Goal: Communication & Community: Participate in discussion

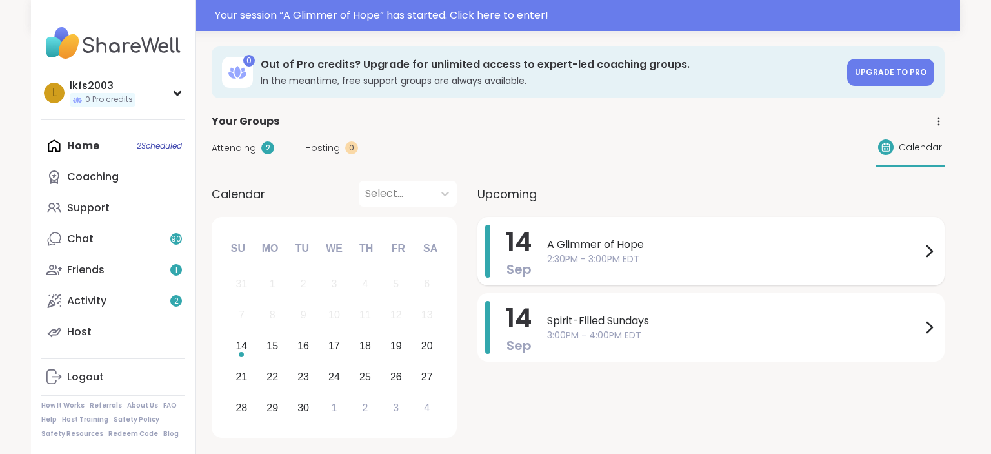
click at [643, 255] on span "2:30PM - 3:00PM EDT" at bounding box center [734, 259] width 374 height 14
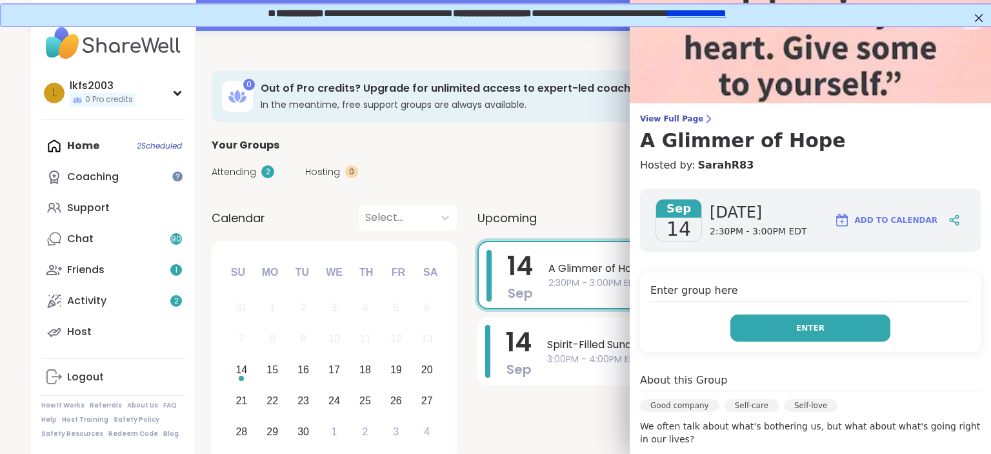
click at [760, 321] on button "Enter" at bounding box center [811, 327] width 160 height 27
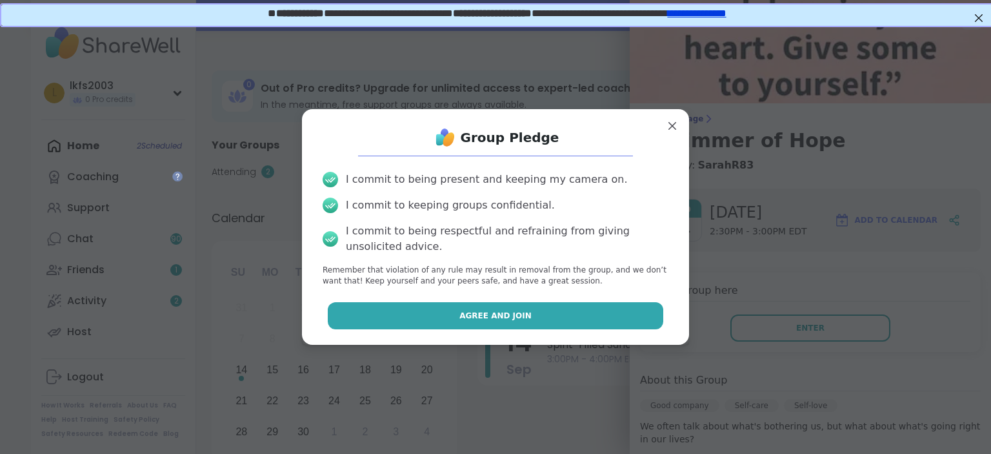
click at [641, 321] on button "Agree and Join" at bounding box center [496, 315] width 336 height 27
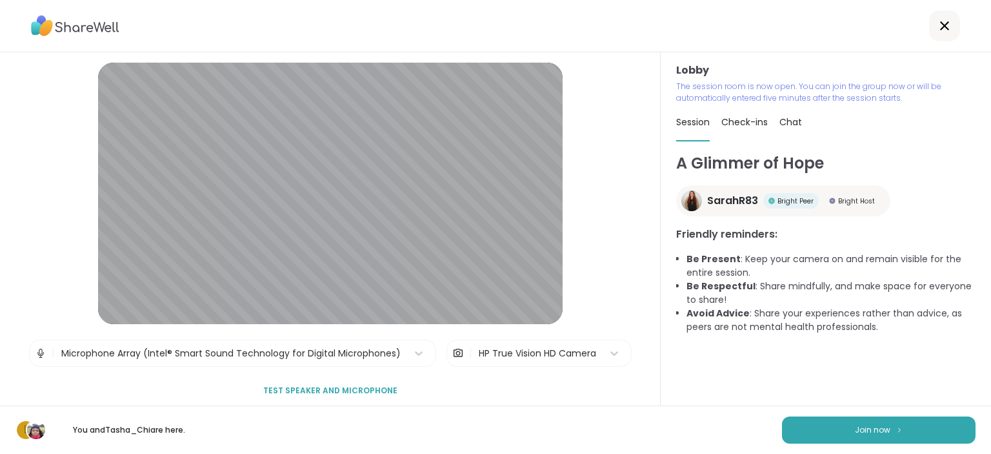
click at [384, 62] on div "Lobby | Microphone Array (Intel® Smart Sound Technology for Digital Microphones…" at bounding box center [330, 228] width 661 height 353
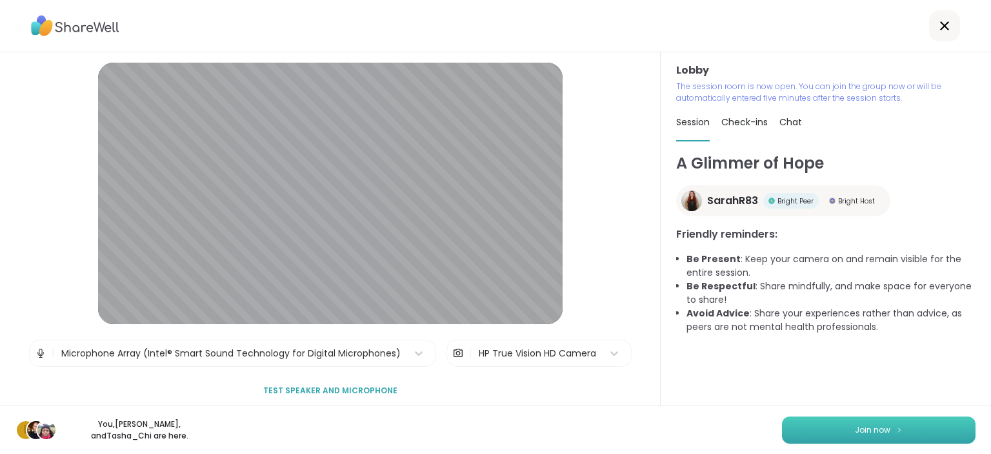
click at [806, 434] on button "Join now" at bounding box center [879, 429] width 194 height 27
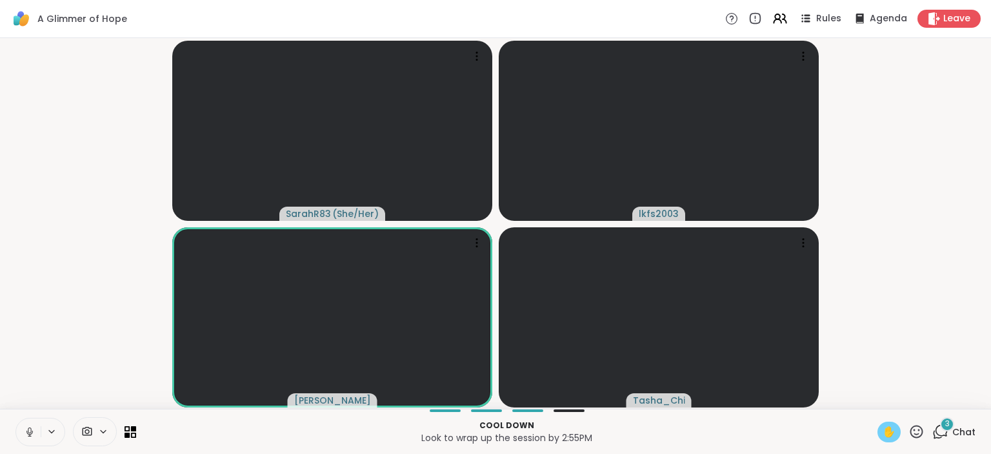
click at [887, 440] on div "✋" at bounding box center [889, 431] width 23 height 21
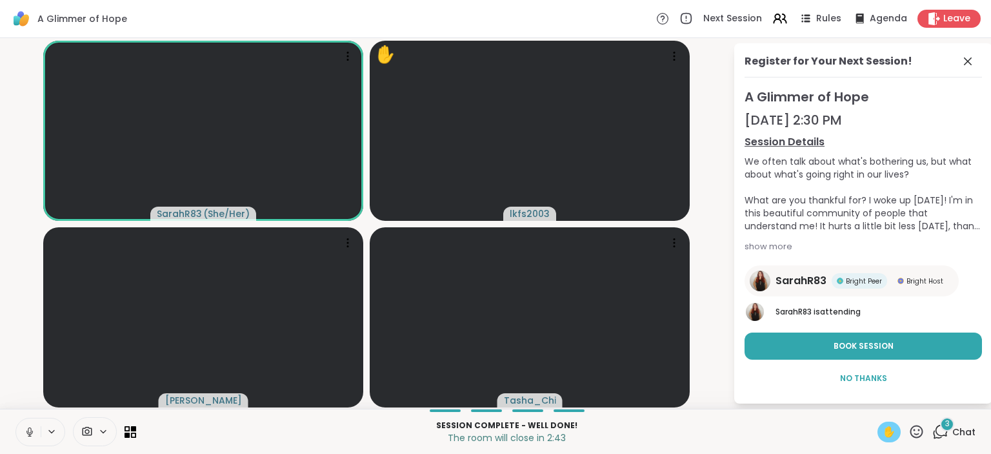
click at [891, 430] on span "✋" at bounding box center [889, 431] width 13 height 15
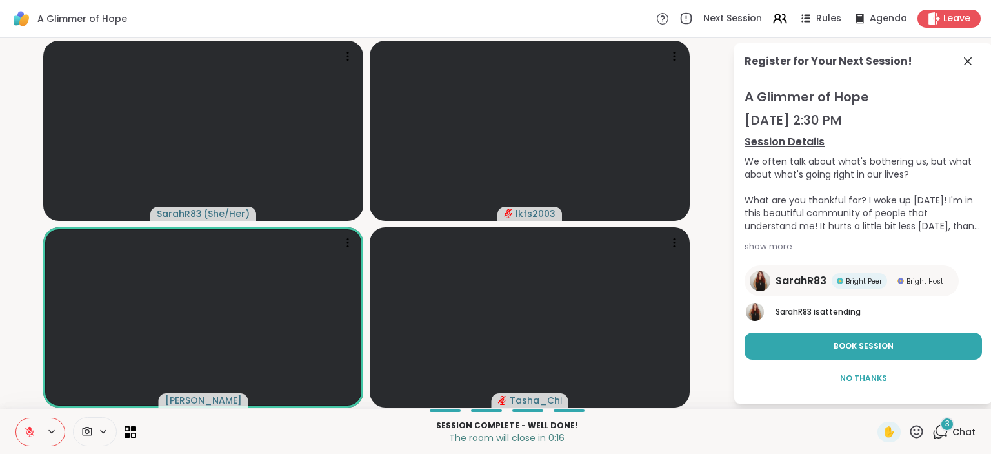
click at [29, 427] on icon at bounding box center [30, 428] width 4 height 5
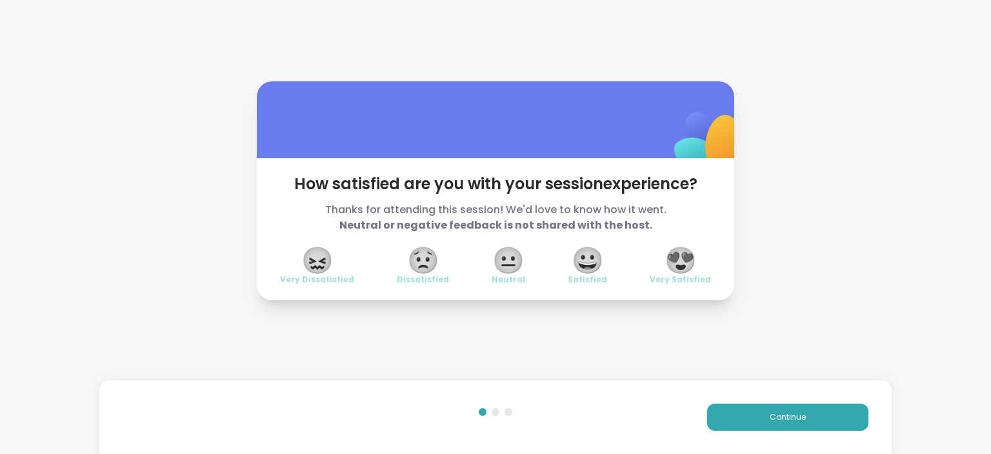
click at [685, 263] on span "😍" at bounding box center [681, 259] width 32 height 23
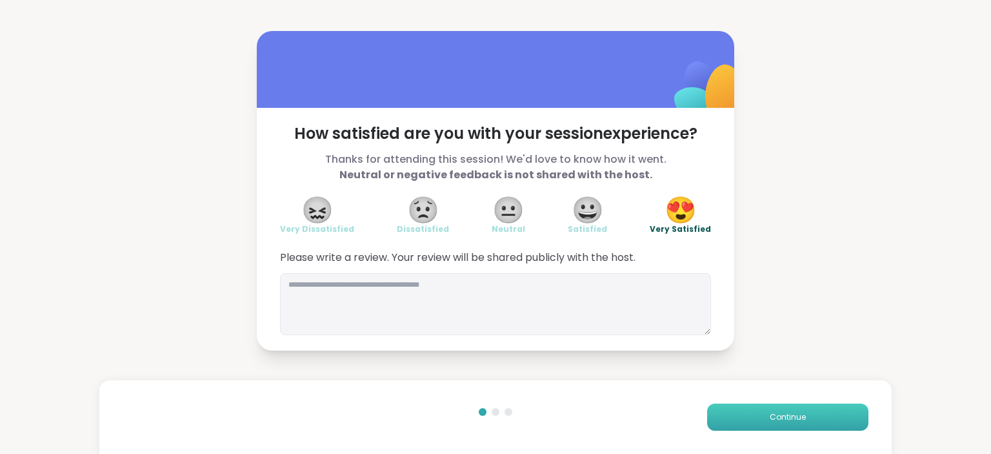
click at [765, 418] on button "Continue" at bounding box center [787, 416] width 161 height 27
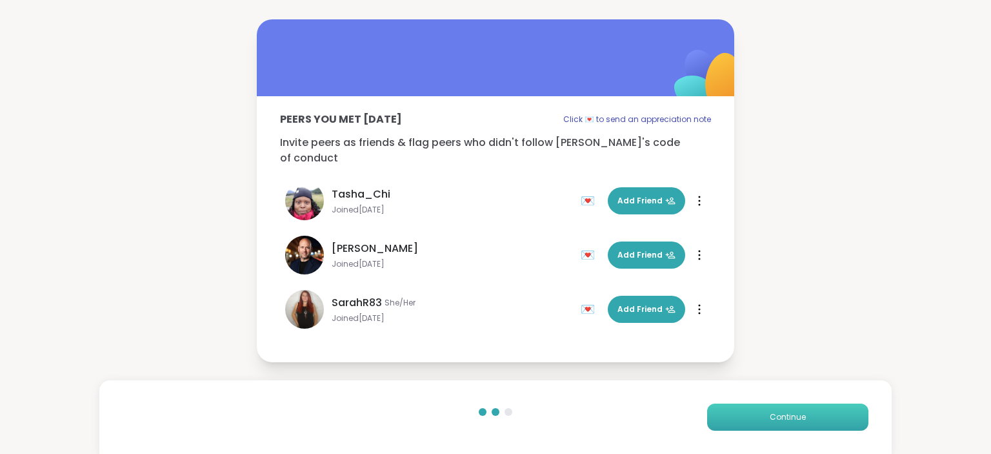
click at [765, 418] on button "Continue" at bounding box center [787, 416] width 161 height 27
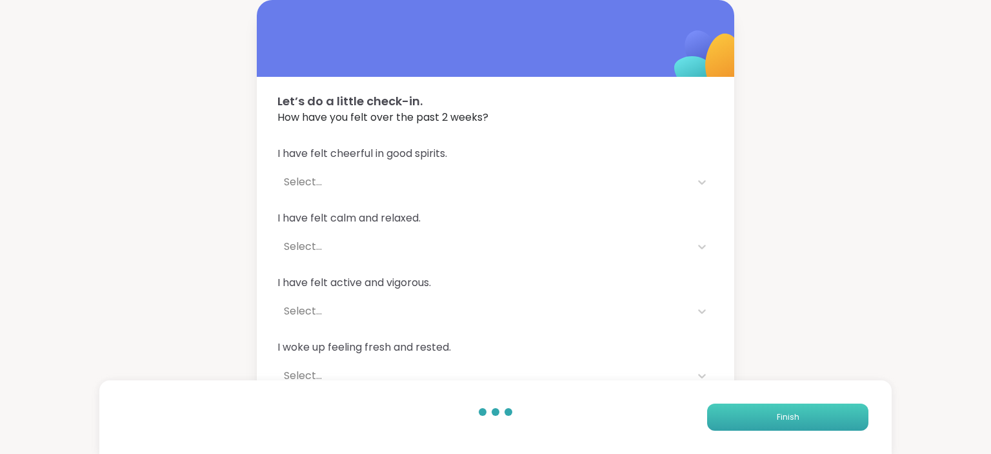
click at [765, 418] on button "Finish" at bounding box center [787, 416] width 161 height 27
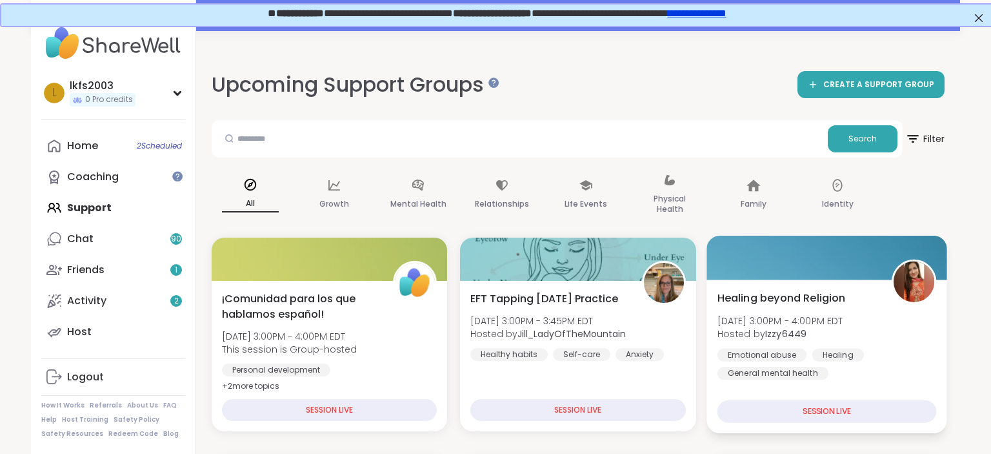
click at [707, 263] on div at bounding box center [827, 258] width 241 height 44
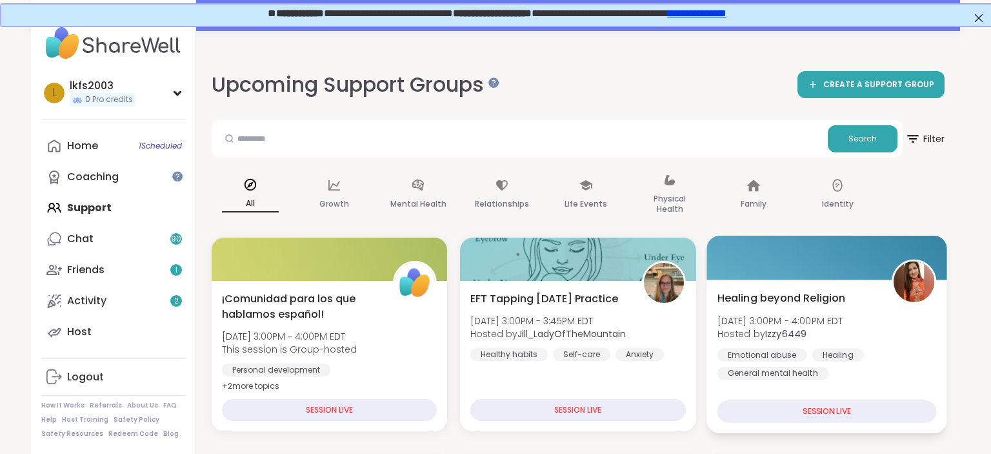
click at [735, 405] on div "SESSION LIVE" at bounding box center [826, 411] width 219 height 23
click at [768, 414] on div "SESSION LIVE" at bounding box center [826, 411] width 219 height 23
click at [802, 335] on b "Izzy6449" at bounding box center [785, 333] width 41 height 13
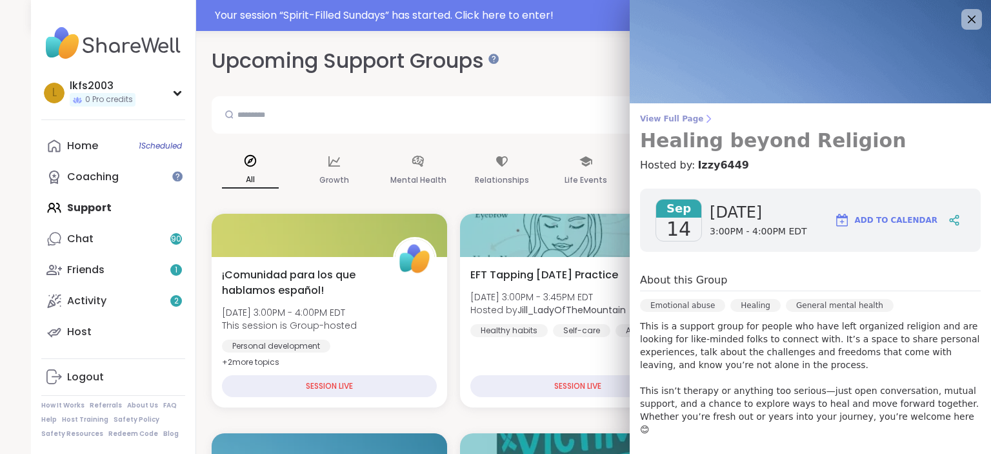
click at [676, 132] on h3 "Healing beyond Religion" at bounding box center [810, 140] width 341 height 23
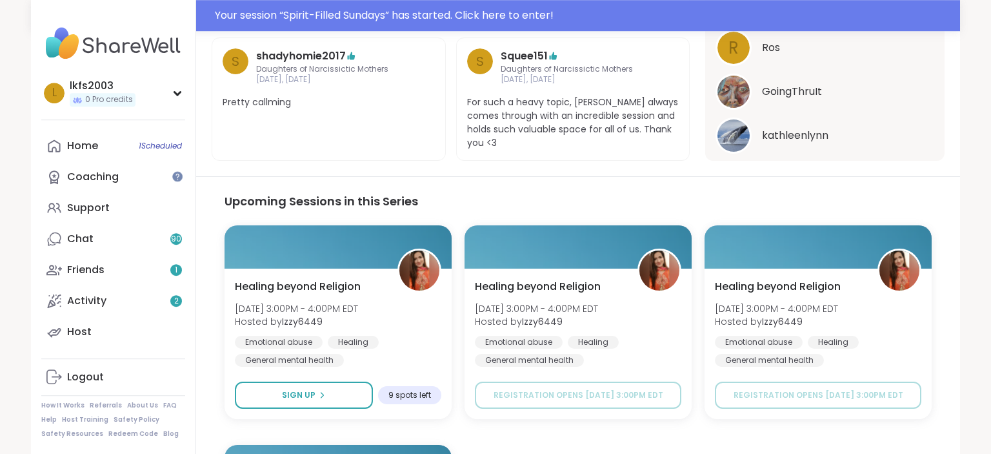
scroll to position [400, 0]
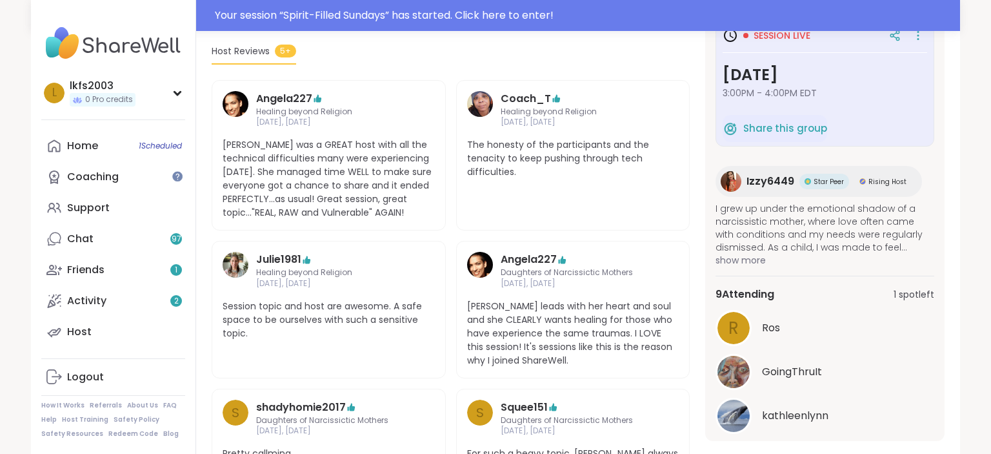
click at [922, 292] on span "1 spot left" at bounding box center [914, 295] width 41 height 14
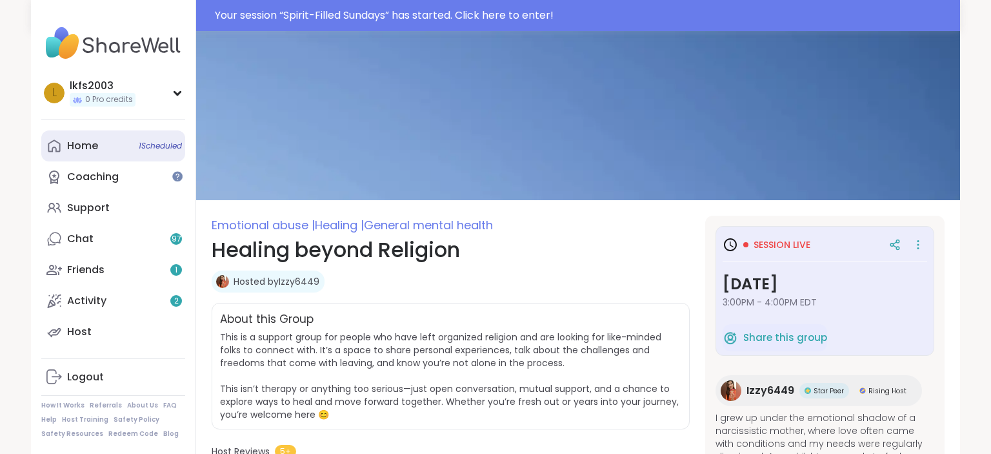
click at [123, 135] on link "Home 1 Scheduled" at bounding box center [113, 145] width 144 height 31
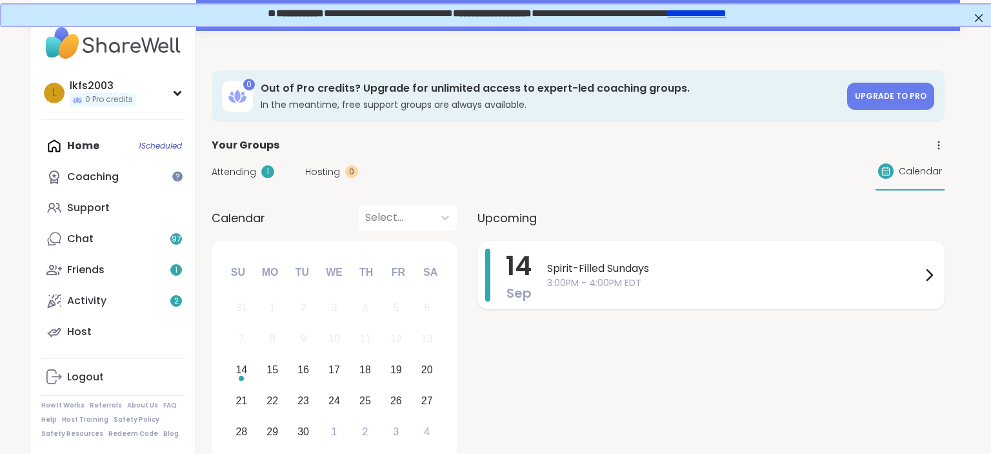
click at [590, 278] on span "3:00PM - 4:00PM EDT" at bounding box center [734, 283] width 374 height 14
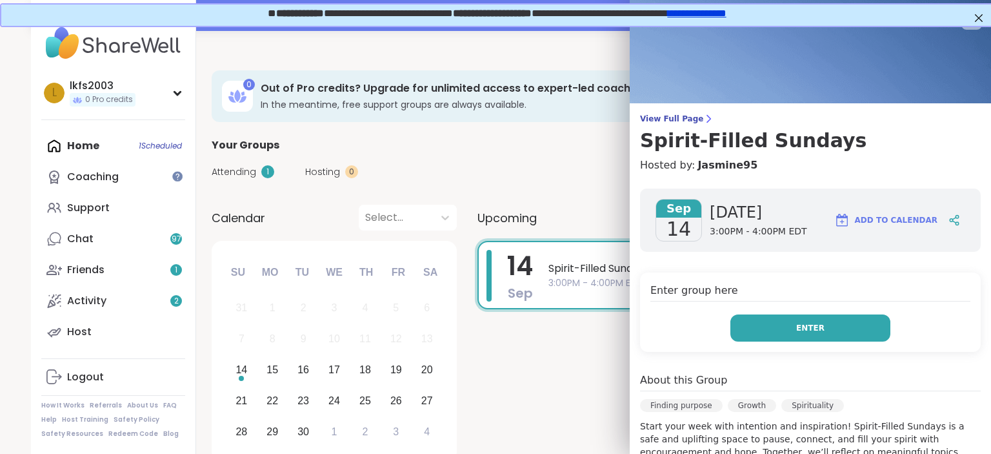
click at [785, 323] on button "Enter" at bounding box center [811, 327] width 160 height 27
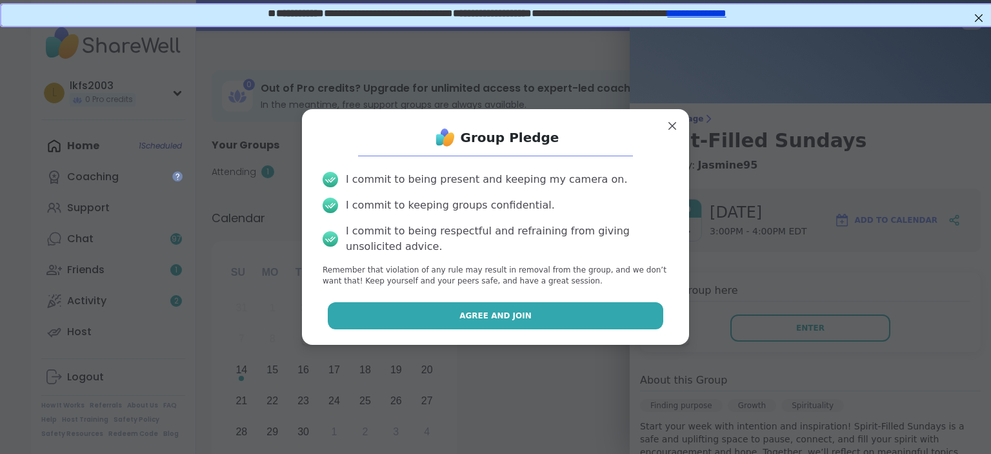
click at [645, 314] on button "Agree and Join" at bounding box center [496, 315] width 336 height 27
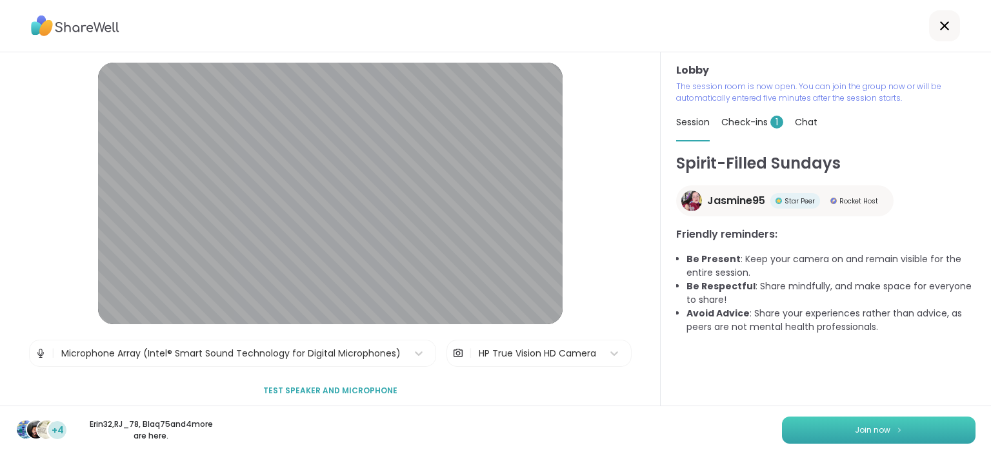
click at [803, 422] on button "Join now" at bounding box center [879, 429] width 194 height 27
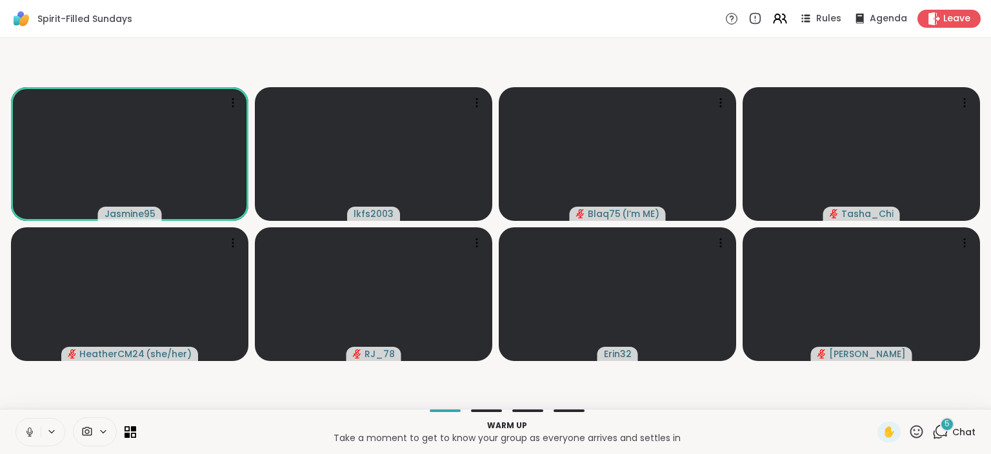
click at [32, 428] on icon at bounding box center [30, 432] width 12 height 12
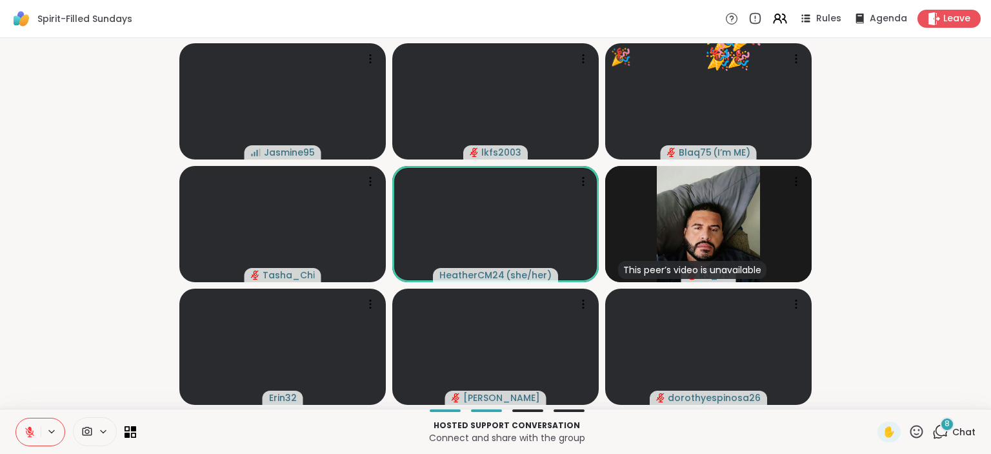
click at [918, 432] on icon at bounding box center [917, 431] width 16 height 16
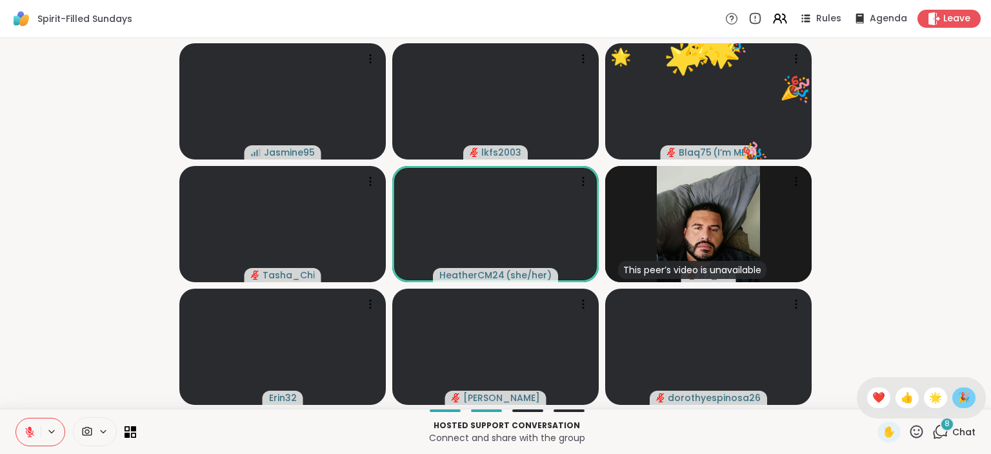
click at [964, 401] on span "🎉" at bounding box center [964, 397] width 13 height 15
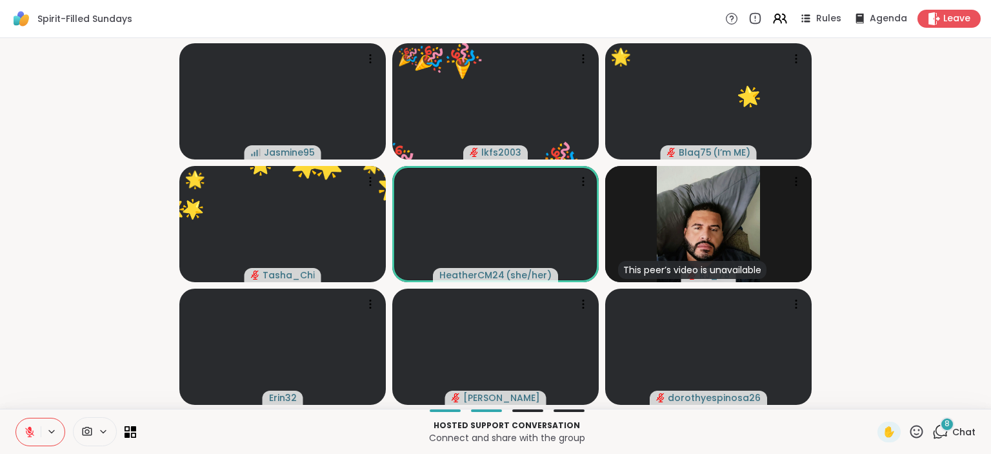
click at [921, 434] on icon at bounding box center [917, 431] width 16 height 16
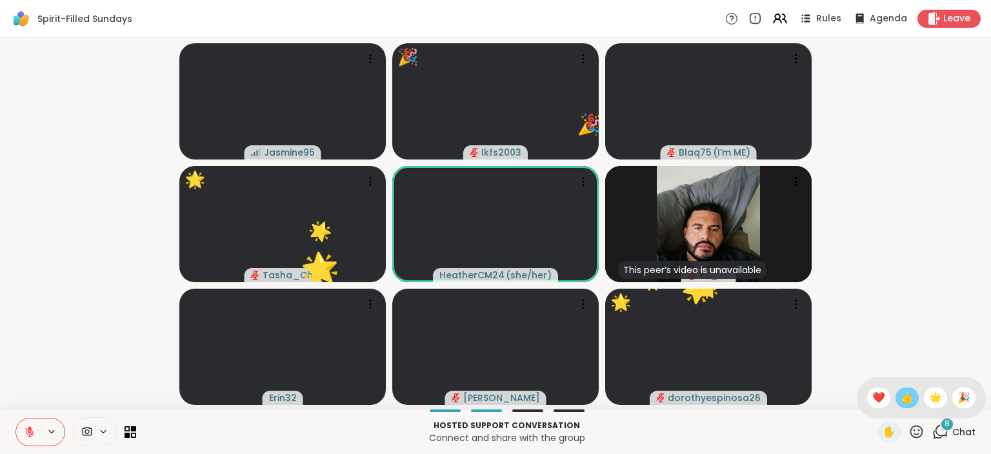
click at [908, 400] on span "👍" at bounding box center [907, 397] width 13 height 15
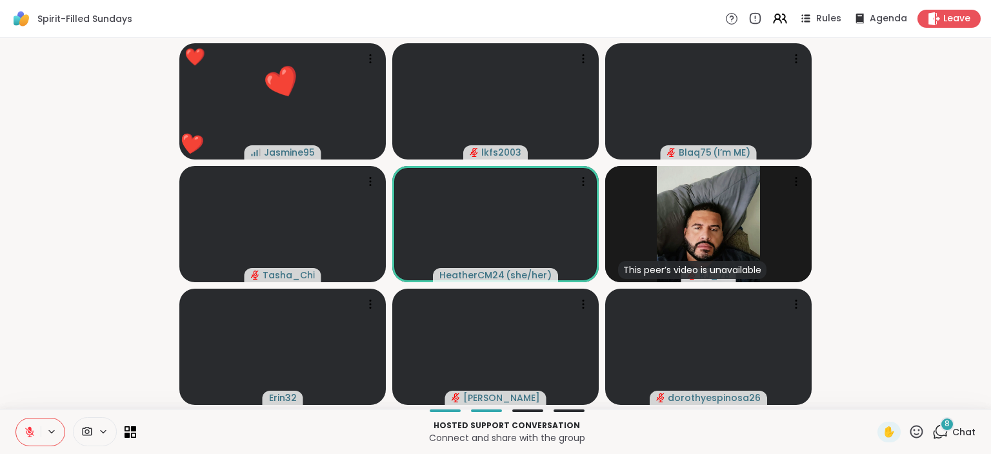
drag, startPoint x: 908, startPoint y: 400, endPoint x: 931, endPoint y: 315, distance: 88.1
click at [931, 315] on video-player-container "❤️ Jasmine95 ❤️ ❤️ ❤️ ❤️ ❤️ ❤️ ❤️ ❤️ ❤️ ❤️ ❤️ ❤️ ❤️ ❤️ ❤️ ❤️ ❤️ ❤️ ❤️ ❤️ ❤️ ❤️ …" at bounding box center [496, 223] width 976 height 360
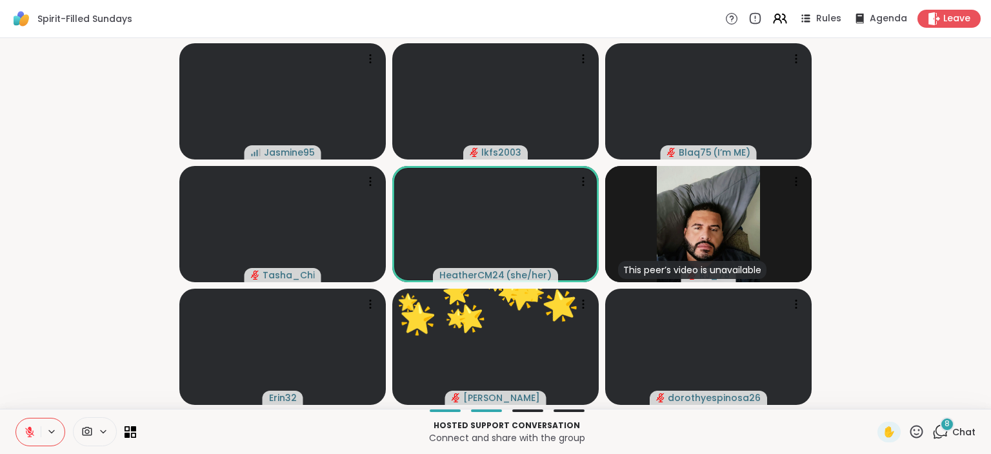
click at [920, 428] on icon at bounding box center [917, 431] width 16 height 16
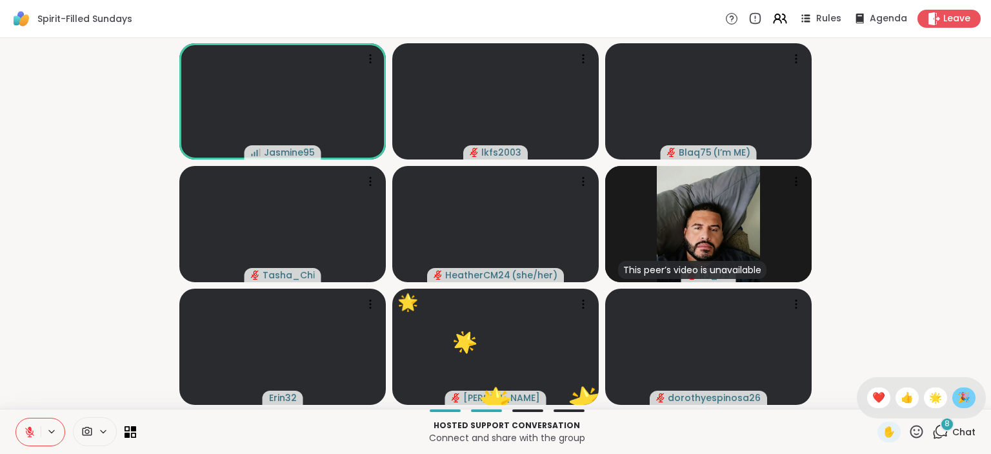
click at [960, 396] on span "🎉" at bounding box center [964, 397] width 13 height 15
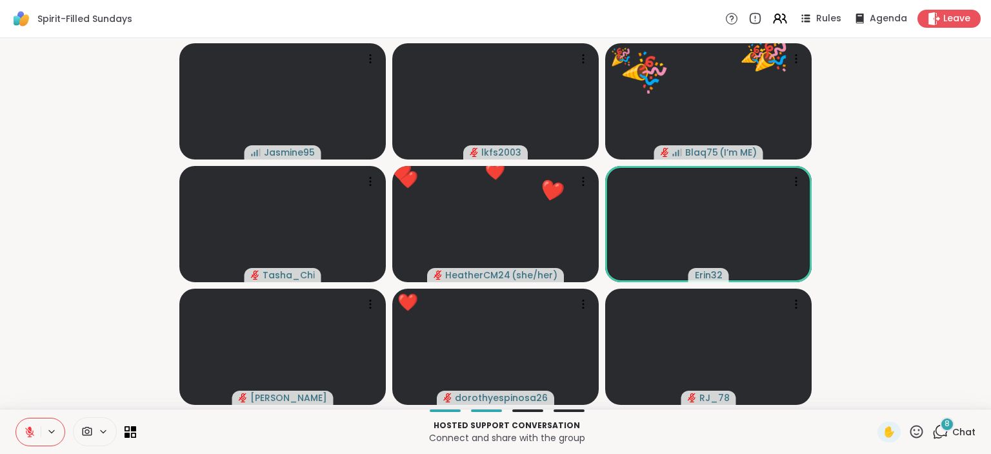
click at [914, 433] on icon at bounding box center [917, 431] width 16 height 16
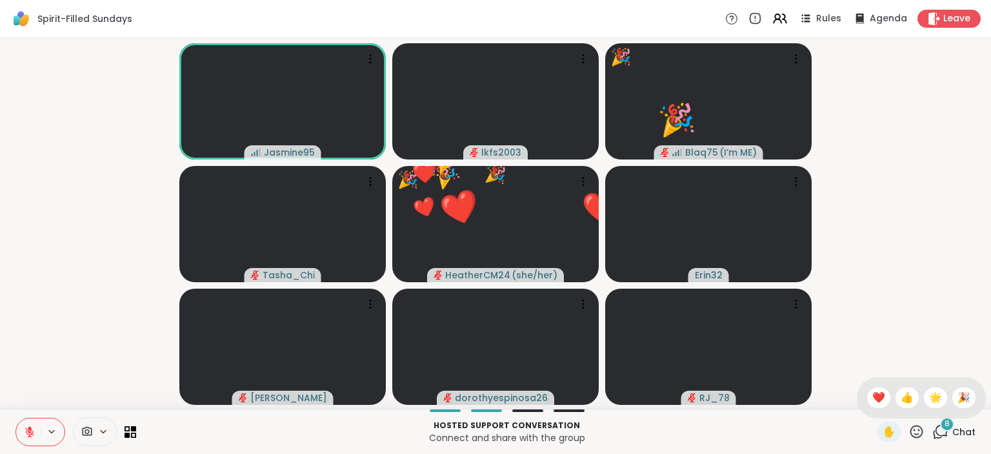
click at [976, 396] on div "✋ ❤️ 👍 🌟 🎉" at bounding box center [921, 397] width 129 height 41
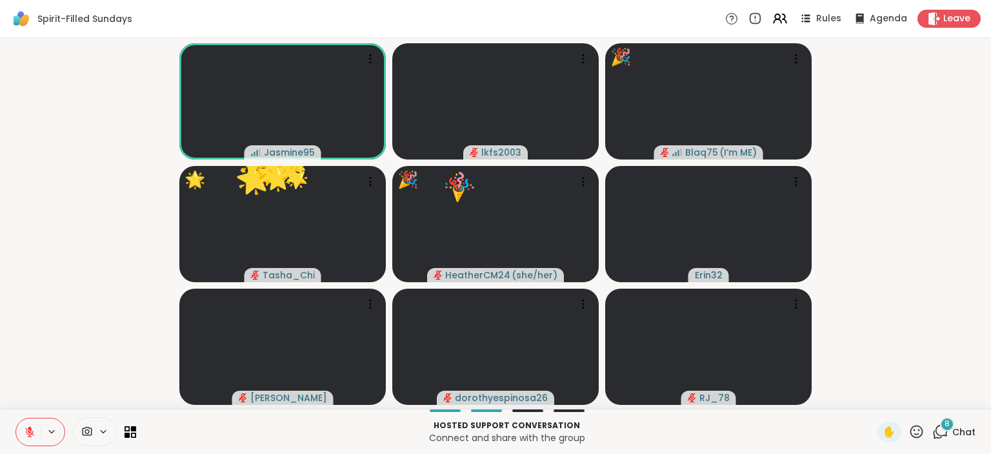
click at [911, 431] on icon at bounding box center [917, 431] width 16 height 16
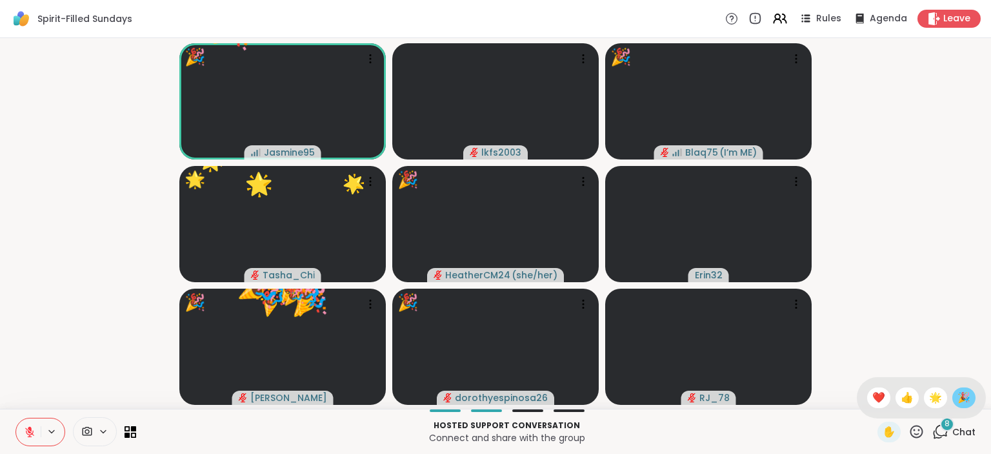
click at [956, 399] on div "🎉" at bounding box center [964, 397] width 23 height 21
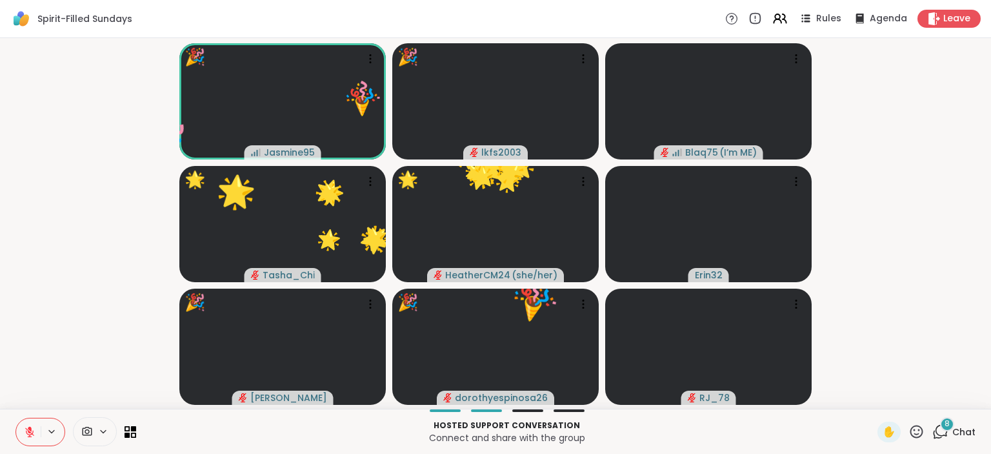
click at [920, 434] on icon at bounding box center [917, 431] width 13 height 13
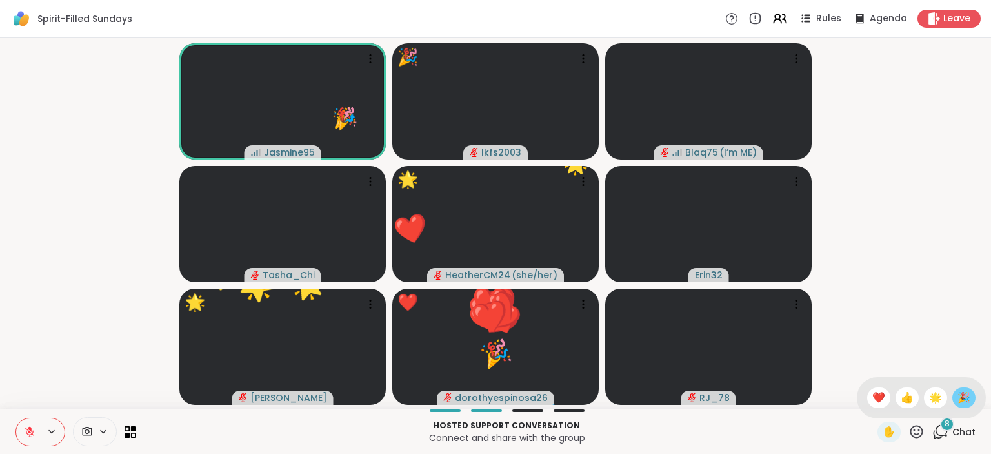
click at [958, 396] on span "🎉" at bounding box center [964, 397] width 13 height 15
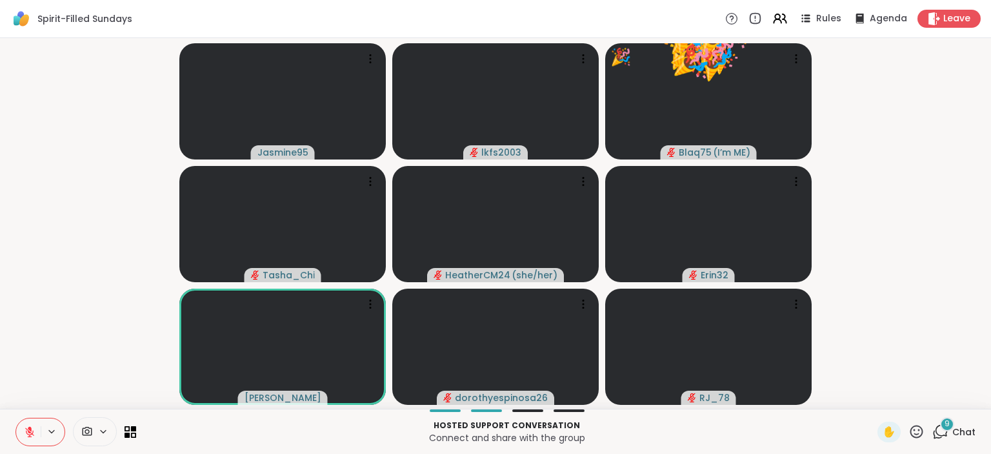
click at [916, 426] on icon at bounding box center [917, 431] width 13 height 13
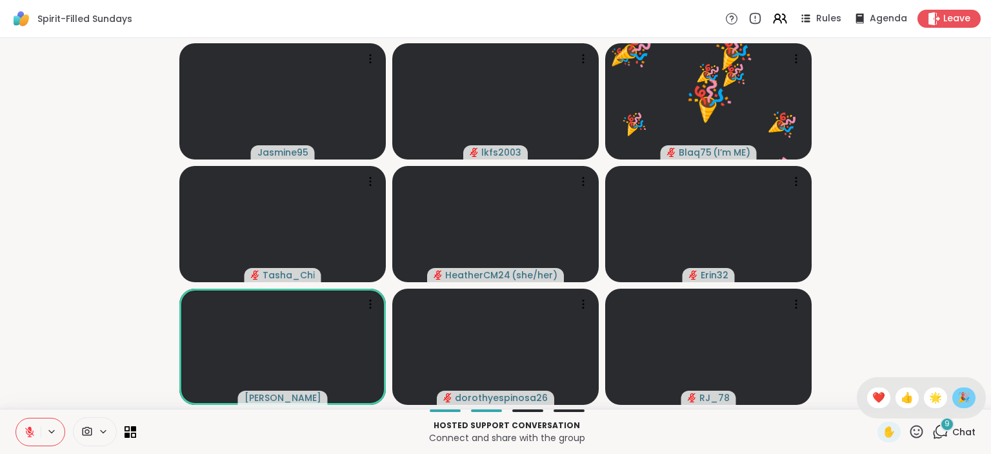
click at [967, 401] on span "🎉" at bounding box center [964, 397] width 13 height 15
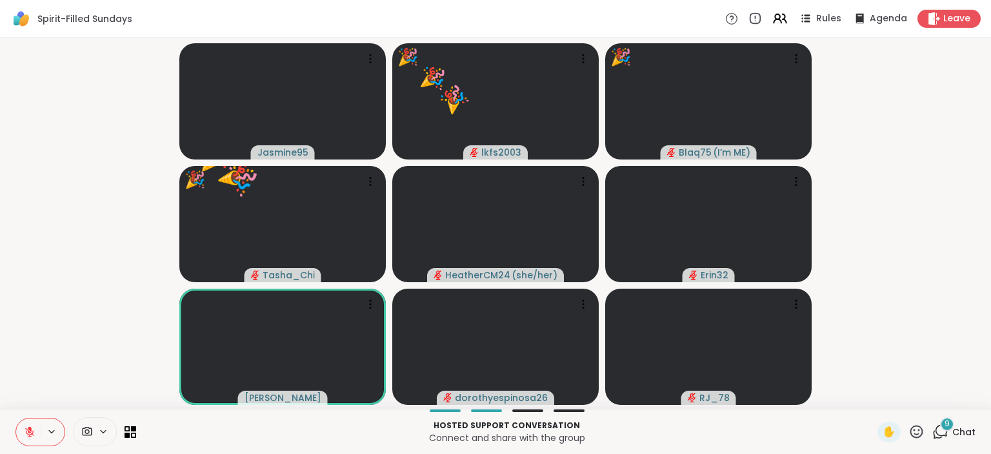
click at [904, 436] on div "✋" at bounding box center [901, 431] width 47 height 21
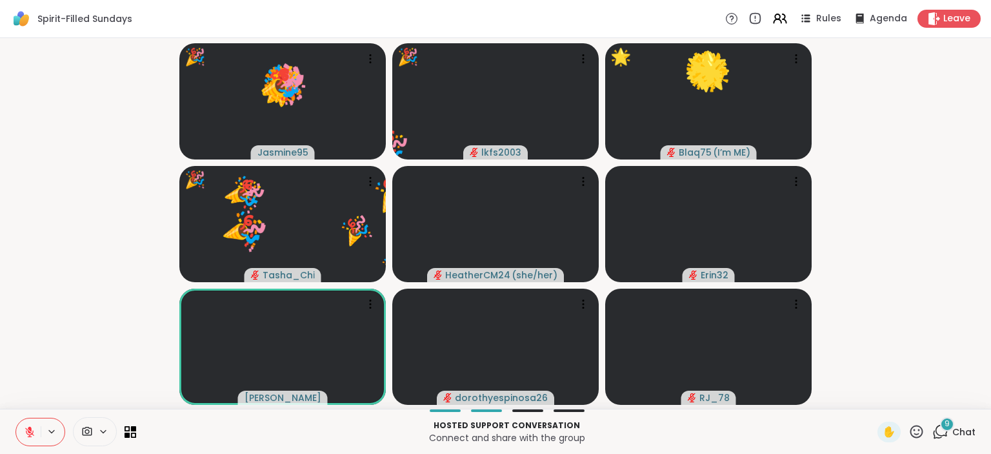
click at [920, 432] on icon at bounding box center [917, 431] width 16 height 16
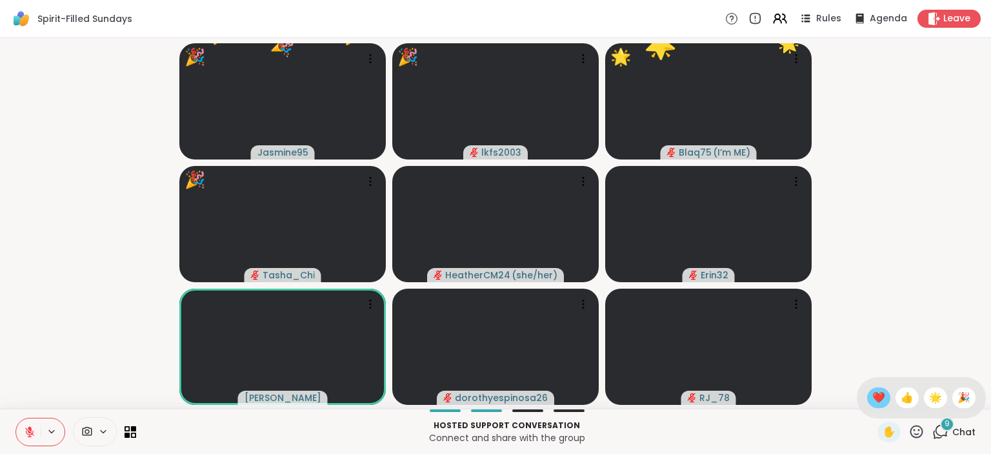
click at [884, 394] on div "❤️" at bounding box center [878, 397] width 23 height 21
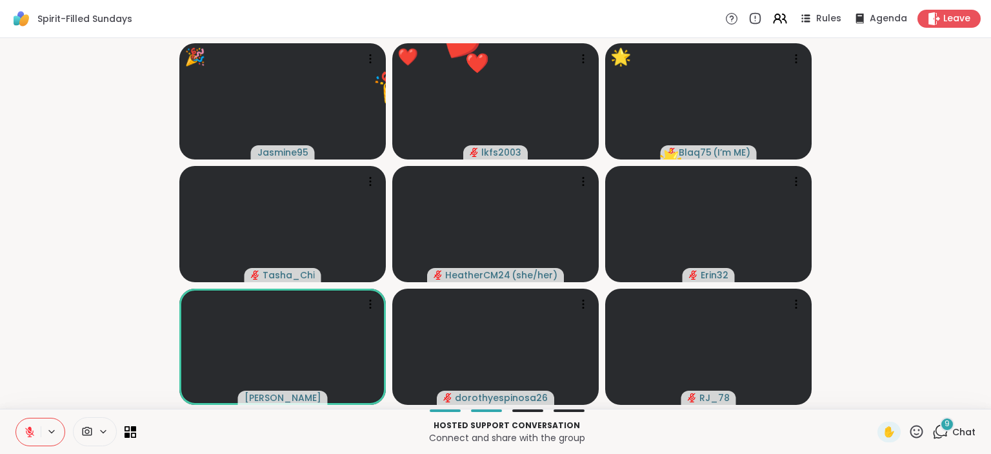
click at [915, 430] on icon at bounding box center [917, 431] width 13 height 13
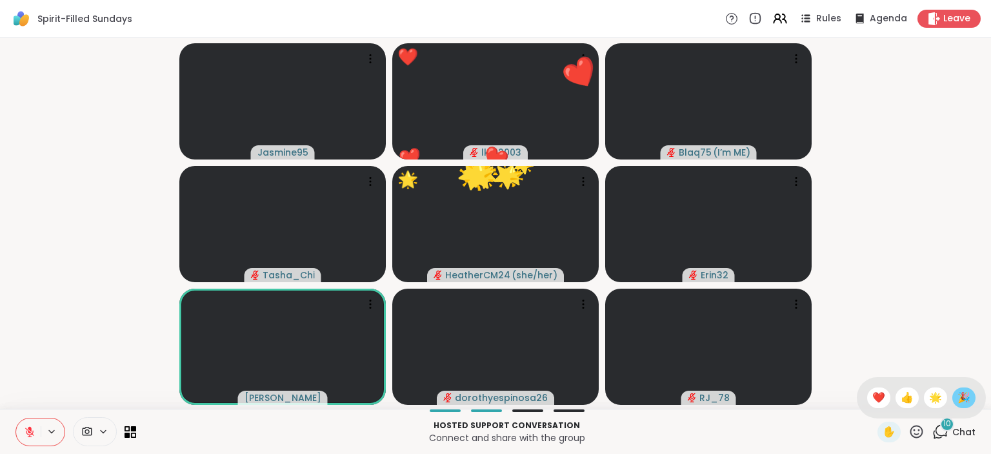
click at [966, 398] on span "🎉" at bounding box center [964, 397] width 13 height 15
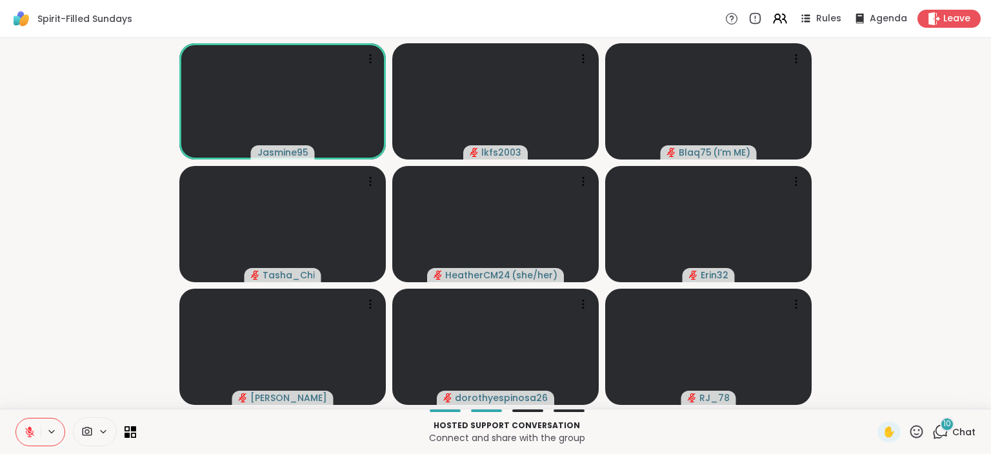
click at [34, 430] on icon at bounding box center [30, 432] width 12 height 12
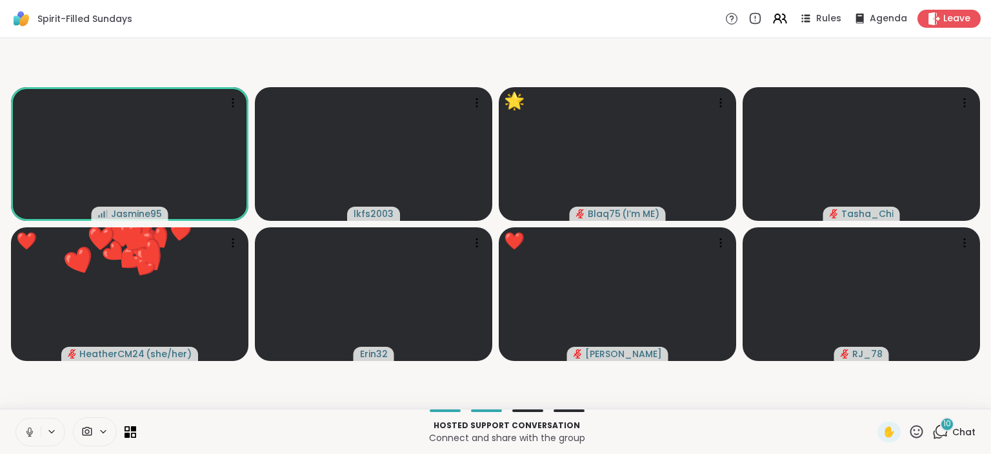
click at [28, 438] on icon at bounding box center [30, 432] width 12 height 12
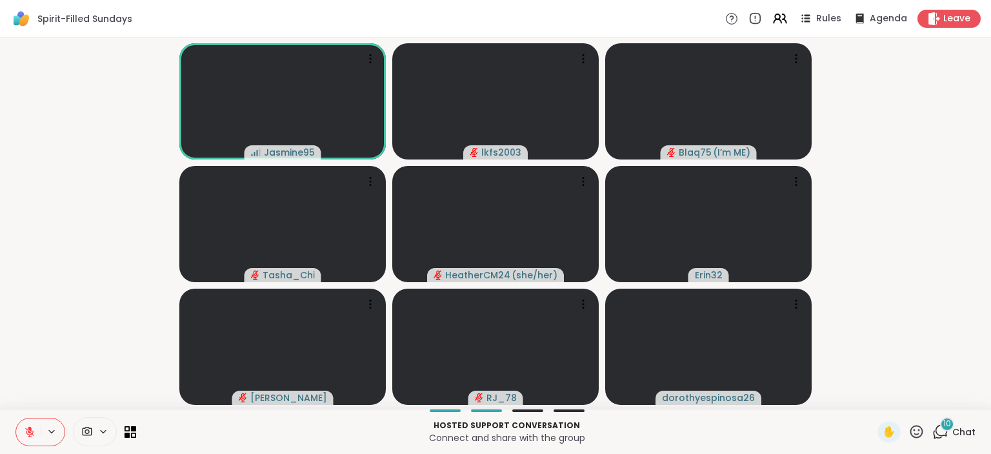
click at [32, 434] on icon at bounding box center [29, 431] width 9 height 9
click at [30, 434] on icon at bounding box center [29, 432] width 6 height 4
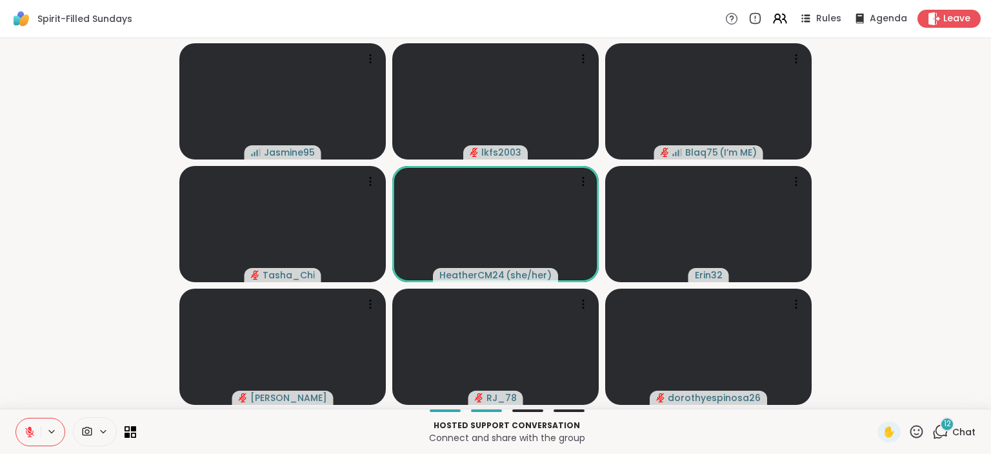
click at [16, 418] on button at bounding box center [28, 431] width 25 height 27
click at [28, 427] on icon at bounding box center [30, 432] width 12 height 12
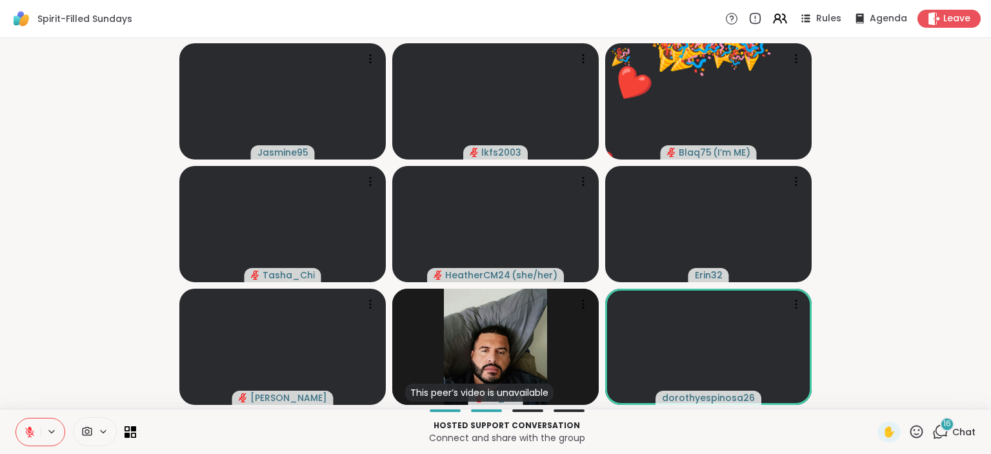
click at [920, 431] on icon at bounding box center [917, 431] width 13 height 13
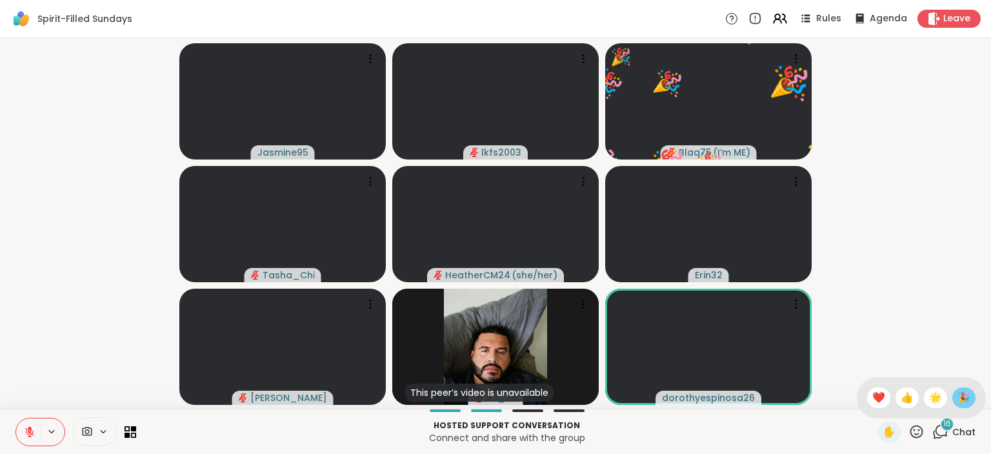
click at [964, 405] on span "🎉" at bounding box center [964, 397] width 13 height 15
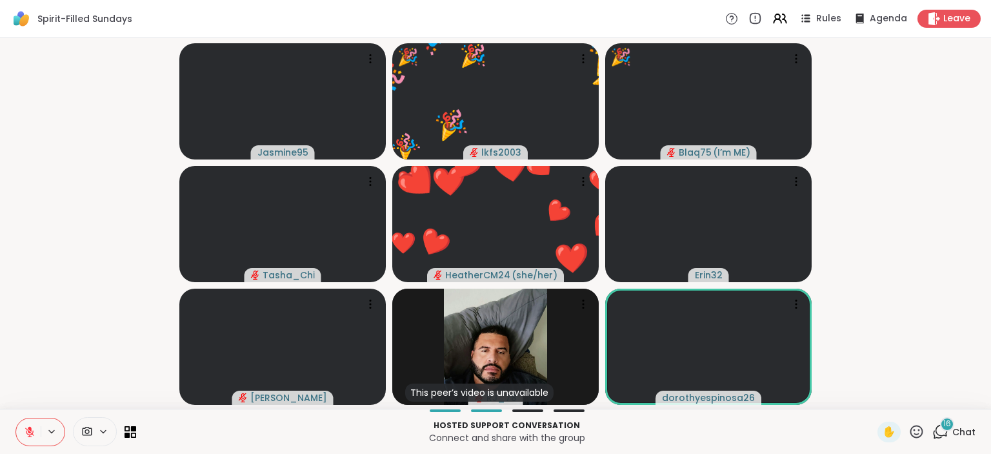
click at [921, 431] on icon at bounding box center [917, 431] width 16 height 16
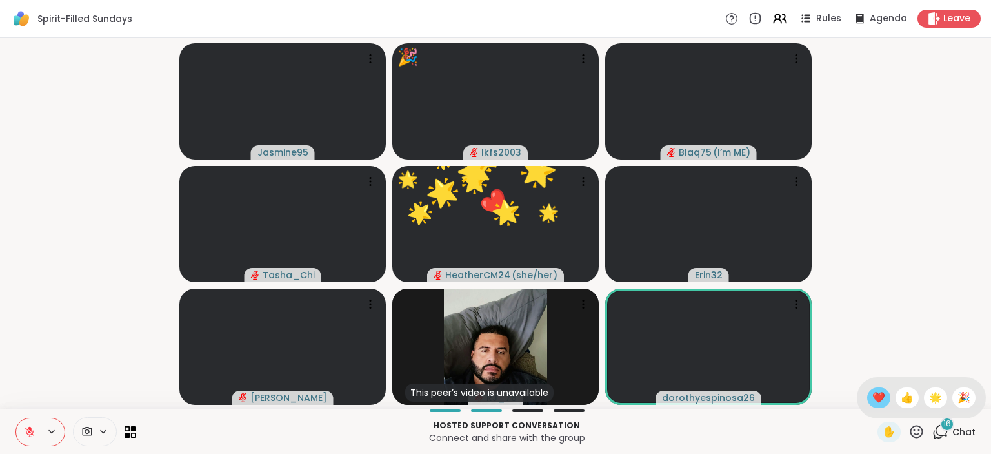
click at [878, 398] on span "❤️" at bounding box center [878, 397] width 13 height 15
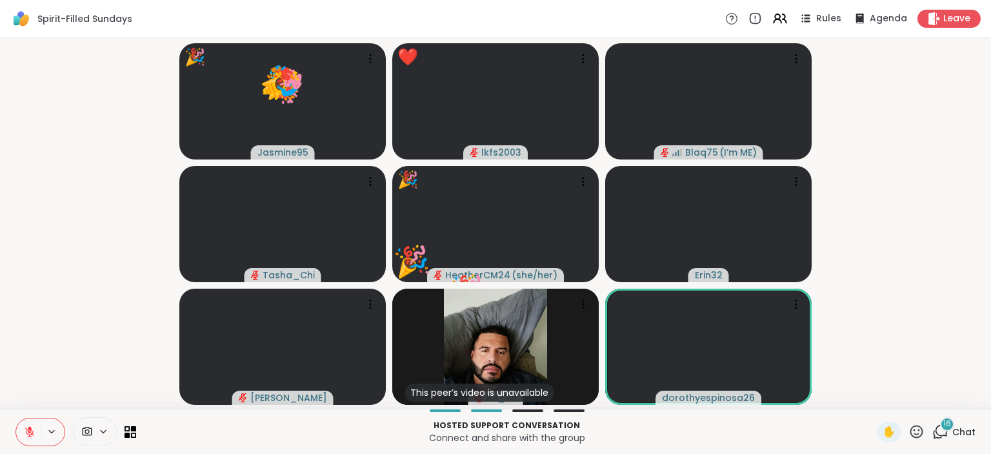
click at [918, 426] on icon at bounding box center [917, 431] width 13 height 13
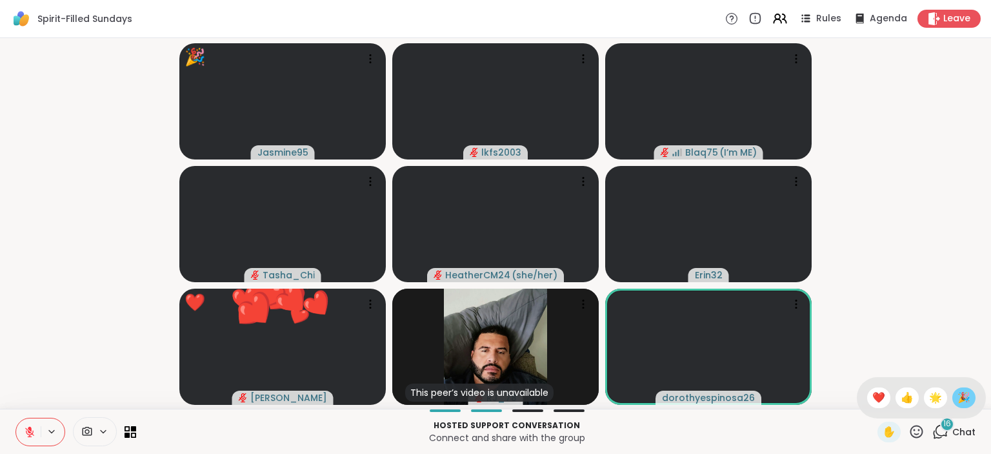
click at [964, 394] on span "🎉" at bounding box center [964, 397] width 13 height 15
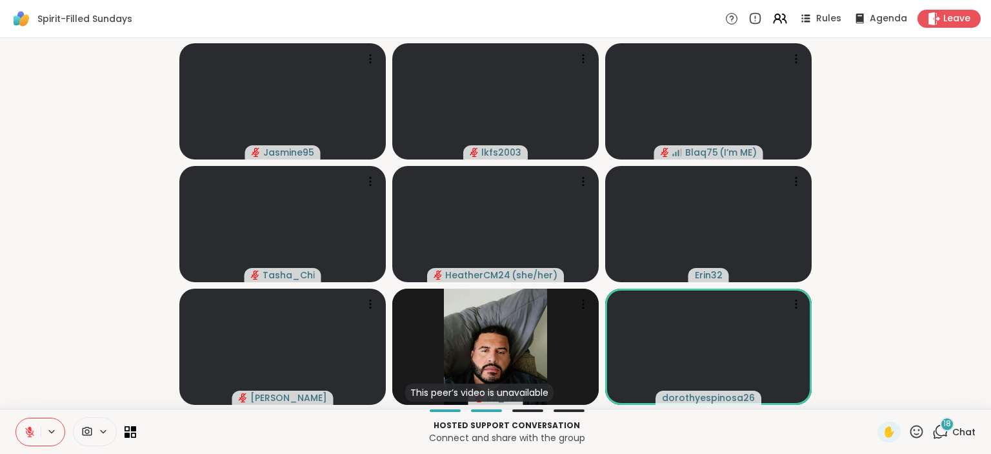
click at [941, 427] on icon at bounding box center [941, 431] width 16 height 16
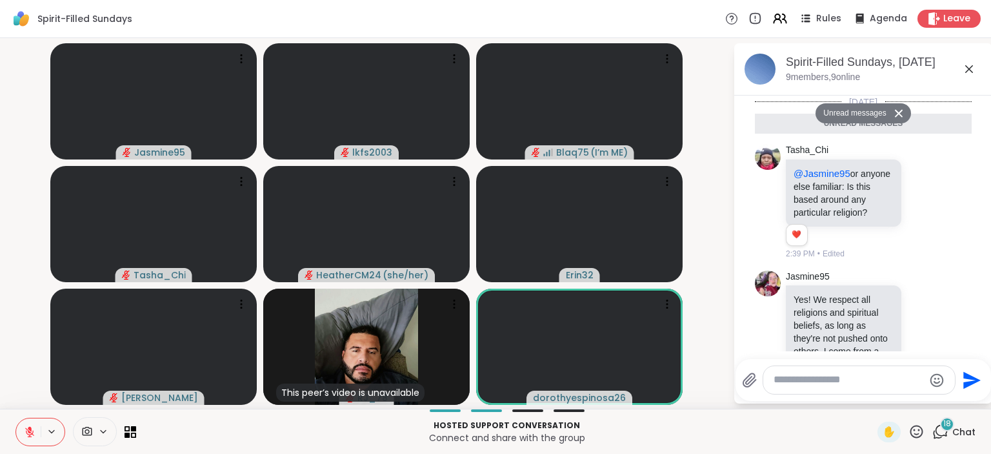
scroll to position [1999, 0]
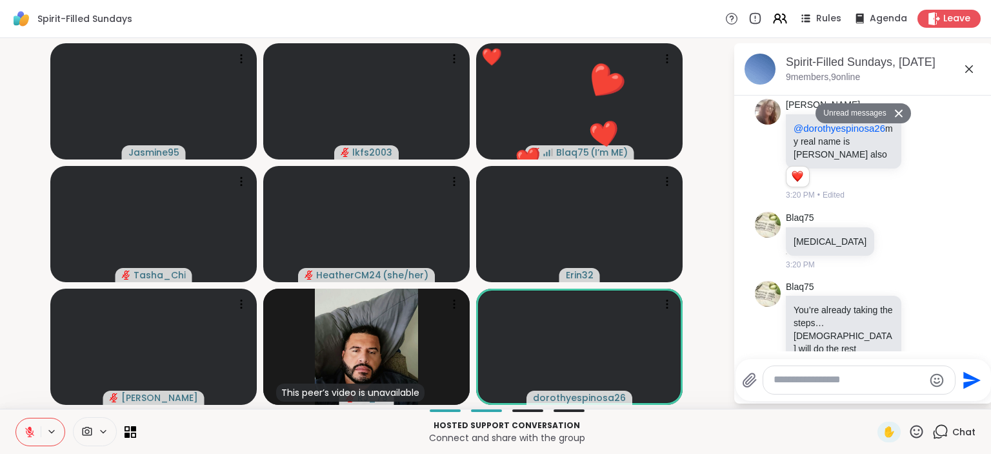
click at [902, 113] on icon at bounding box center [898, 113] width 9 height 8
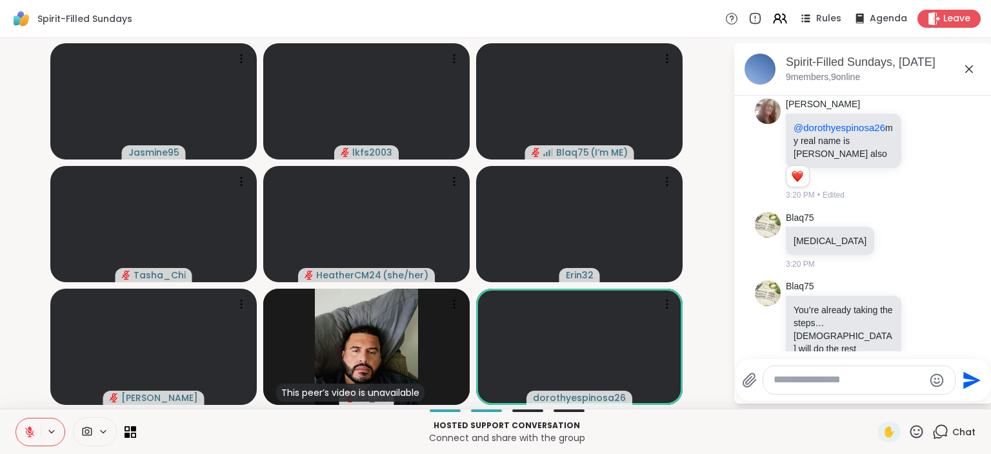
click at [974, 73] on icon at bounding box center [969, 68] width 15 height 15
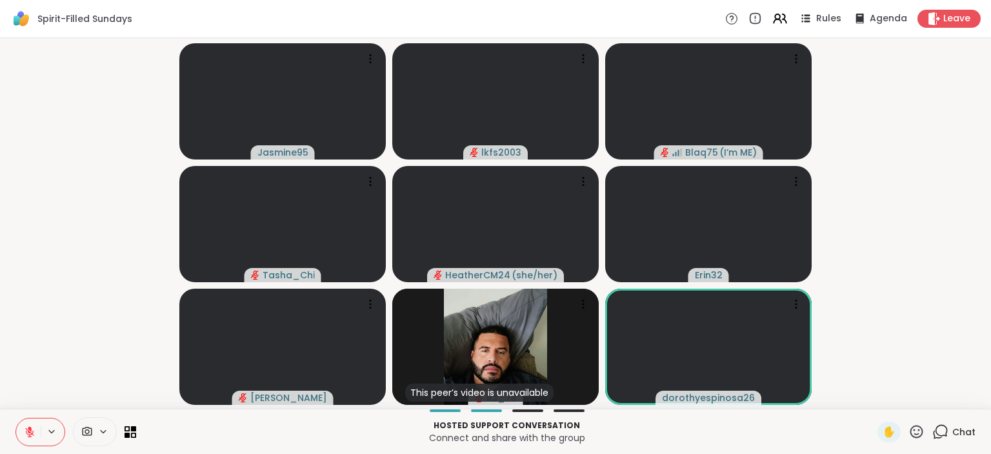
click at [923, 431] on icon at bounding box center [917, 431] width 13 height 13
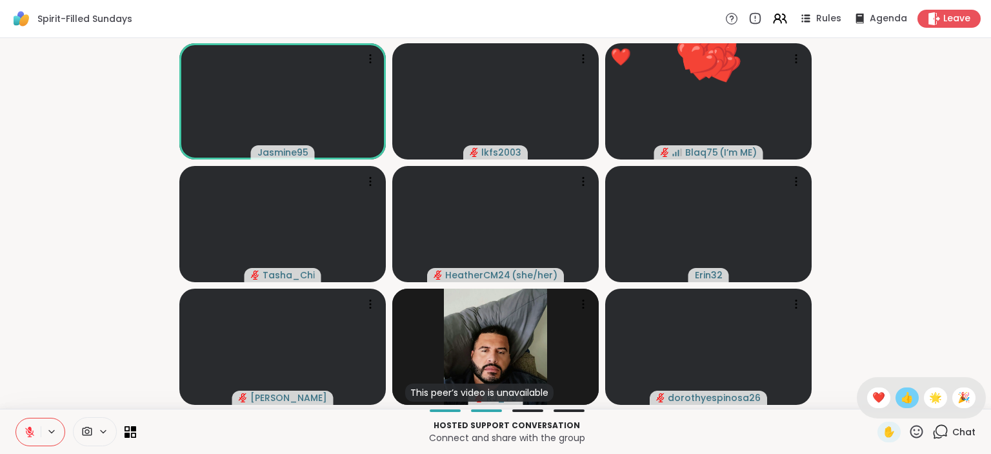
click at [904, 404] on span "👍" at bounding box center [907, 397] width 13 height 15
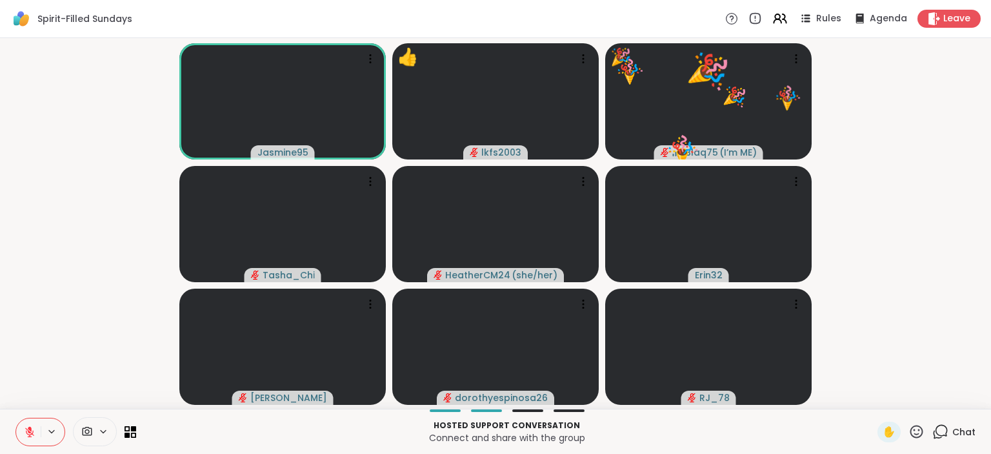
click at [917, 432] on icon at bounding box center [917, 431] width 16 height 16
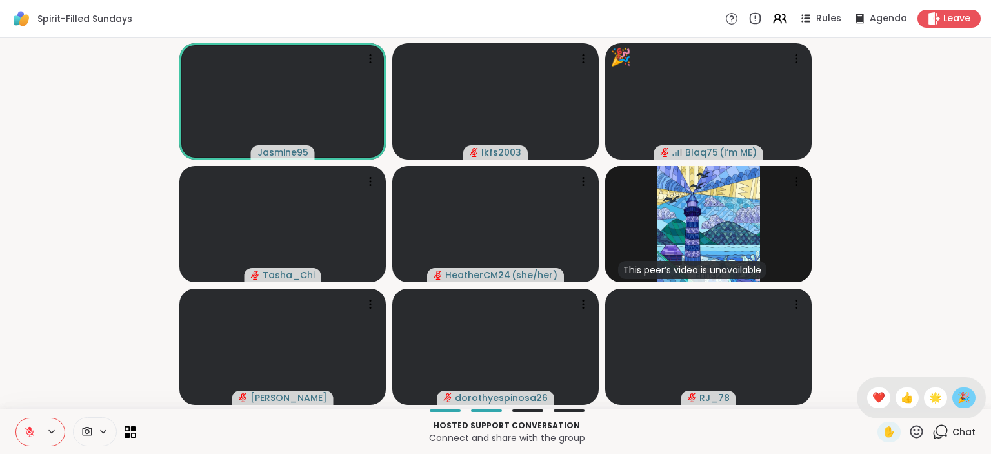
click at [960, 394] on span "🎉" at bounding box center [964, 397] width 13 height 15
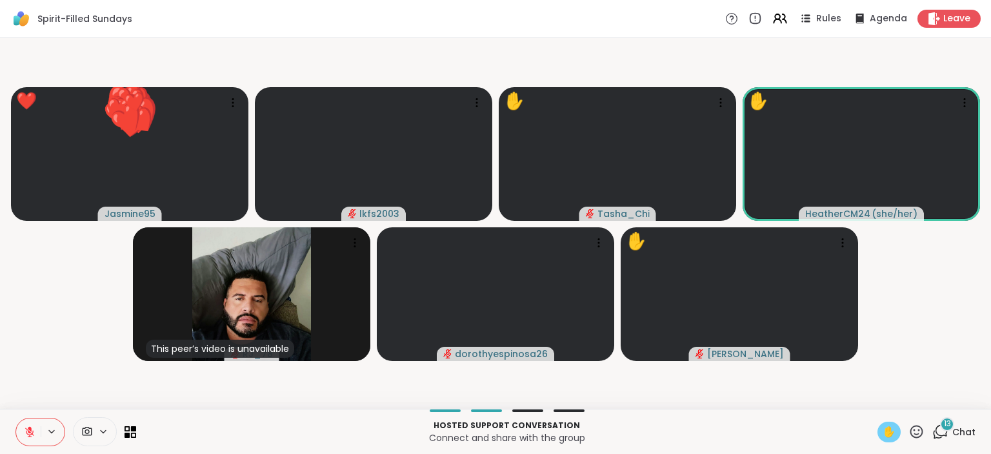
click at [897, 430] on div "✋" at bounding box center [889, 431] width 23 height 21
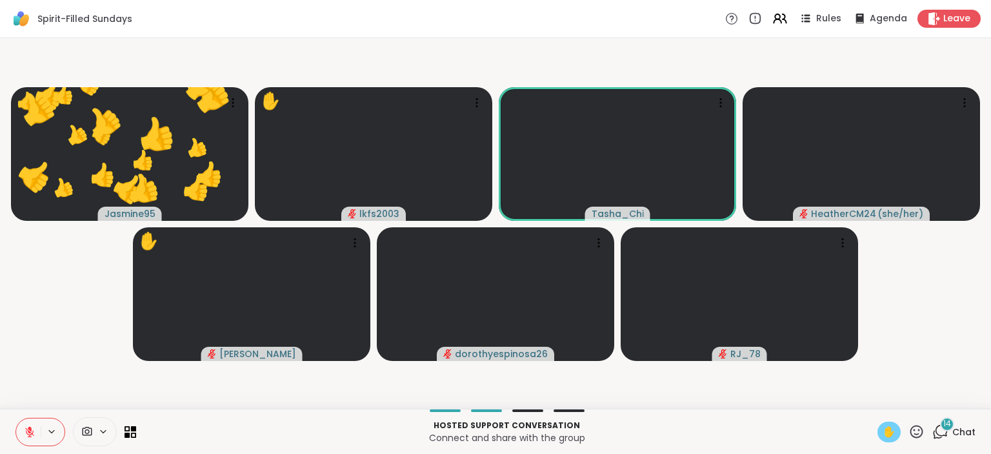
click at [947, 425] on span "14" at bounding box center [947, 423] width 8 height 11
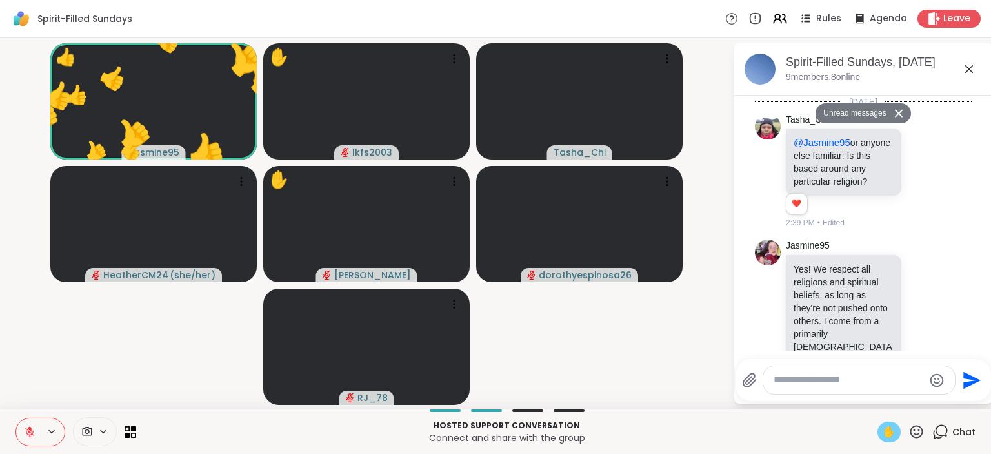
scroll to position [4018, 0]
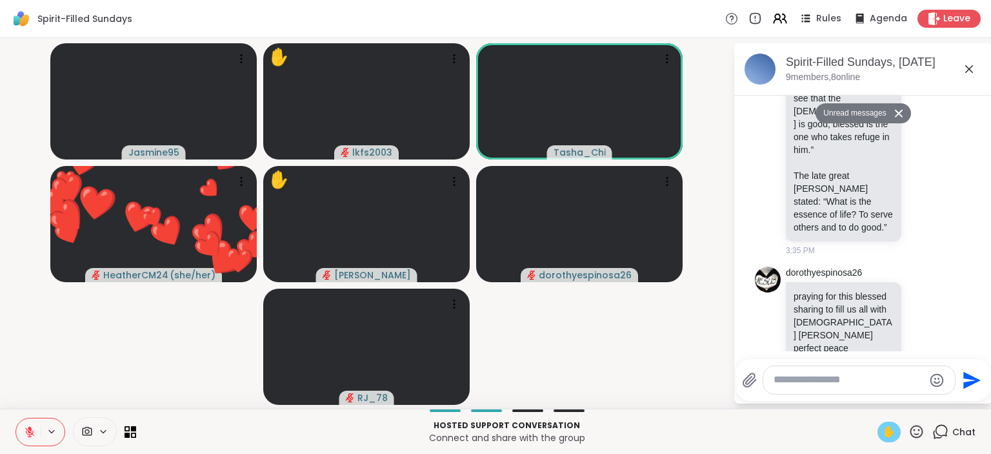
click at [900, 110] on icon at bounding box center [898, 113] width 9 height 8
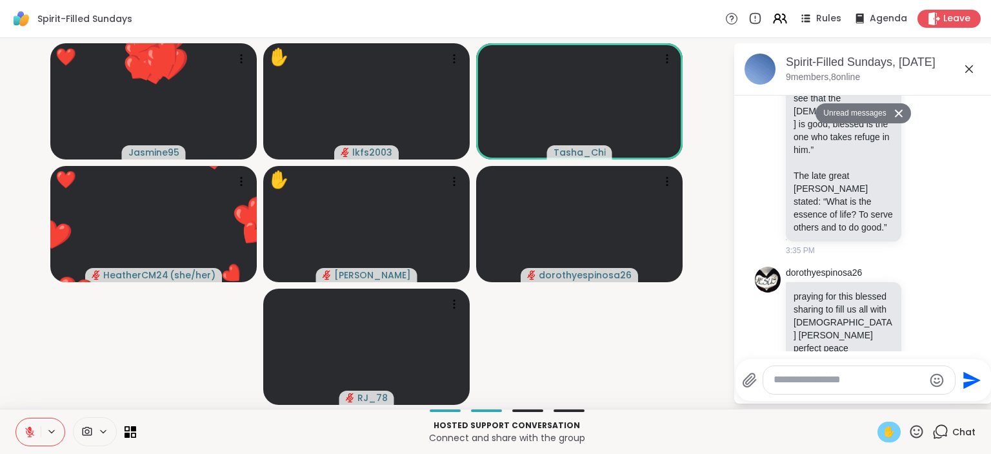
scroll to position [3987, 0]
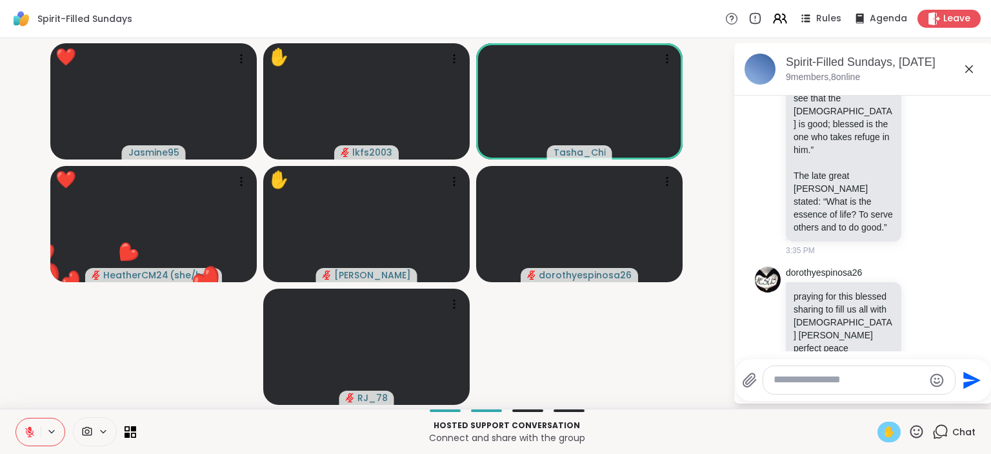
click at [991, 361] on div "Spirit-Filled Sundays, [DATE] 9 members, 8 online [DATE] Tasha_Chi @Jasmine95 o…" at bounding box center [863, 223] width 258 height 360
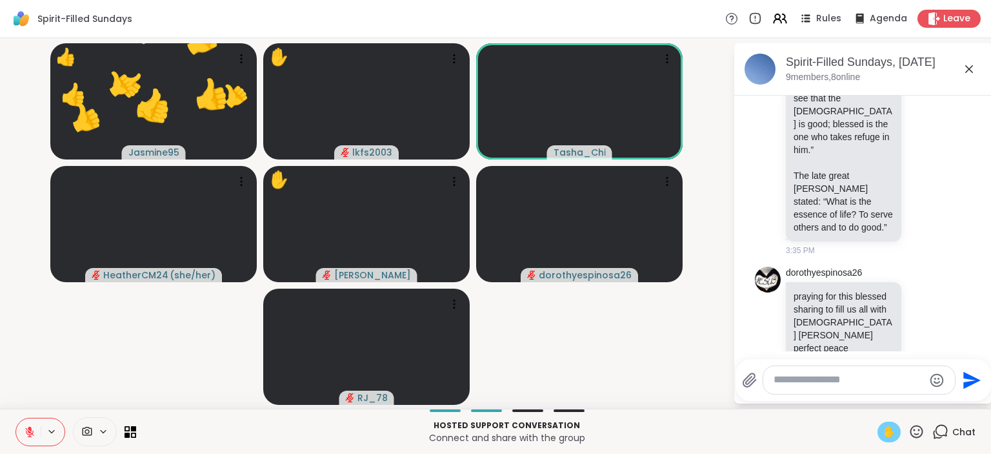
click at [884, 428] on span "✋" at bounding box center [889, 431] width 13 height 15
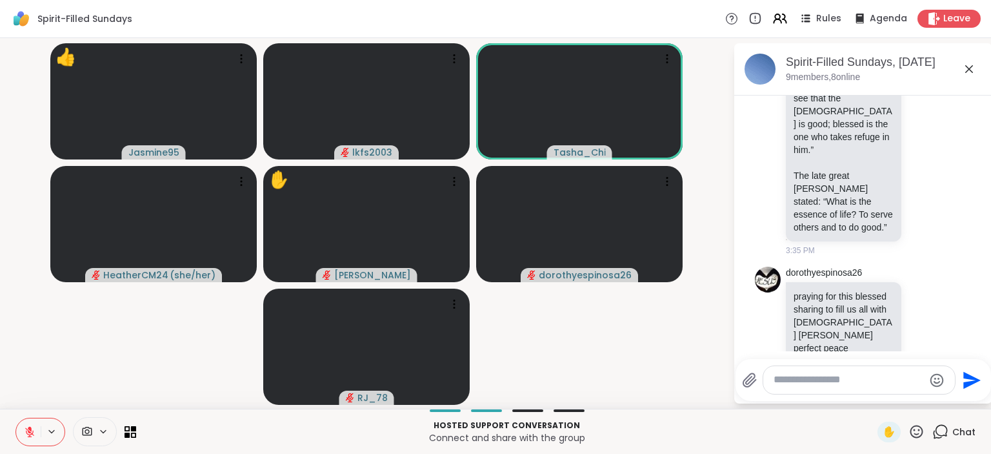
click at [709, 332] on video-player-container "👍 Jasmine95 lkfs2003 Tasha_Chi HeatherCM24 ( she/her ) ✋ [PERSON_NAME] dorothye…" at bounding box center [367, 223] width 718 height 360
click at [657, 337] on video-player-container "Jasmine95 lkfs2003 Tasha_Chi HeatherCM24 ( she/her ) ✋ 👍 [PERSON_NAME] 👍 👍 👍 👍 …" at bounding box center [367, 223] width 718 height 360
click at [969, 65] on icon at bounding box center [969, 68] width 15 height 15
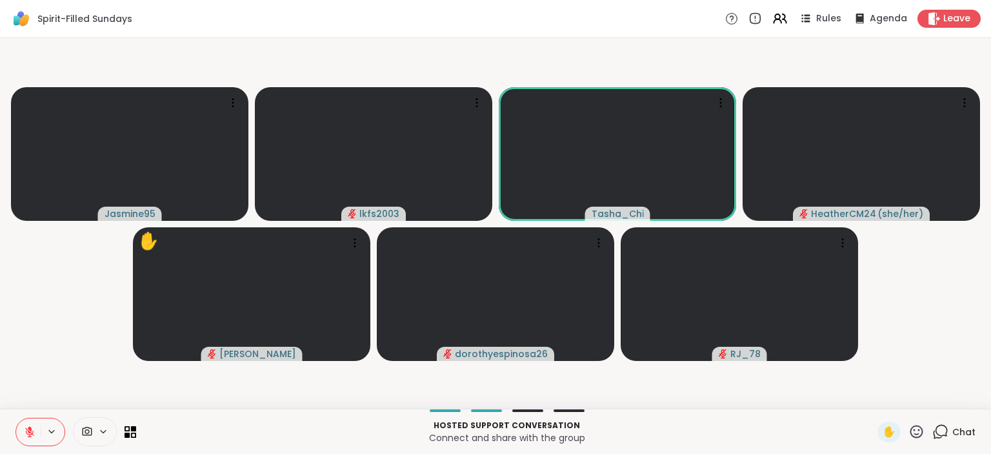
click at [923, 429] on icon at bounding box center [917, 431] width 13 height 13
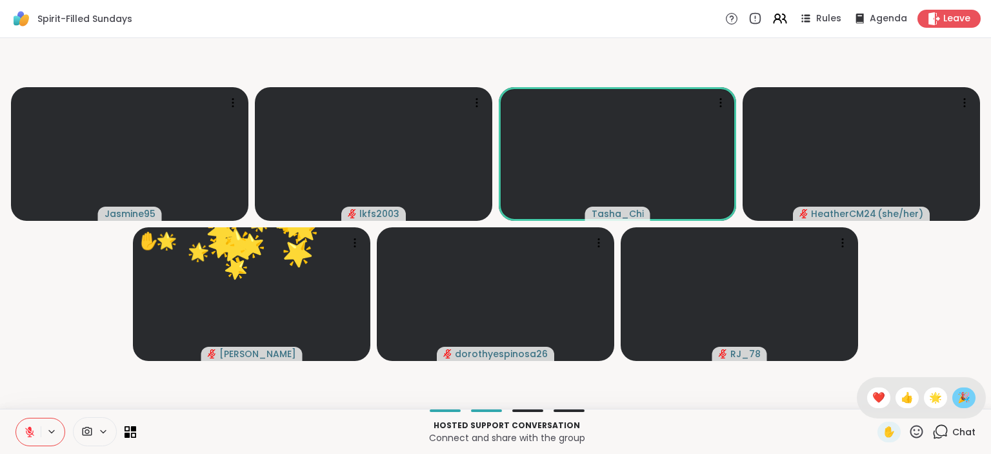
click at [962, 394] on span "🎉" at bounding box center [964, 397] width 13 height 15
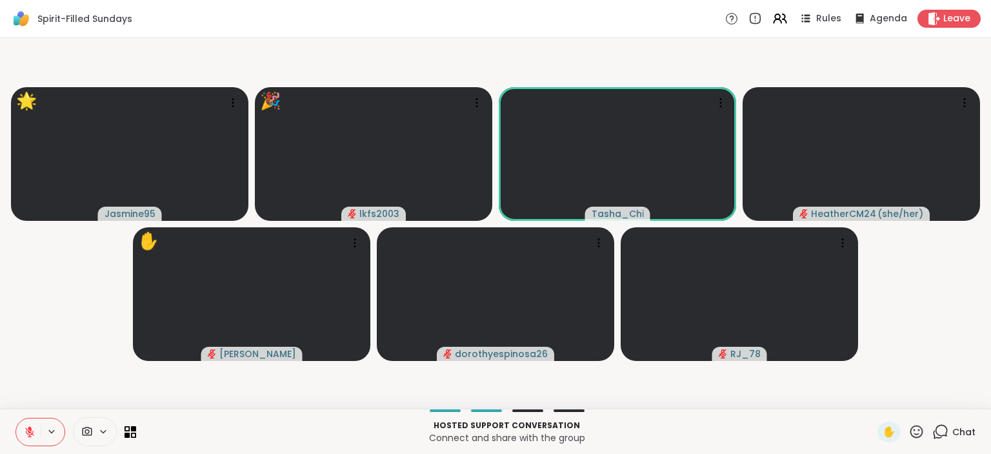
click at [907, 432] on div "✋" at bounding box center [901, 431] width 47 height 21
click at [922, 430] on icon at bounding box center [917, 431] width 16 height 16
click at [903, 403] on span "👍" at bounding box center [907, 397] width 13 height 15
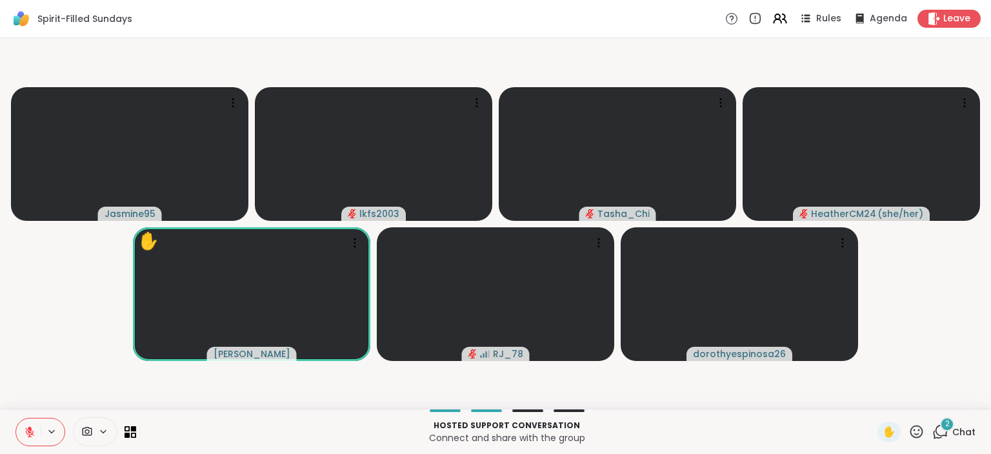
click at [918, 429] on icon at bounding box center [917, 431] width 16 height 16
click at [875, 401] on span "❤️" at bounding box center [878, 397] width 13 height 15
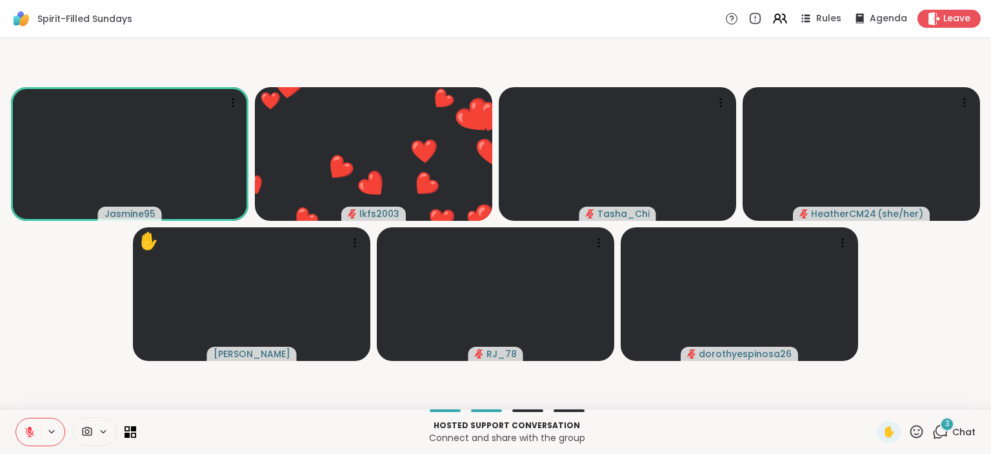
click at [923, 434] on icon at bounding box center [917, 431] width 13 height 13
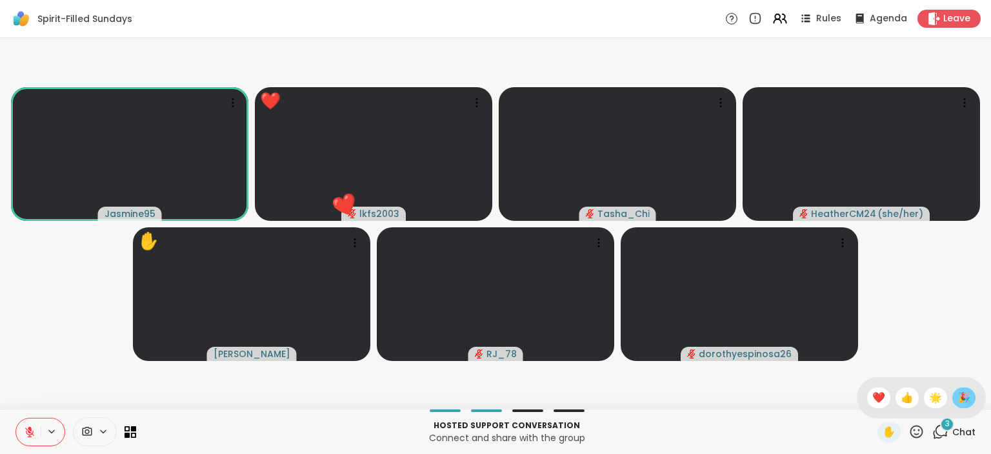
click at [969, 401] on span "🎉" at bounding box center [964, 397] width 13 height 15
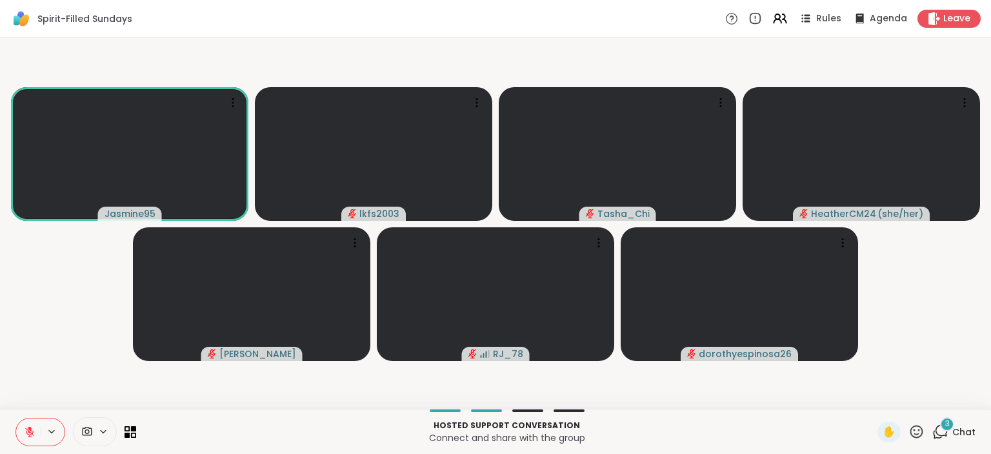
click at [27, 430] on icon at bounding box center [29, 431] width 9 height 9
click at [30, 433] on icon at bounding box center [30, 432] width 12 height 12
click at [953, 430] on div "7 Chat" at bounding box center [954, 431] width 43 height 21
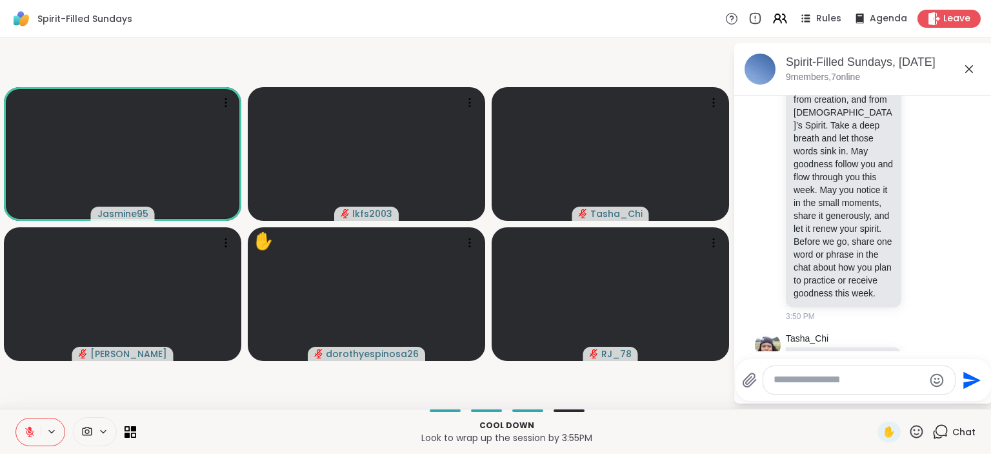
scroll to position [5882, 0]
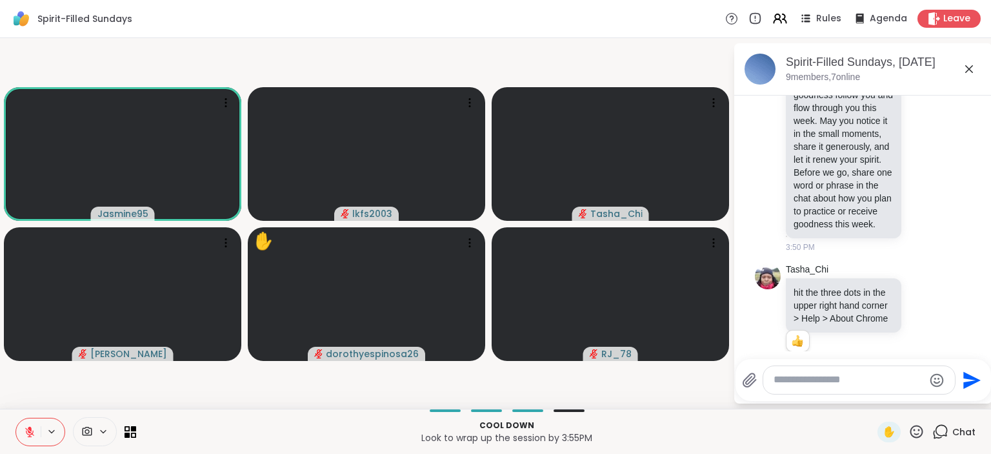
click at [986, 364] on div "Send" at bounding box center [864, 380] width 256 height 42
click at [976, 74] on icon at bounding box center [969, 68] width 15 height 15
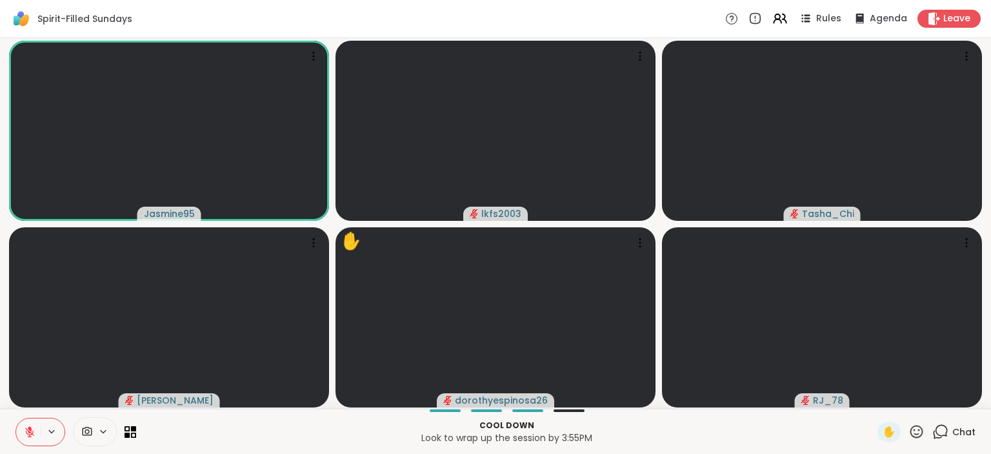
click at [940, 441] on div "Chat" at bounding box center [954, 431] width 43 height 21
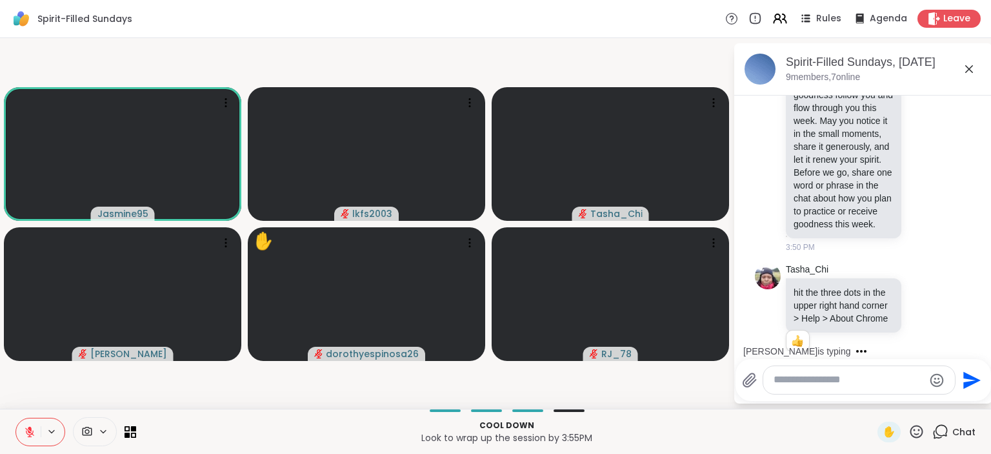
scroll to position [6025, 0]
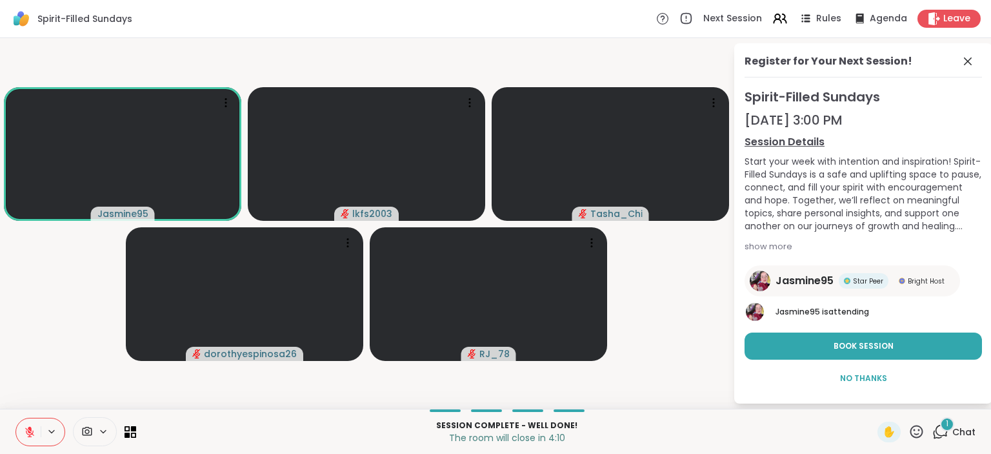
click at [706, 279] on video-player-container "Jasmine95 lkfs2003 Tasha_Chi dorothyespinosa26 RJ_78" at bounding box center [367, 223] width 718 height 360
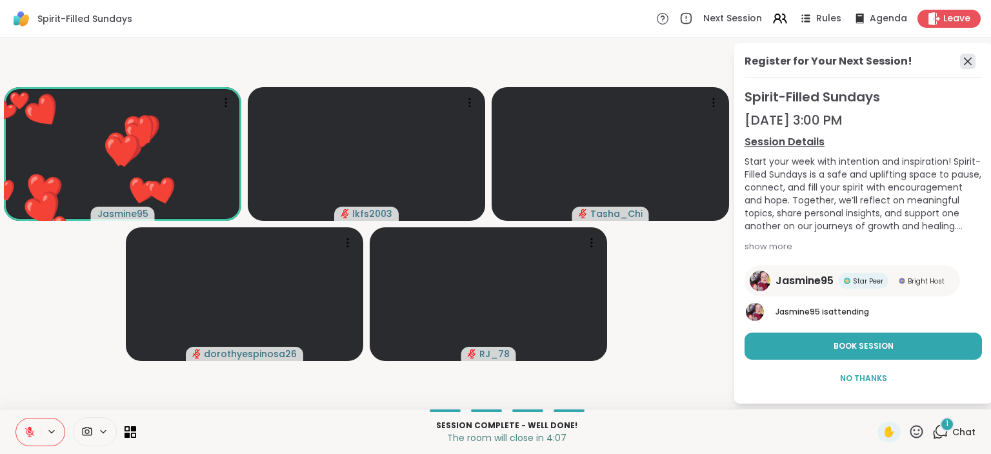
click at [974, 64] on icon at bounding box center [967, 61] width 15 height 15
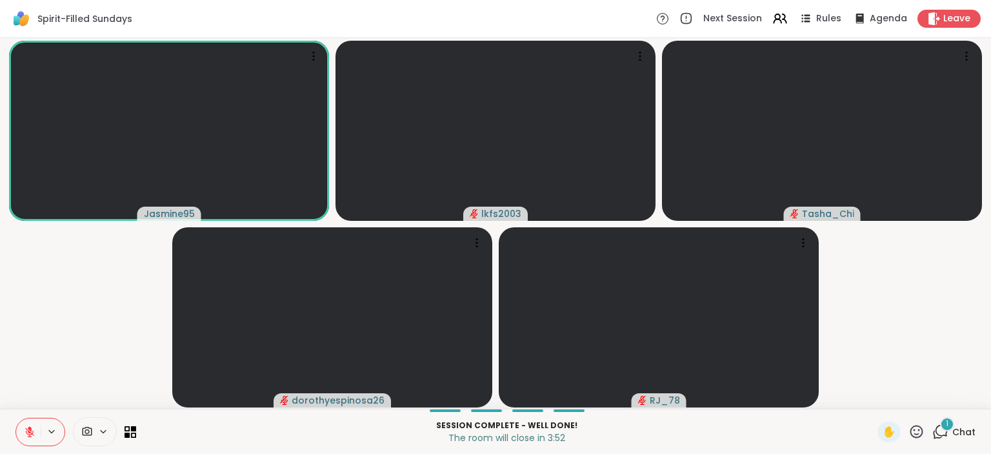
click at [30, 438] on icon at bounding box center [30, 432] width 12 height 12
click at [27, 430] on icon at bounding box center [30, 432] width 12 height 12
click at [916, 432] on icon at bounding box center [917, 431] width 16 height 16
click at [872, 396] on span "❤️" at bounding box center [878, 397] width 13 height 15
drag, startPoint x: 897, startPoint y: 429, endPoint x: 892, endPoint y: 329, distance: 99.5
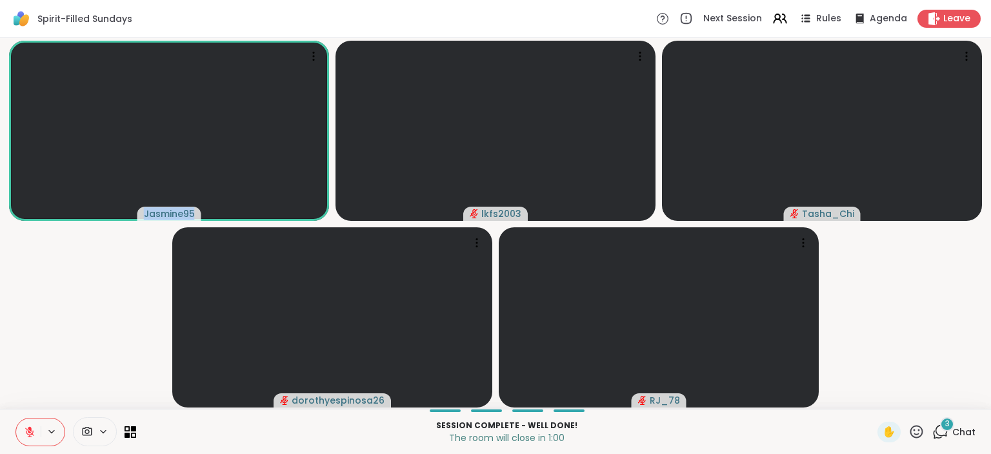
click at [892, 329] on div "Spirit-Filled Sundays Next Session Rules Agenda Leave Jasmine95 lkfs2003 Tasha_…" at bounding box center [495, 227] width 991 height 454
click at [897, 342] on video-player-container "Jasmine95 lkfs2003 Tasha_Chi dorothyespinosa26 RJ_78" at bounding box center [496, 223] width 976 height 360
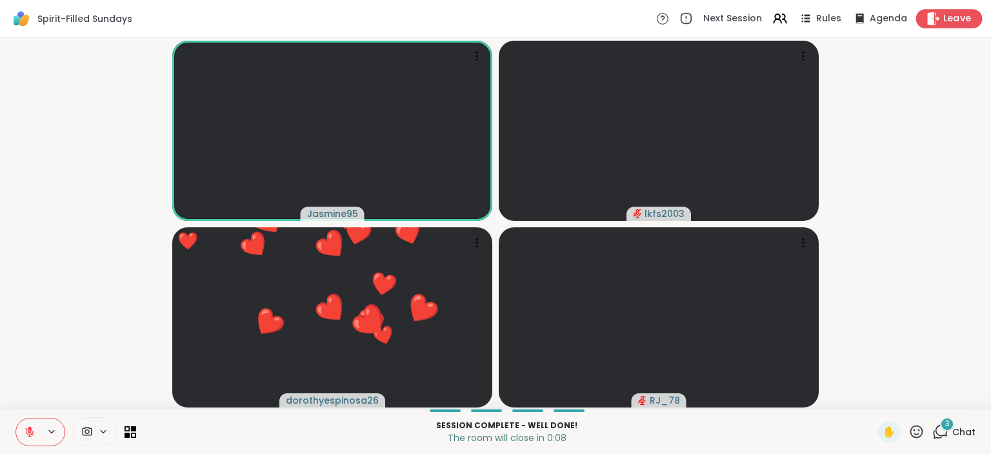
click at [948, 18] on span "Leave" at bounding box center [957, 19] width 28 height 14
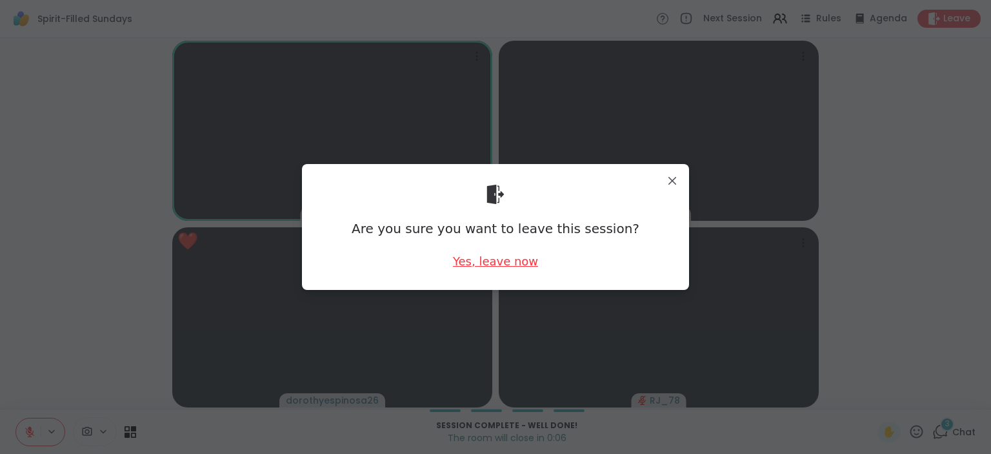
click at [527, 254] on div "Yes, leave now" at bounding box center [495, 261] width 85 height 16
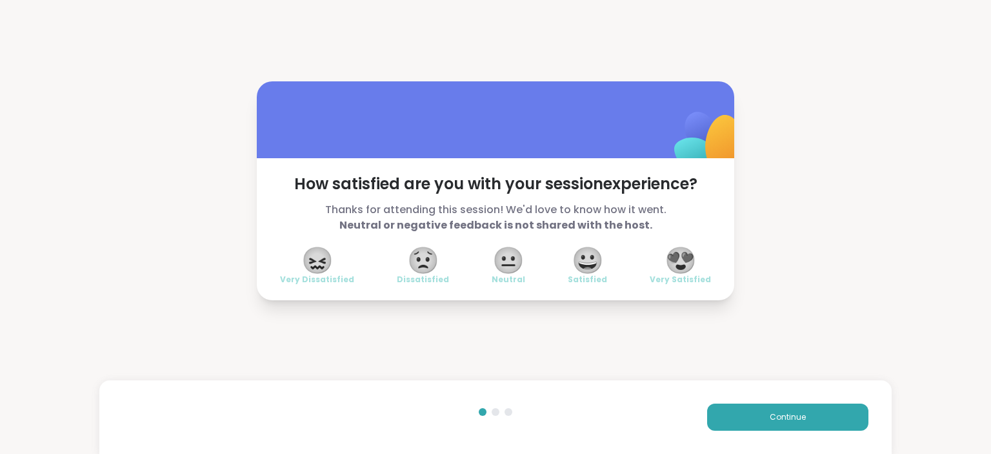
click at [686, 272] on span "😍" at bounding box center [681, 259] width 32 height 23
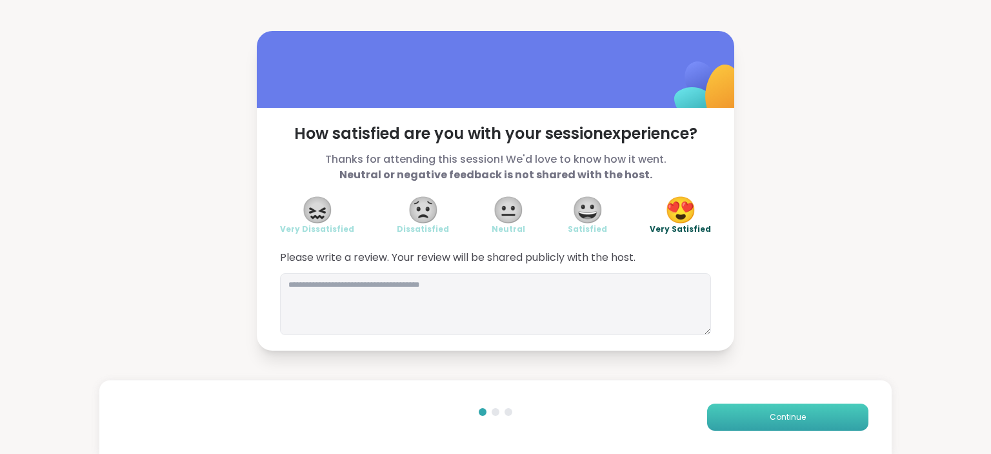
click at [775, 407] on button "Continue" at bounding box center [787, 416] width 161 height 27
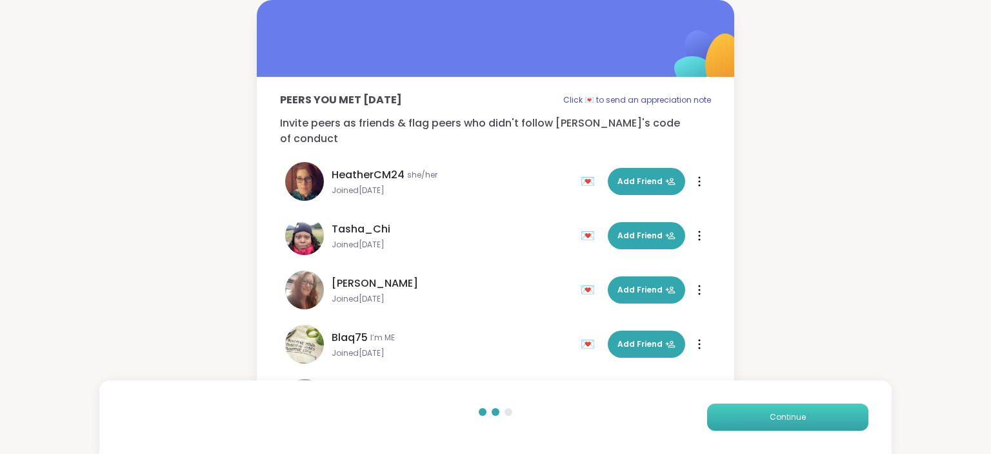
click at [771, 419] on span "Continue" at bounding box center [788, 417] width 36 height 12
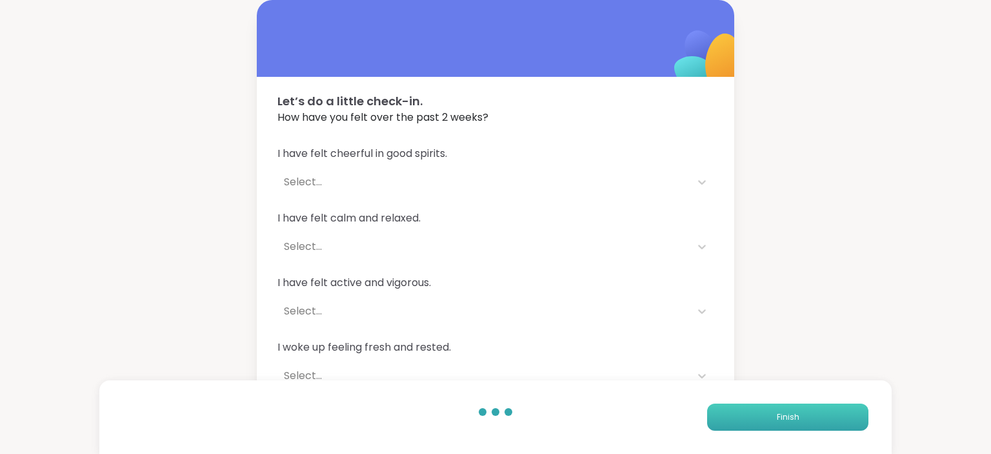
click at [771, 419] on button "Finish" at bounding box center [787, 416] width 161 height 27
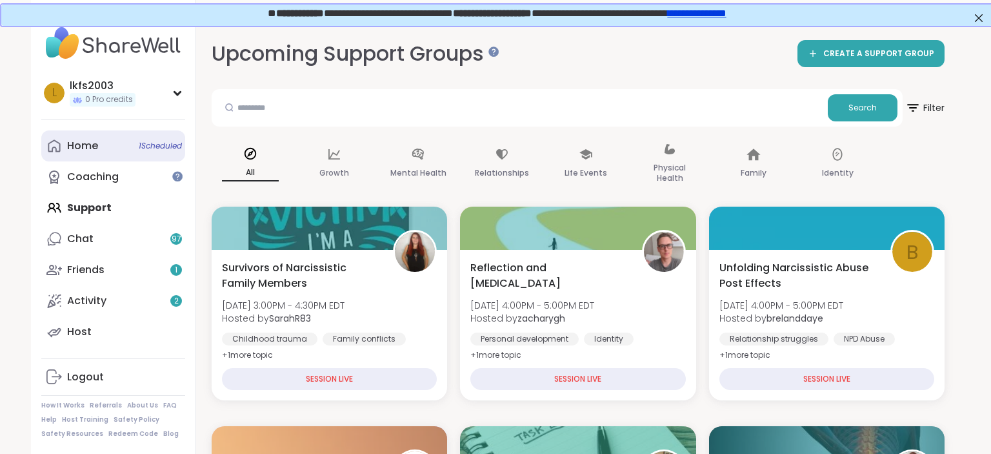
click at [71, 143] on div "Home 1 Scheduled" at bounding box center [82, 146] width 31 height 14
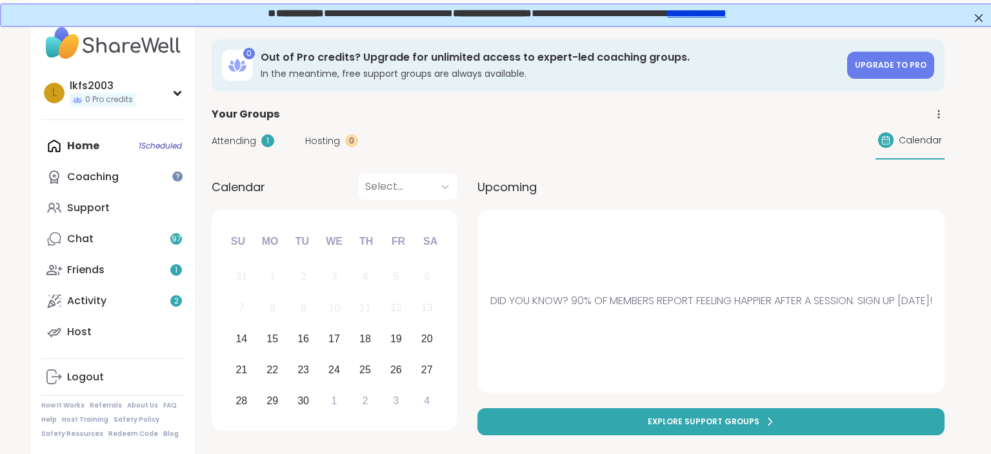
click at [245, 140] on span "Attending" at bounding box center [234, 141] width 45 height 14
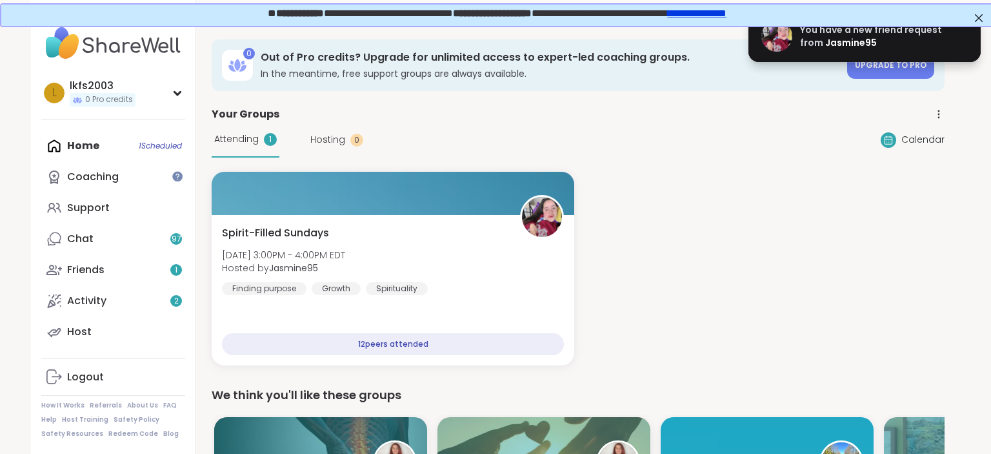
click at [660, 272] on div "Spirit-Filled Sundays [DATE] 3:00PM - 4:00PM EDT Hosted by Jasmine95 Finding pu…" at bounding box center [578, 269] width 733 height 194
click at [907, 35] on span "You have a new friend request from" at bounding box center [871, 36] width 142 height 26
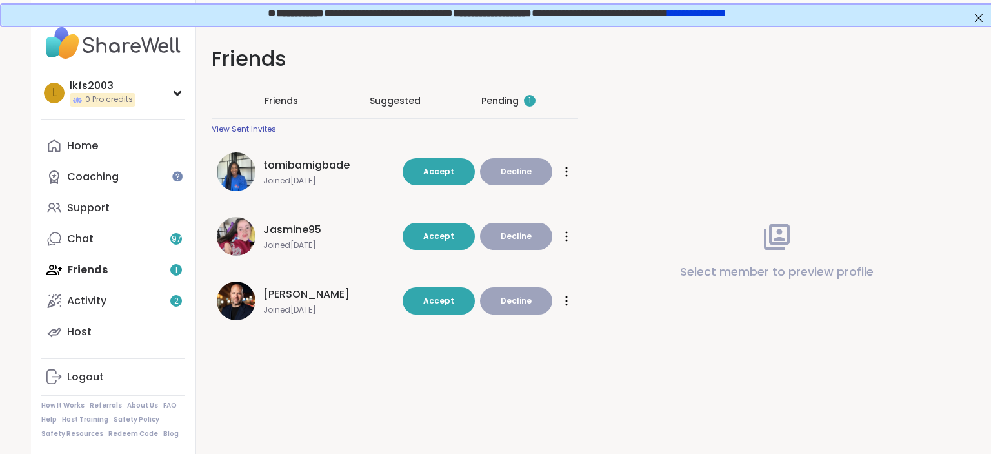
click at [247, 312] on img at bounding box center [236, 300] width 39 height 39
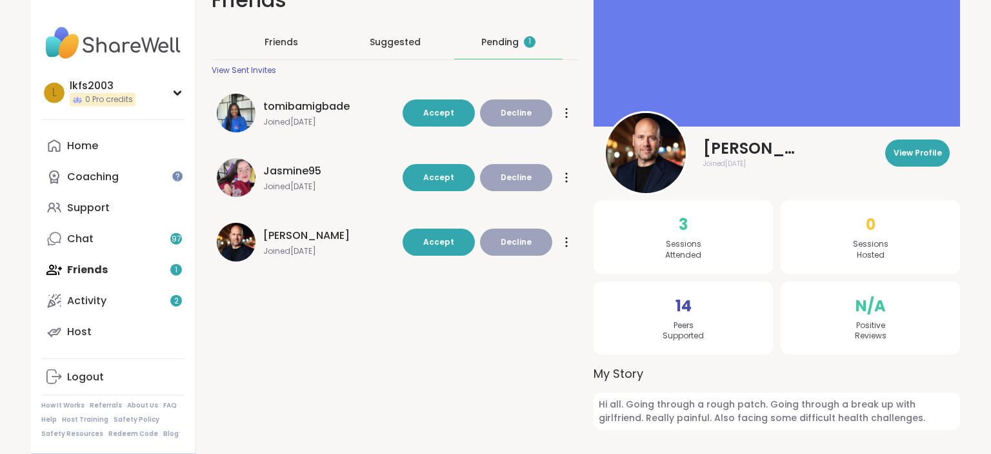
scroll to position [70, 0]
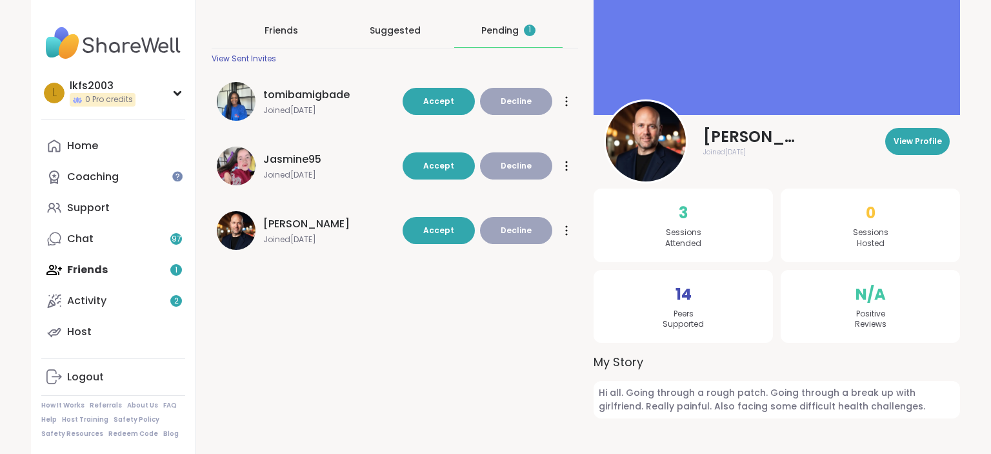
click at [662, 161] on img at bounding box center [646, 141] width 80 height 80
click at [926, 141] on span "View Profile" at bounding box center [918, 142] width 48 height 12
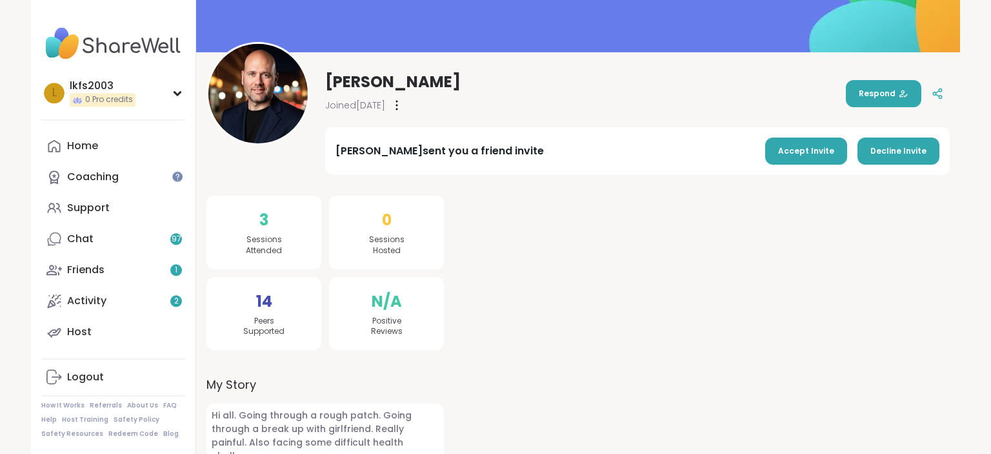
scroll to position [123, 0]
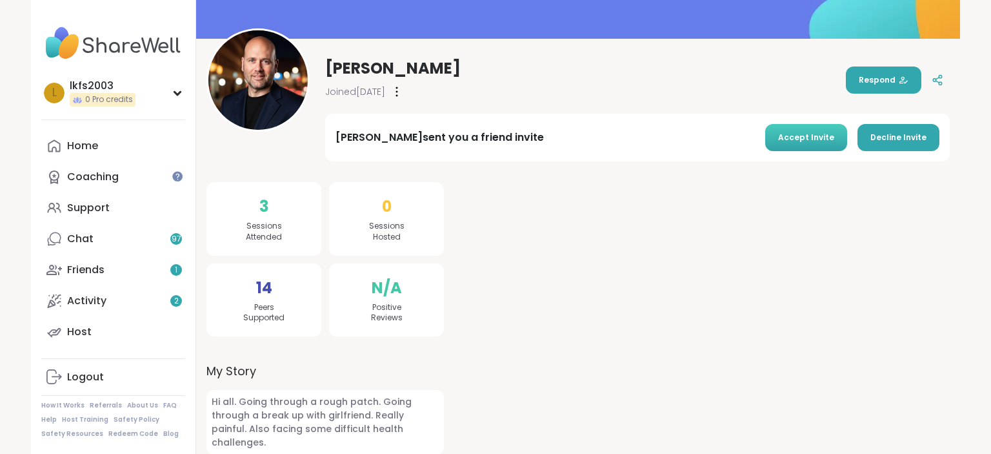
click at [812, 144] on button "Accept Invite" at bounding box center [806, 137] width 82 height 27
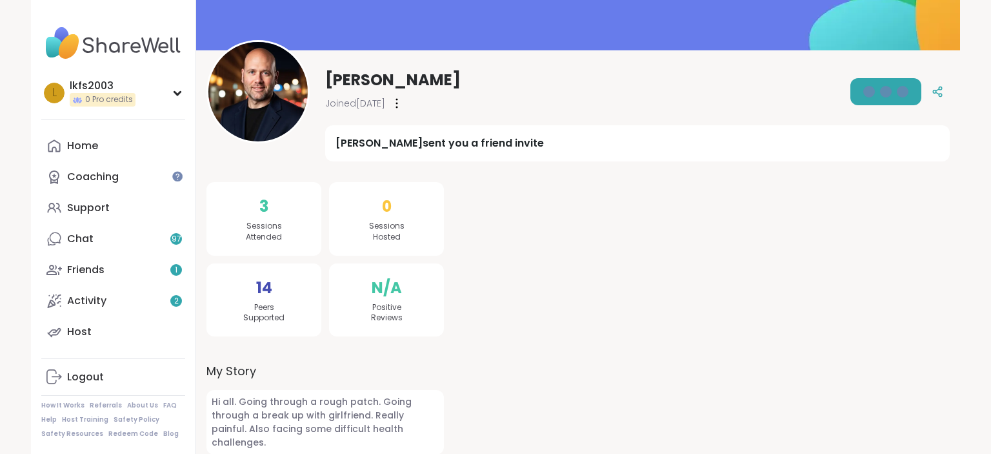
scroll to position [80, 0]
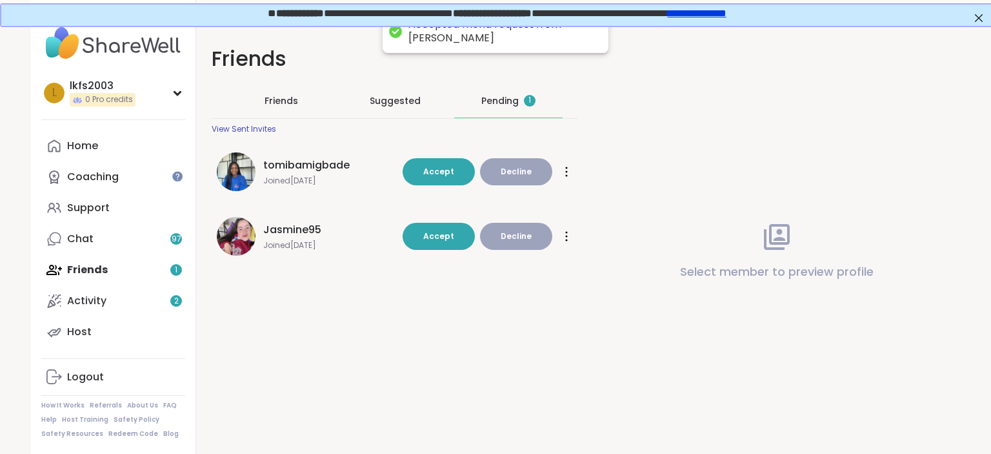
click at [332, 177] on span "Joined [DATE]" at bounding box center [329, 181] width 132 height 10
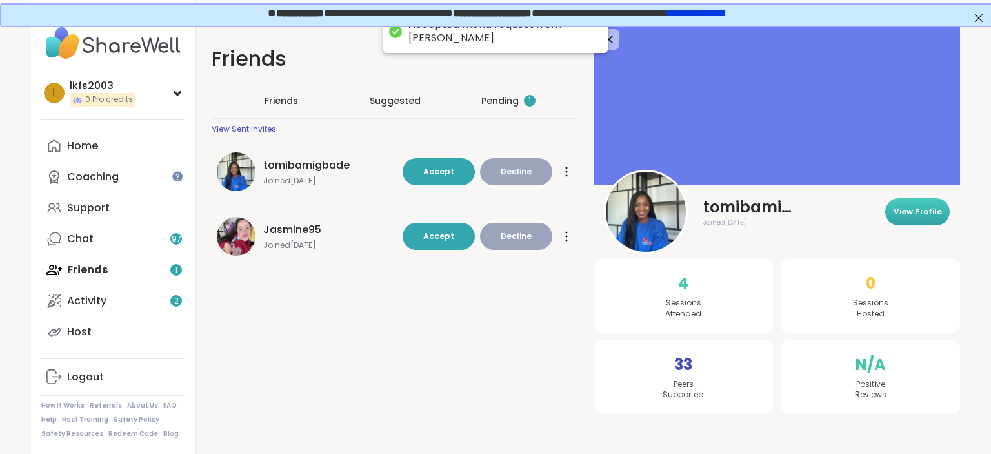
click at [925, 217] on span "View Profile" at bounding box center [918, 212] width 48 height 12
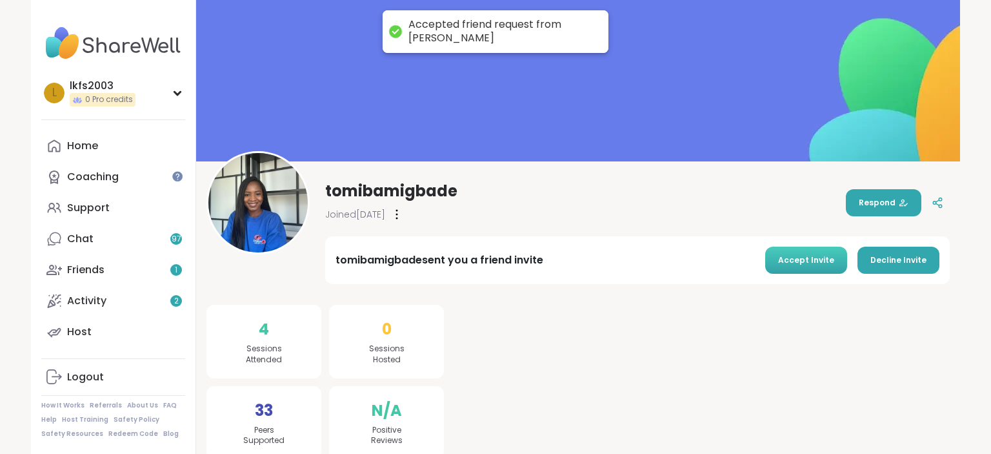
click at [822, 267] on button "Accept Invite" at bounding box center [806, 260] width 82 height 27
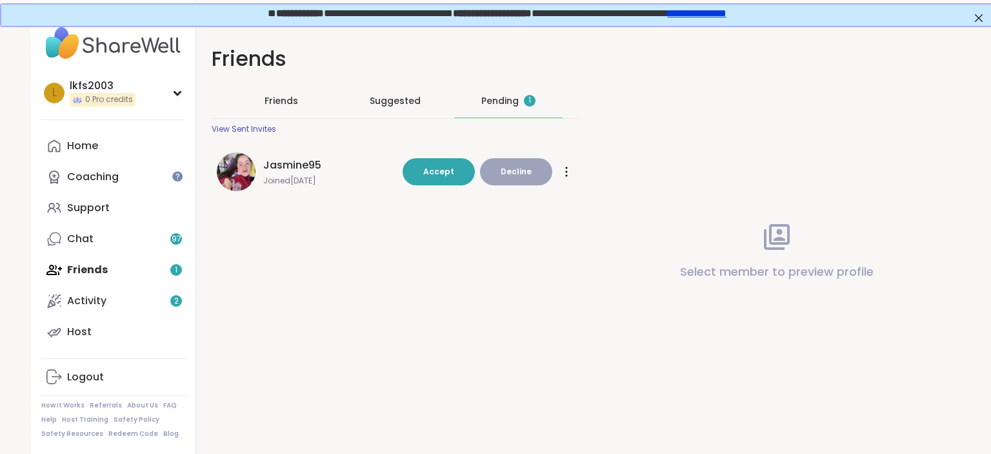
click at [234, 168] on img at bounding box center [236, 171] width 39 height 39
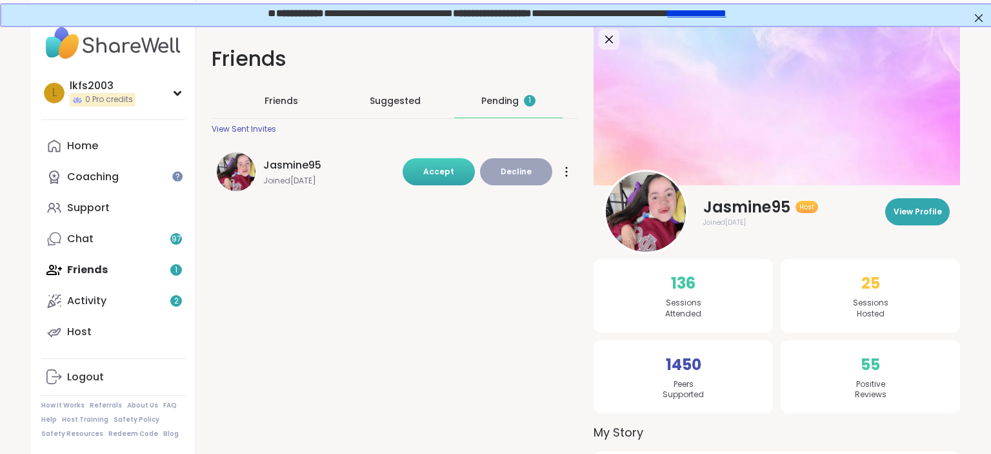
click at [461, 181] on button "Accept" at bounding box center [439, 171] width 72 height 27
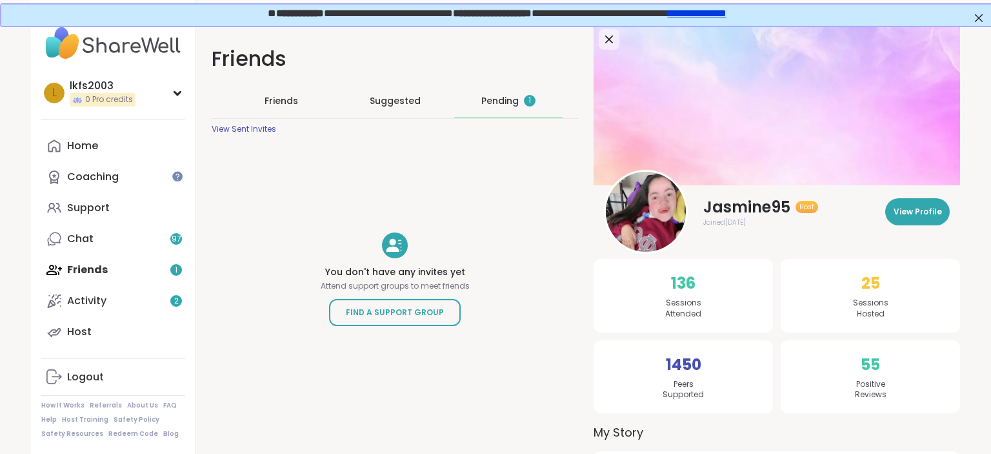
click at [513, 100] on div "Pending 1" at bounding box center [508, 100] width 54 height 13
click at [234, 187] on div "Friends Friends Suggested Pending View Sent Invites You don't have any invites …" at bounding box center [395, 224] width 398 height 400
click at [89, 256] on div "Home Coaching Support Chat 97 Friends Activity 2 Host" at bounding box center [113, 238] width 144 height 217
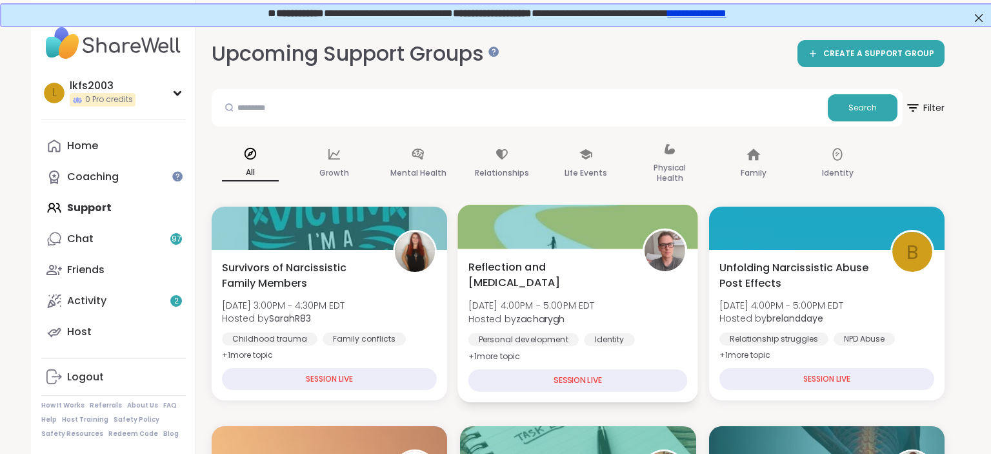
click at [563, 376] on div "SESSION LIVE" at bounding box center [578, 380] width 219 height 23
click at [514, 324] on span "Hosted by [PERSON_NAME]" at bounding box center [532, 318] width 126 height 13
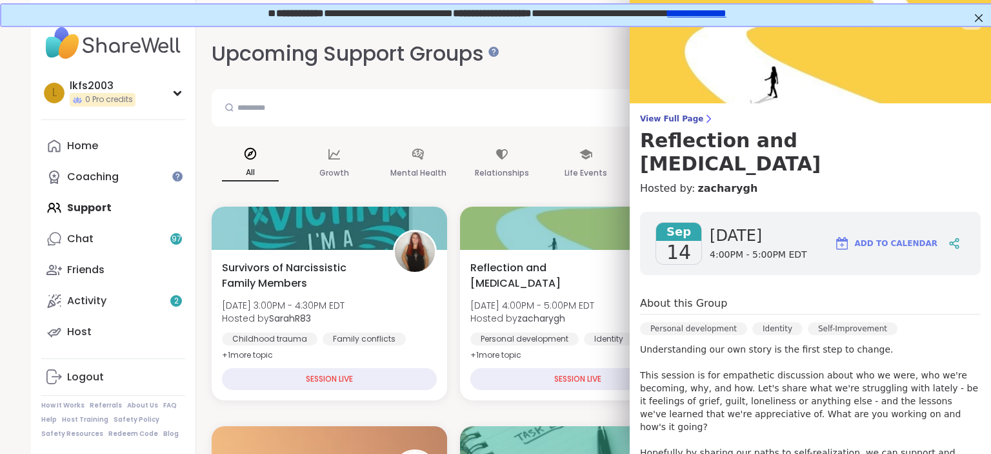
scroll to position [248, 0]
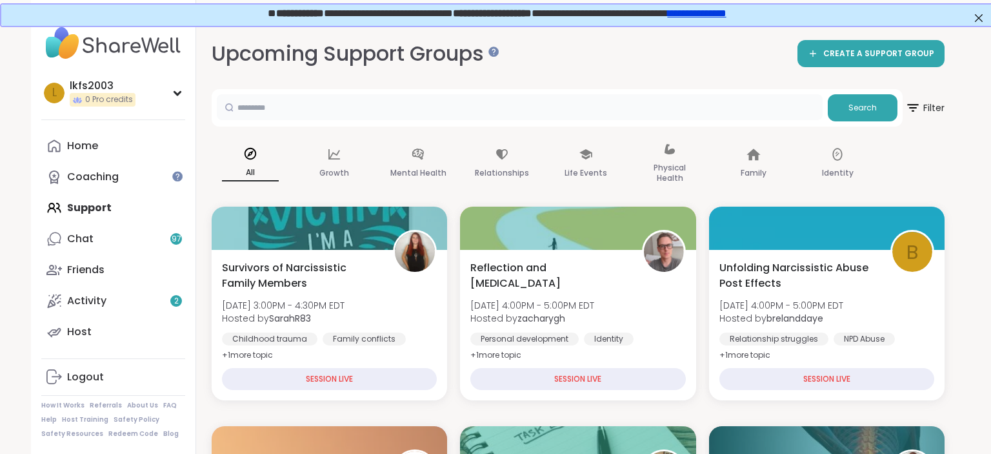
click at [523, 116] on input "text" at bounding box center [520, 107] width 606 height 26
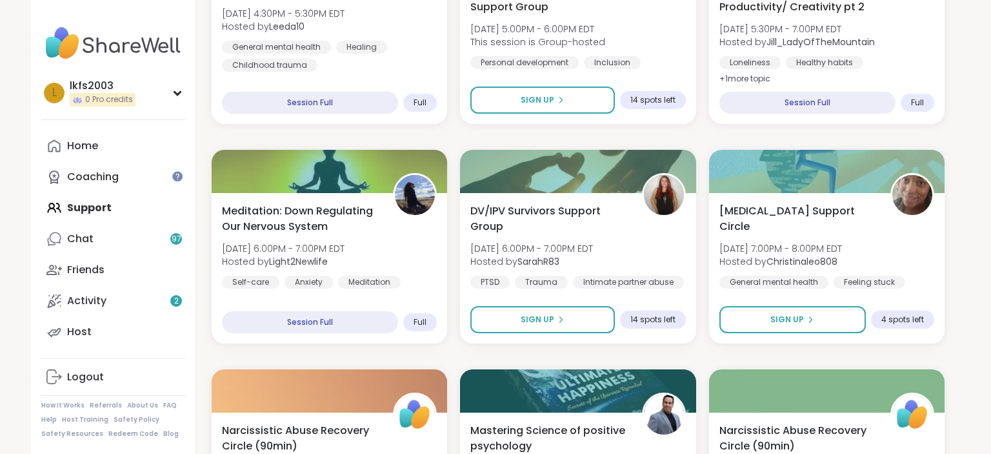
scroll to position [738, 0]
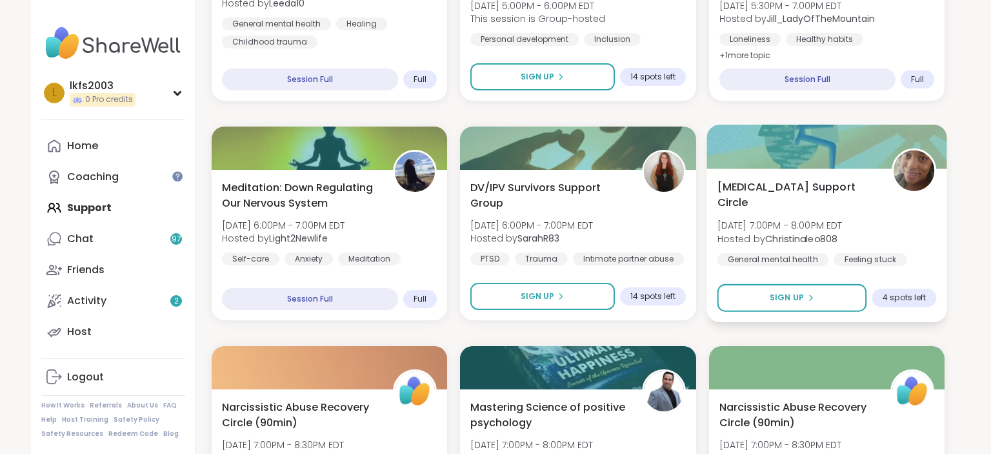
click at [917, 174] on img at bounding box center [914, 170] width 41 height 41
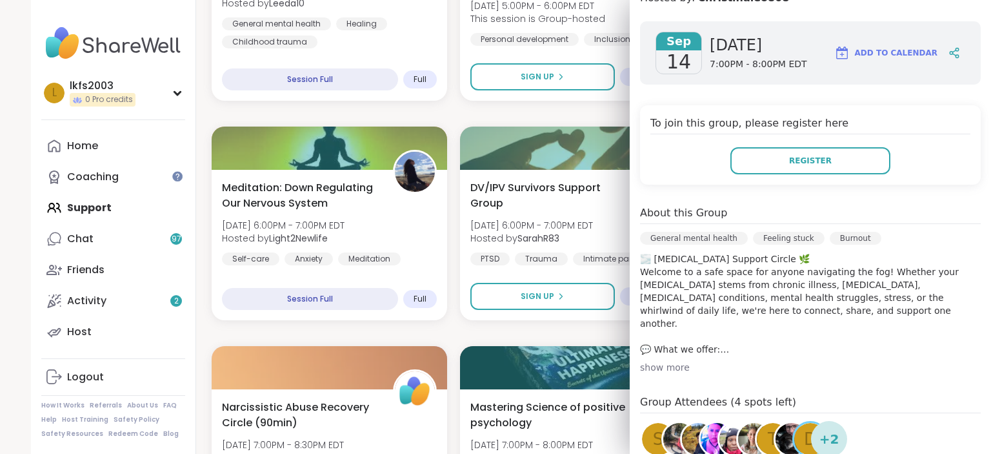
scroll to position [195, 0]
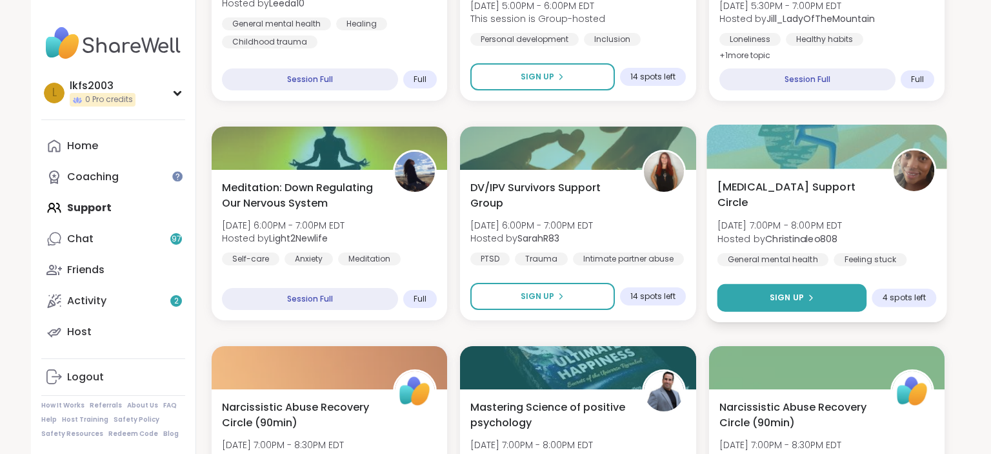
click at [826, 291] on button "Sign Up" at bounding box center [792, 298] width 150 height 28
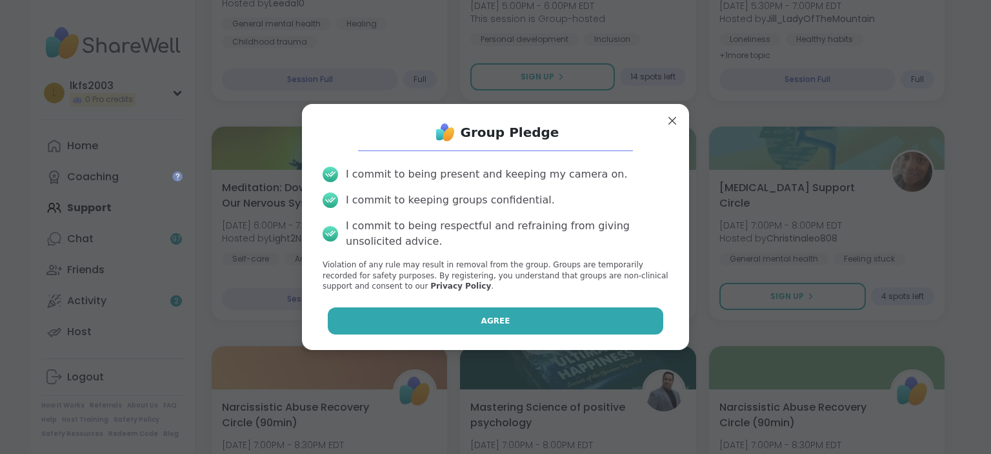
click at [593, 327] on button "Agree" at bounding box center [496, 320] width 336 height 27
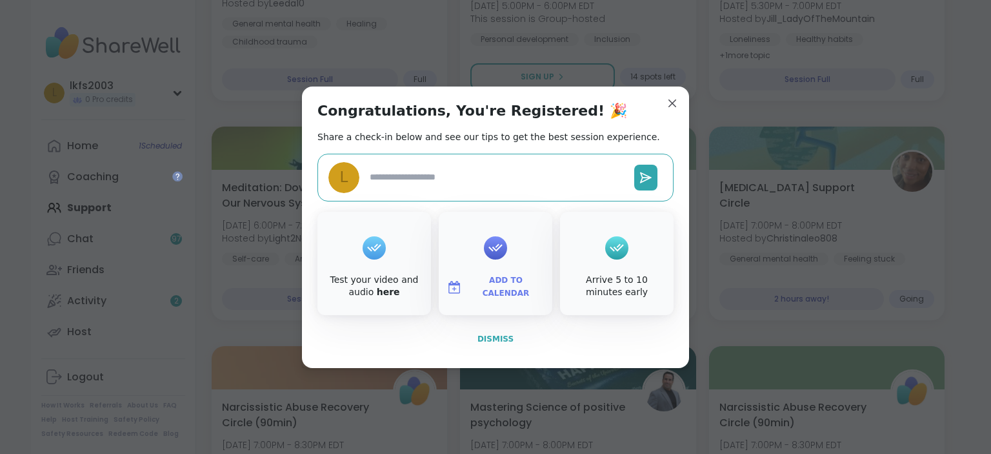
click at [533, 334] on button "Dismiss" at bounding box center [496, 338] width 356 height 27
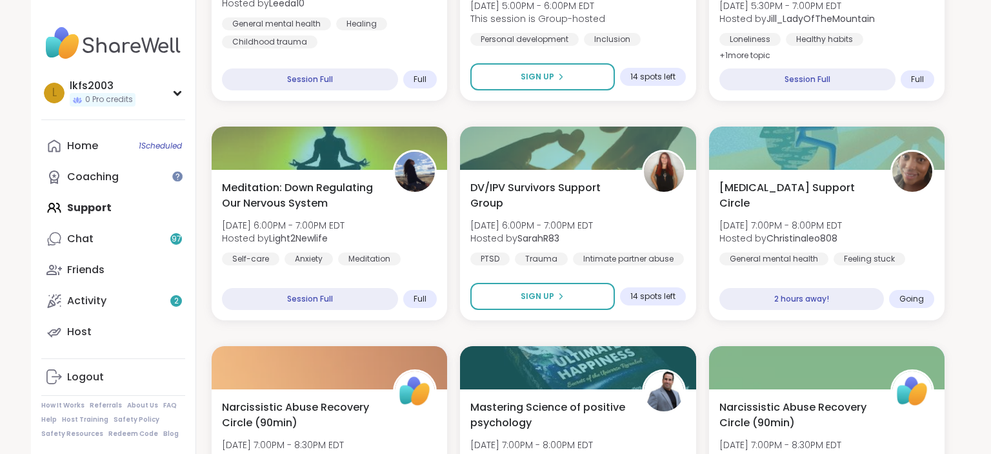
scroll to position [1169, 0]
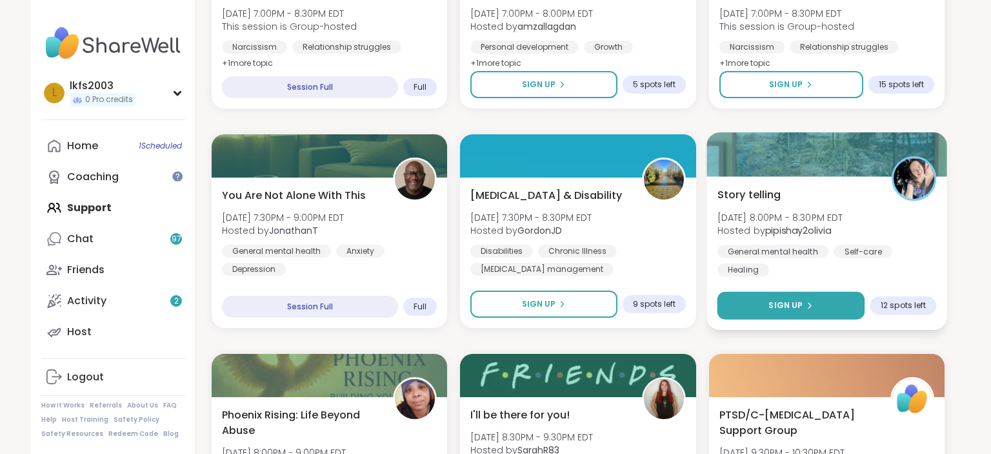
click at [849, 310] on button "Sign Up" at bounding box center [791, 306] width 148 height 28
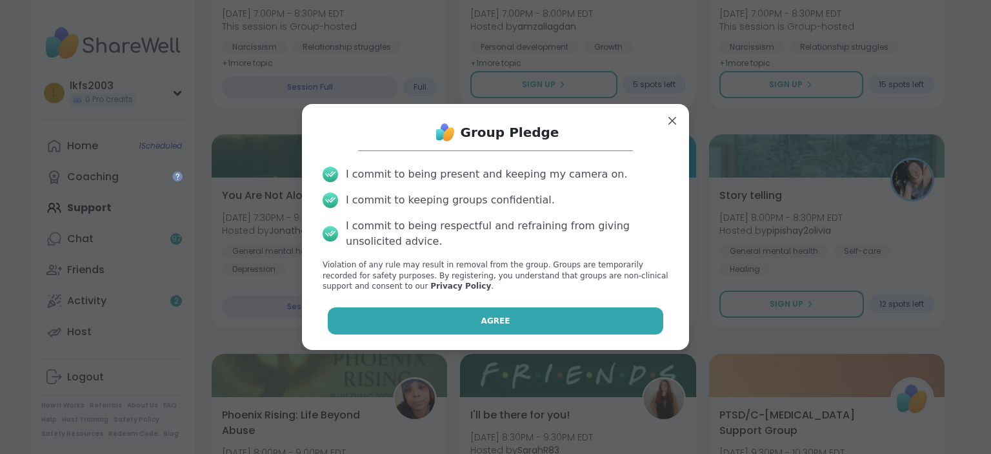
click at [623, 322] on button "Agree" at bounding box center [496, 320] width 336 height 27
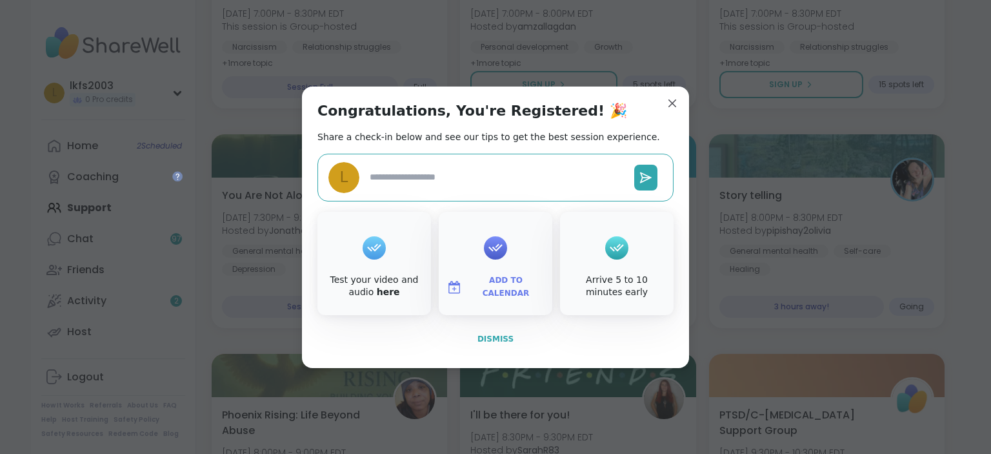
click at [512, 337] on button "Dismiss" at bounding box center [496, 338] width 356 height 27
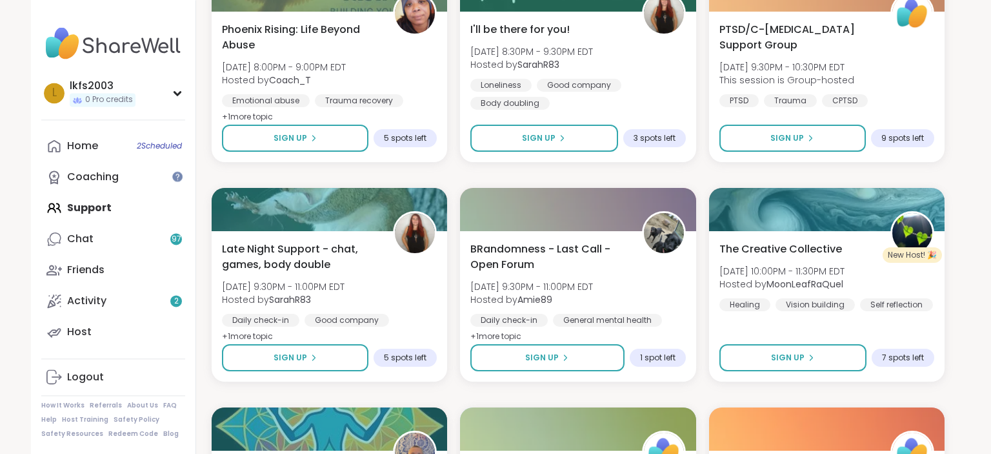
scroll to position [1555, 0]
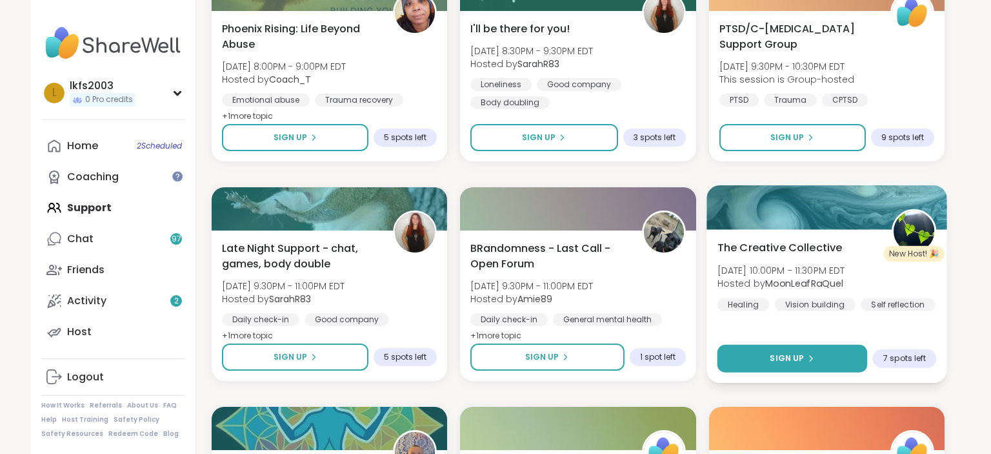
click at [831, 360] on button "Sign Up" at bounding box center [792, 359] width 150 height 28
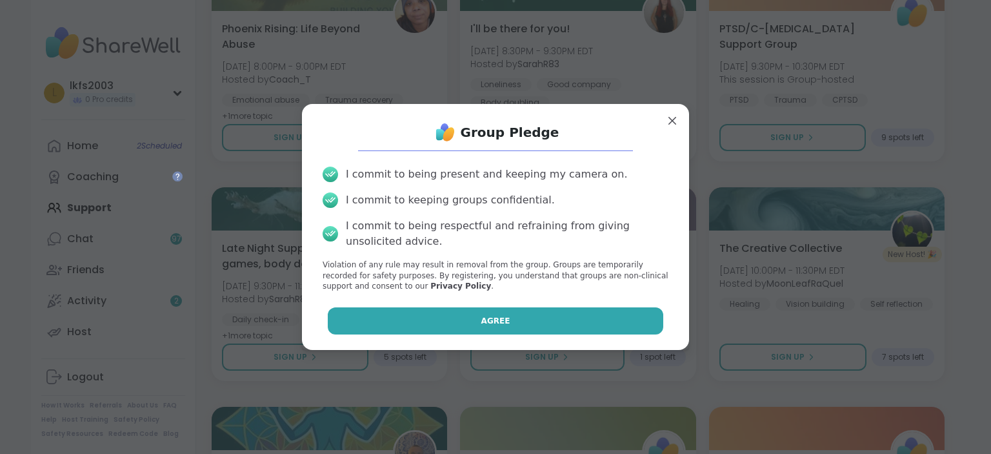
click at [634, 320] on button "Agree" at bounding box center [496, 320] width 336 height 27
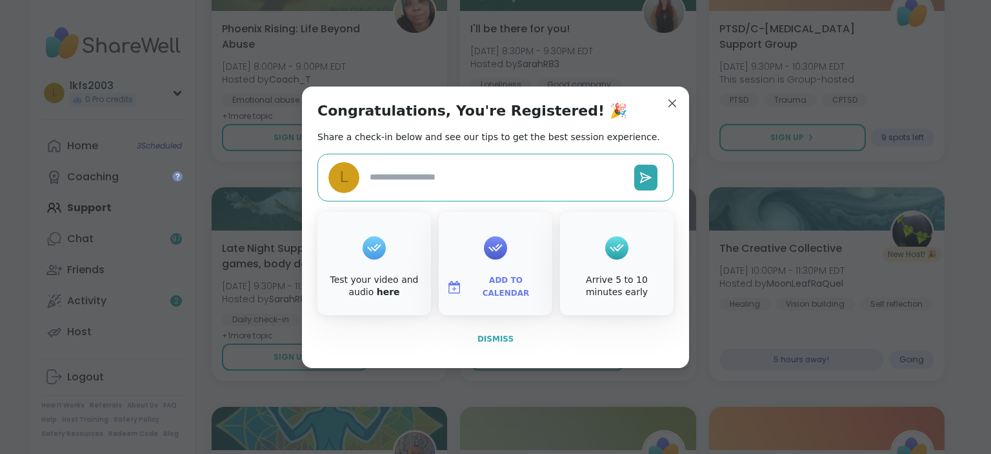
click at [512, 334] on button "Dismiss" at bounding box center [496, 338] width 356 height 27
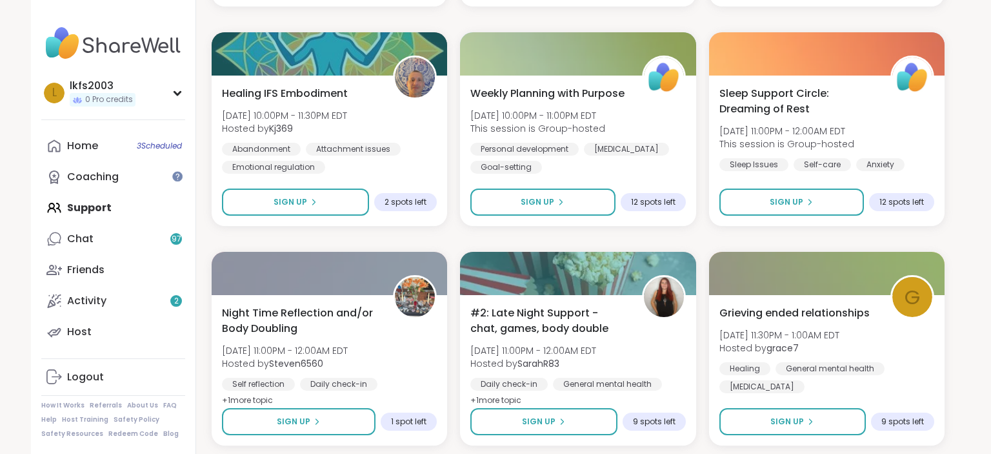
scroll to position [1986, 0]
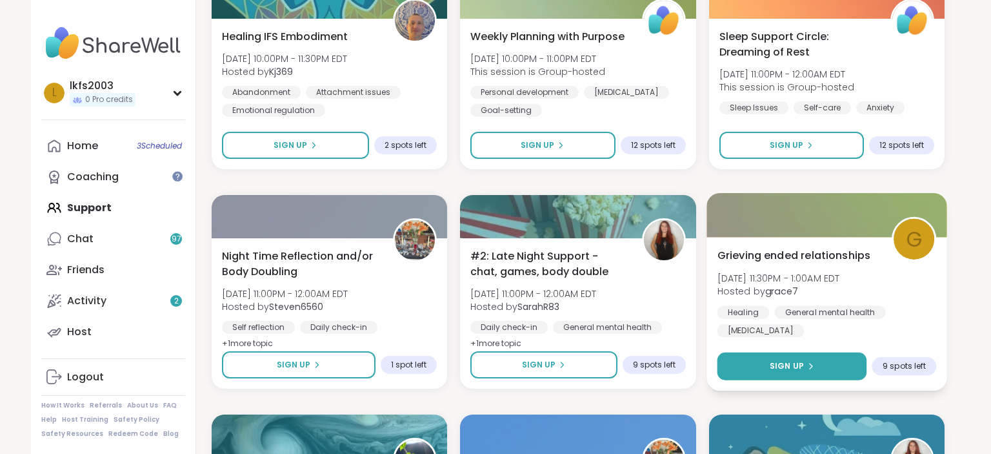
click at [830, 370] on button "Sign Up" at bounding box center [792, 366] width 150 height 28
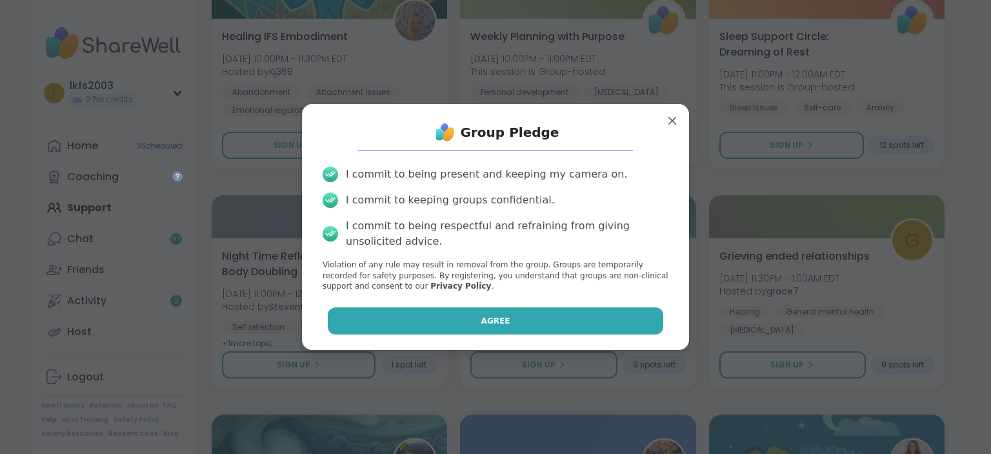
click at [640, 327] on button "Agree" at bounding box center [496, 320] width 336 height 27
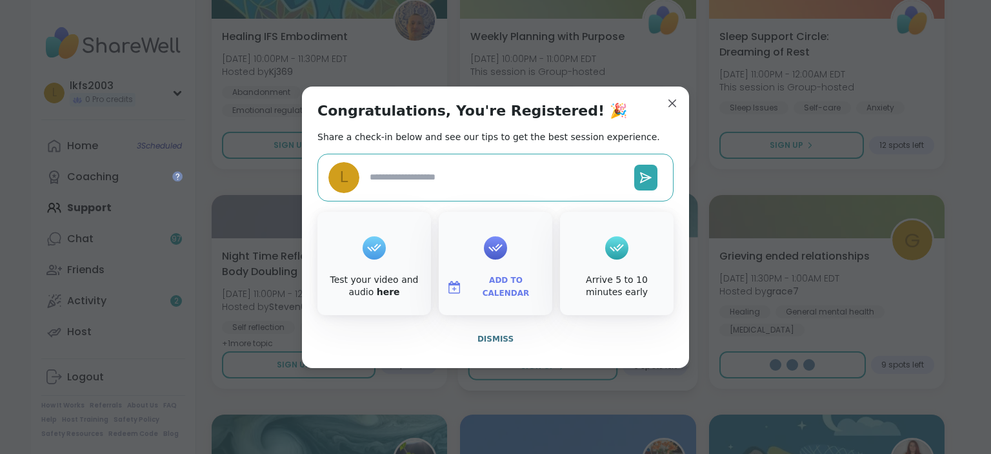
type textarea "*"
click at [530, 337] on button "Dismiss" at bounding box center [496, 338] width 356 height 27
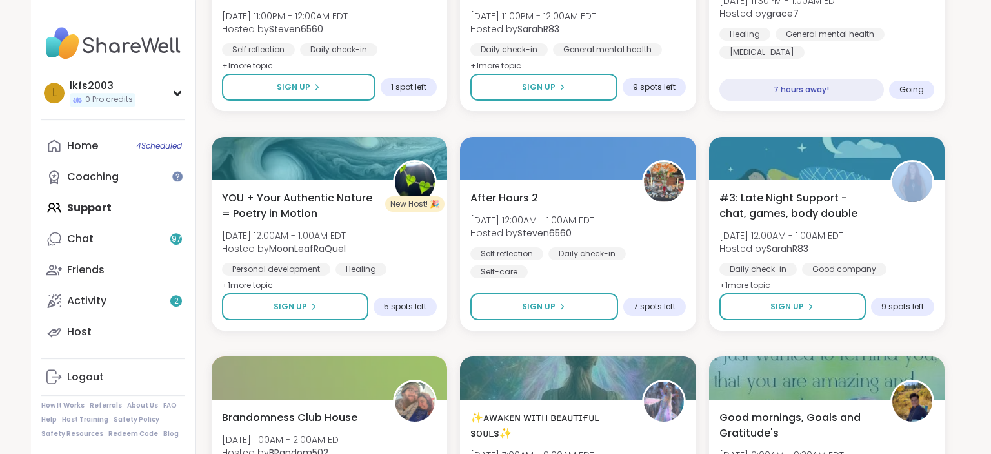
scroll to position [2270, 0]
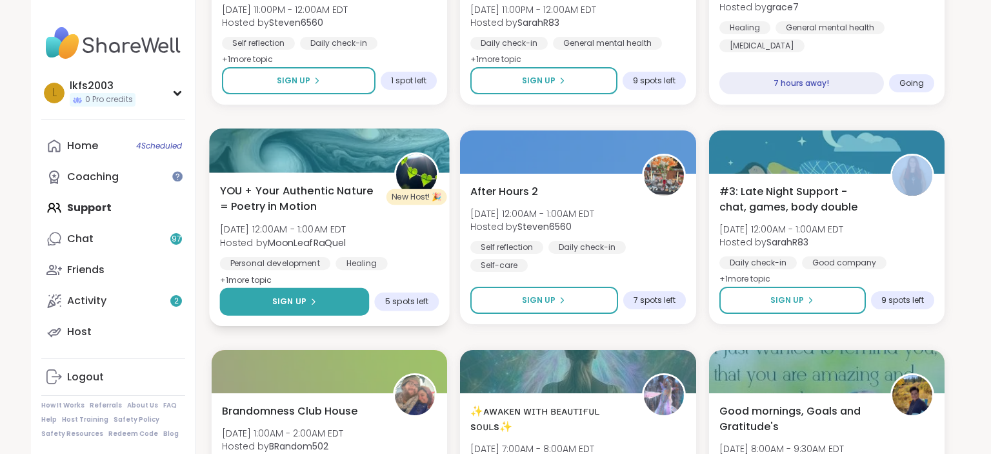
click at [320, 296] on button "Sign Up" at bounding box center [295, 302] width 150 height 28
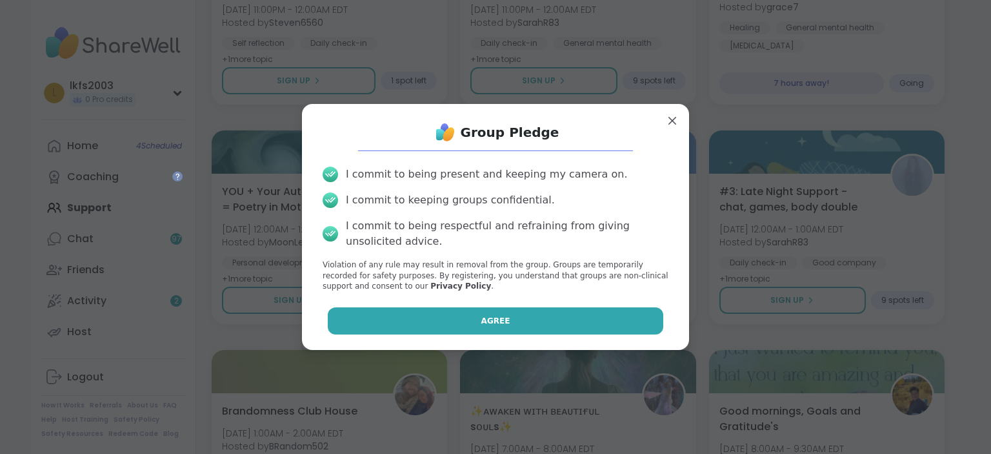
click at [459, 328] on button "Agree" at bounding box center [496, 320] width 336 height 27
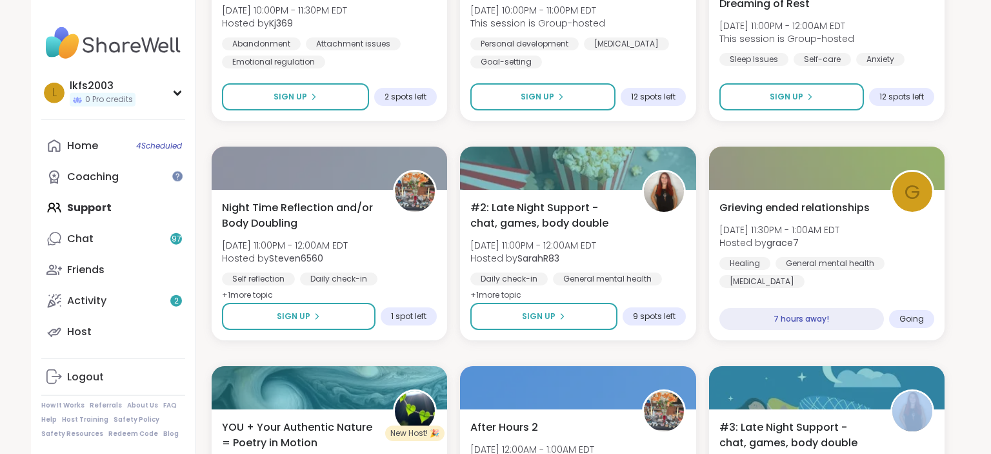
scroll to position [1981, 0]
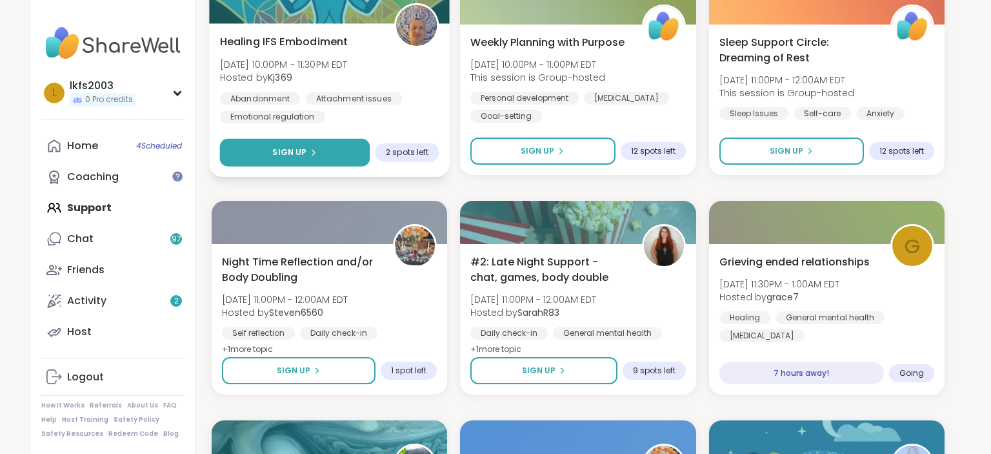
click at [301, 148] on span "Sign Up" at bounding box center [289, 152] width 34 height 12
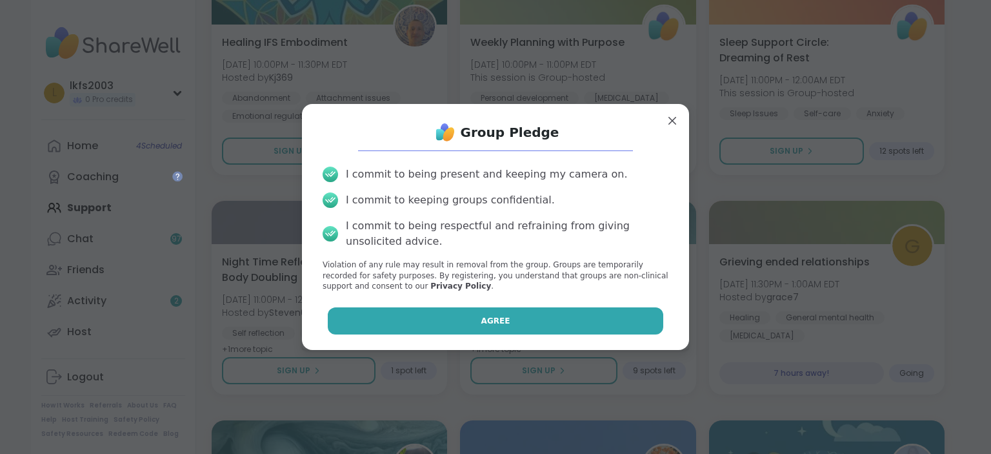
click at [461, 322] on button "Agree" at bounding box center [496, 320] width 336 height 27
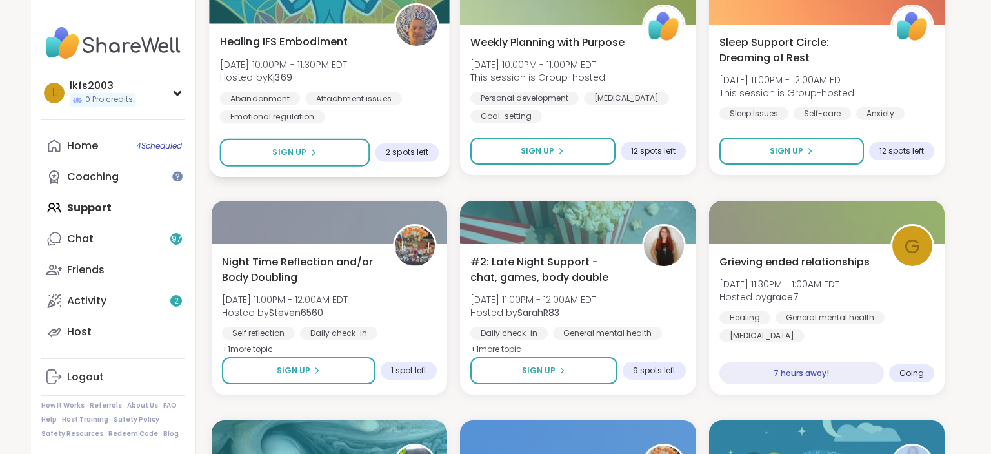
click at [416, 30] on img at bounding box center [416, 25] width 41 height 41
click at [334, 41] on span "Healing IFS Embodiment" at bounding box center [284, 41] width 128 height 15
click at [419, 32] on img at bounding box center [416, 25] width 41 height 41
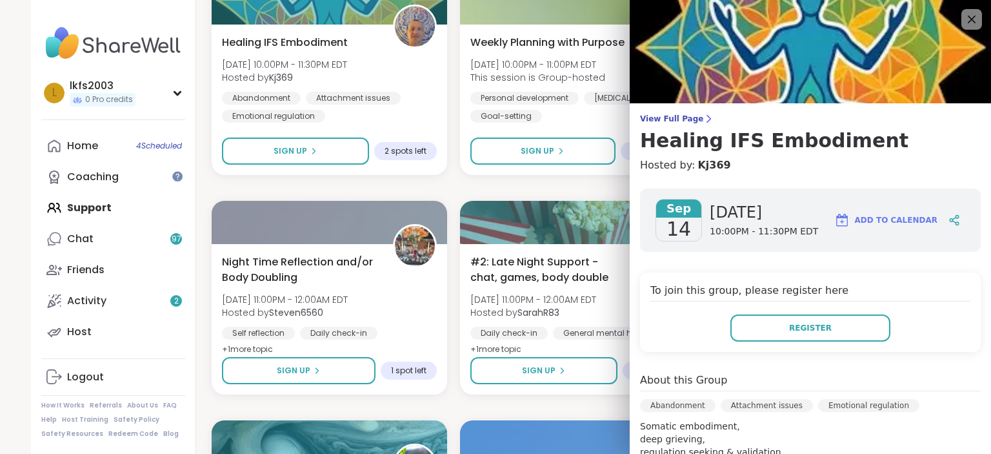
scroll to position [354, 0]
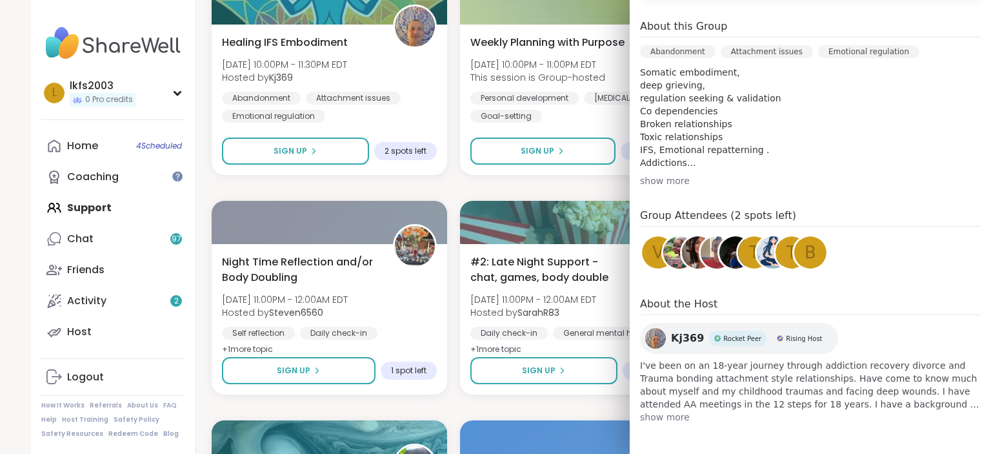
click at [745, 409] on span "I've been on an 18-year journey through addiction recovery divorce and Trauma b…" at bounding box center [810, 385] width 341 height 52
click at [873, 229] on div "Group Attendees (2 spots left) V t t b" at bounding box center [810, 242] width 341 height 68
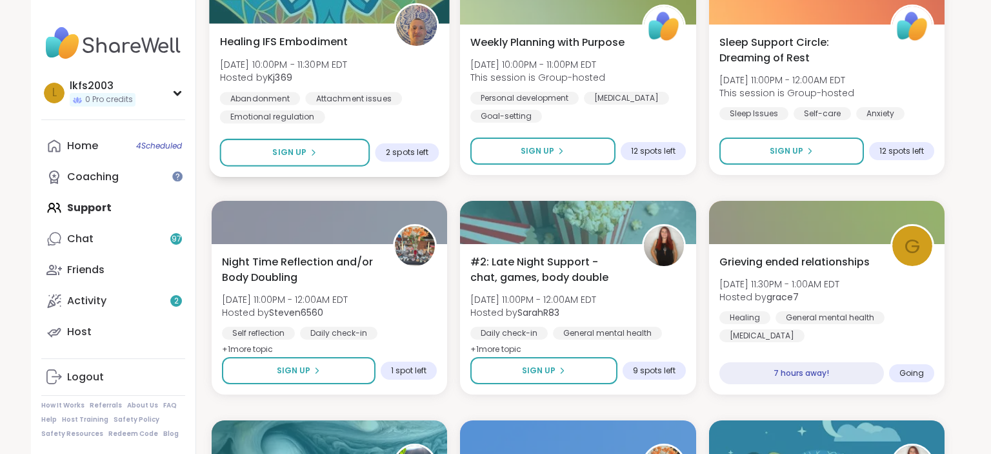
click at [399, 119] on div "Abandonment Attachment issues Emotional regulation" at bounding box center [329, 108] width 219 height 32
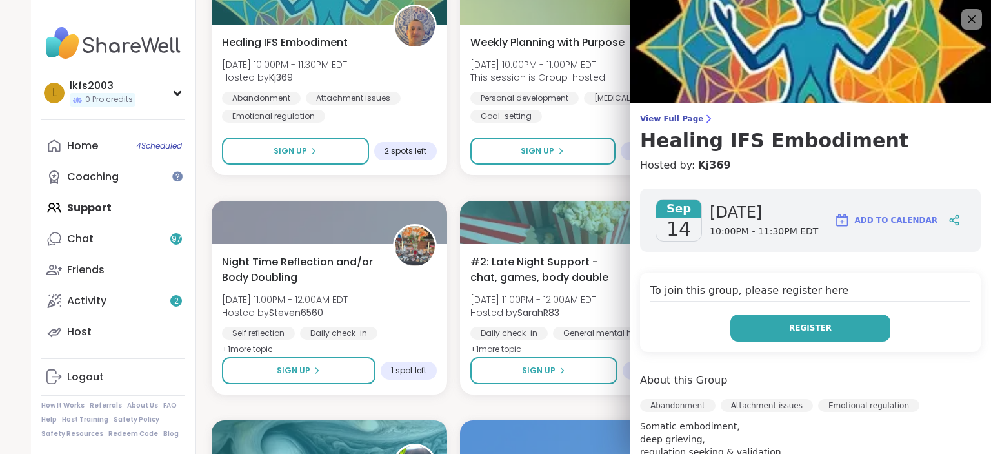
click at [758, 332] on button "Register" at bounding box center [811, 327] width 160 height 27
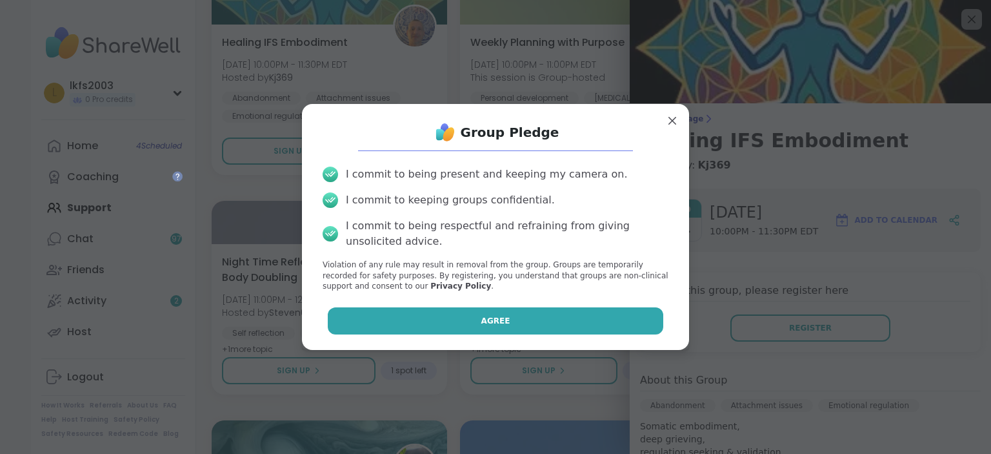
click at [520, 321] on button "Agree" at bounding box center [496, 320] width 336 height 27
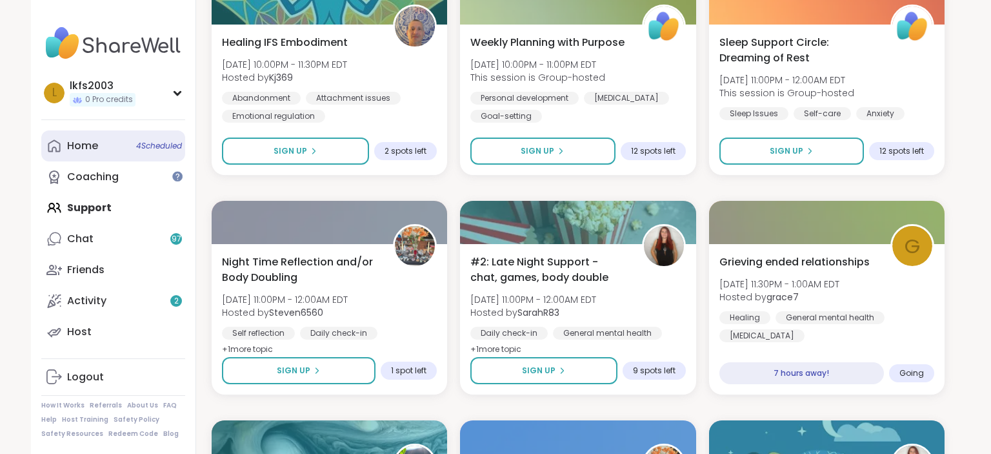
click at [143, 139] on link "Home 4 Scheduled" at bounding box center [113, 145] width 144 height 31
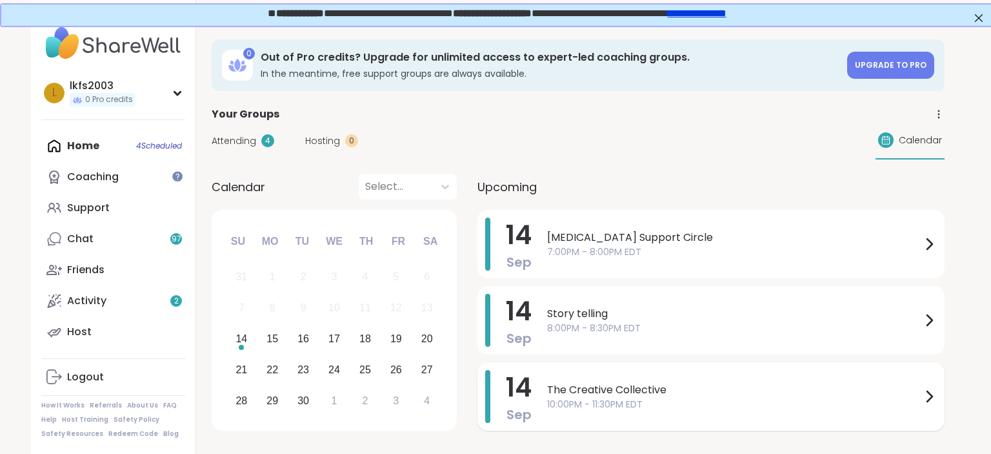
click at [878, 401] on span "10:00PM - 11:30PM EDT" at bounding box center [734, 405] width 374 height 14
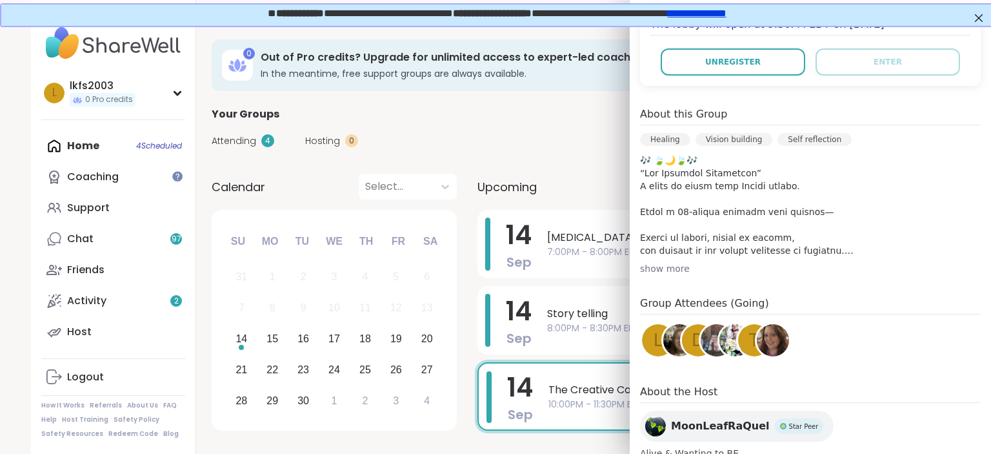
scroll to position [302, 0]
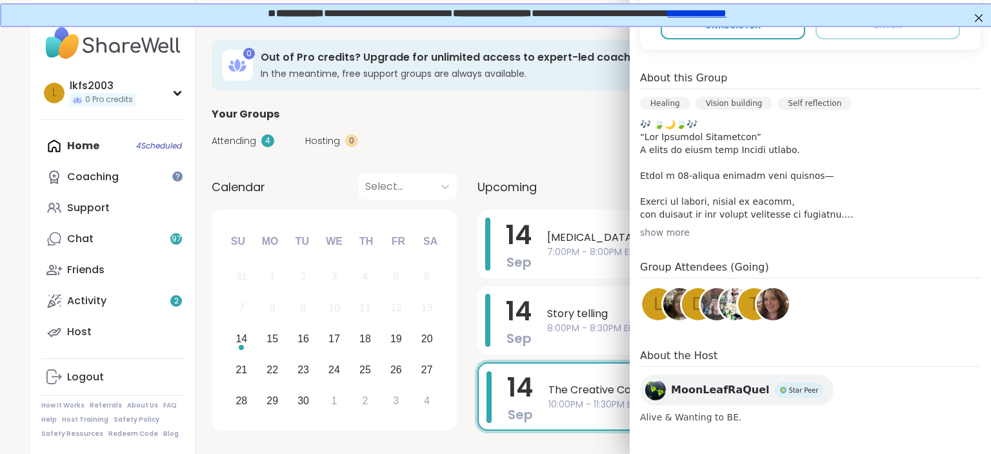
click at [981, 424] on div "[DATE] [DATE] 10:00PM - 11:30PM EDT Add to Calendar The lobby will open at 9:30…" at bounding box center [810, 155] width 361 height 558
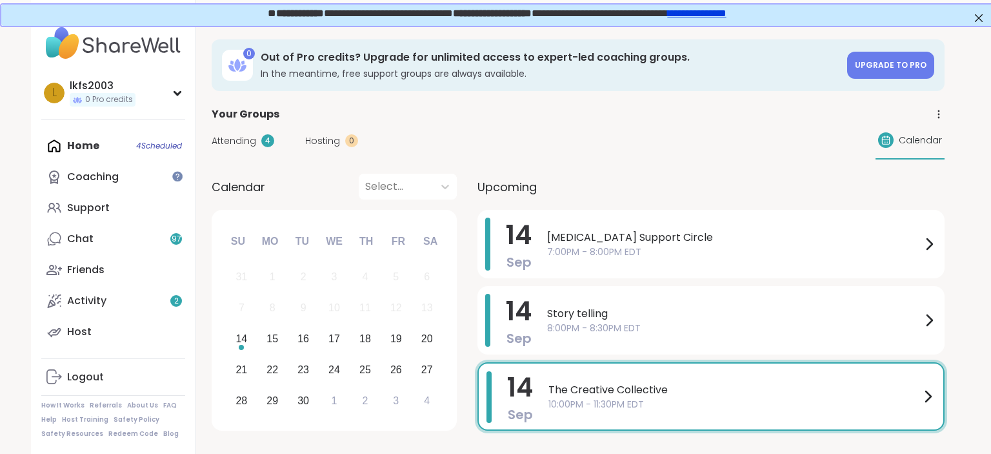
click at [605, 188] on div "Upcoming" at bounding box center [711, 187] width 467 height 26
click at [77, 145] on div "Home 4 Scheduled Coaching Support Chat 97 Friends Activity 2 Host" at bounding box center [113, 238] width 144 height 217
click at [592, 110] on div "Your Groups" at bounding box center [578, 113] width 733 height 15
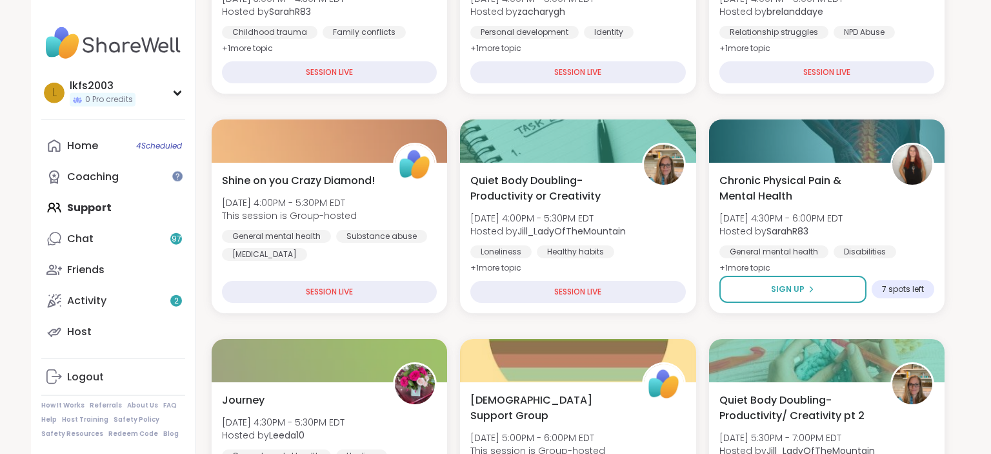
scroll to position [318, 0]
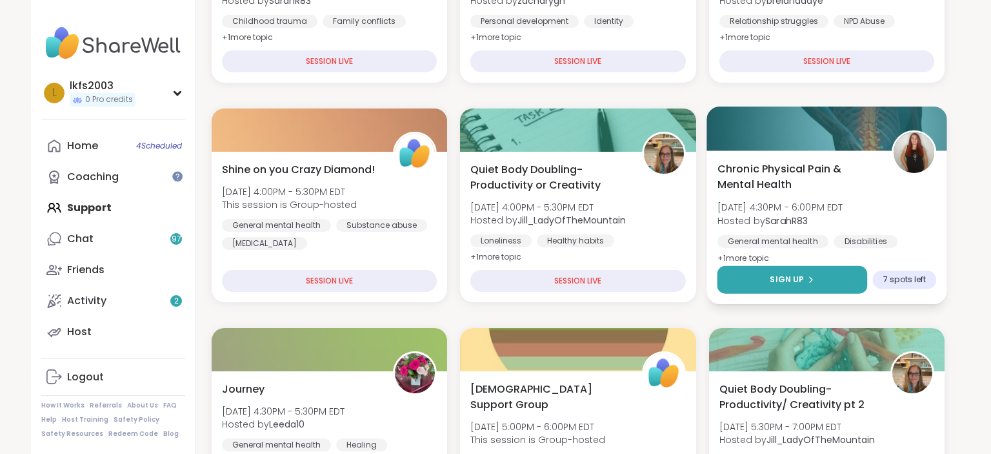
click at [832, 275] on button "Sign Up" at bounding box center [792, 280] width 150 height 28
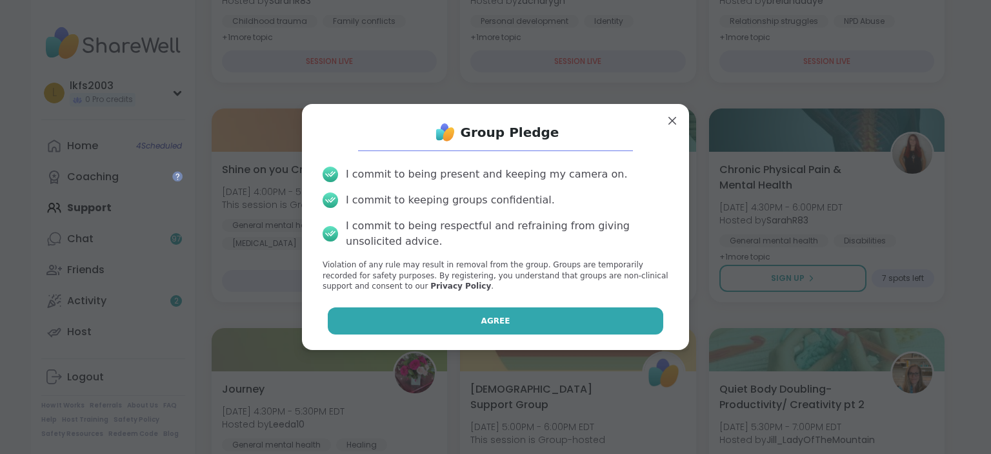
click at [658, 318] on button "Agree" at bounding box center [496, 320] width 336 height 27
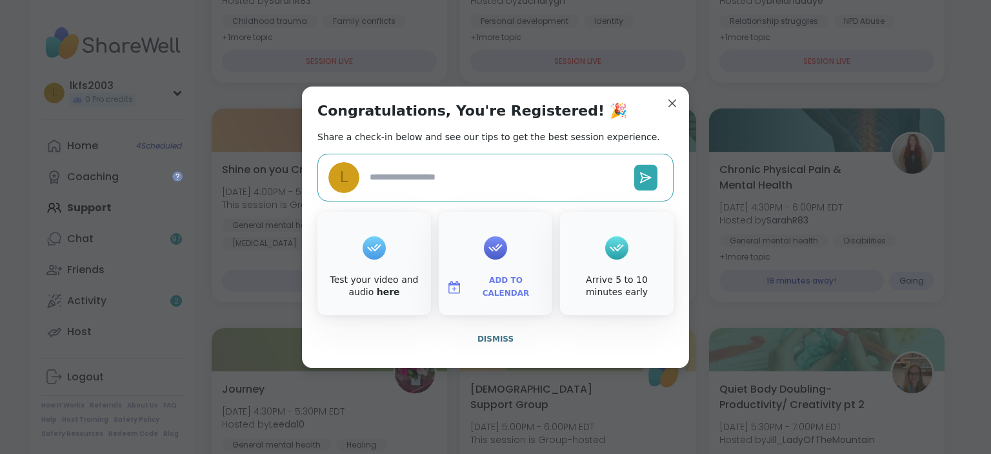
type textarea "*"
click at [527, 338] on button "Dismiss" at bounding box center [496, 338] width 356 height 27
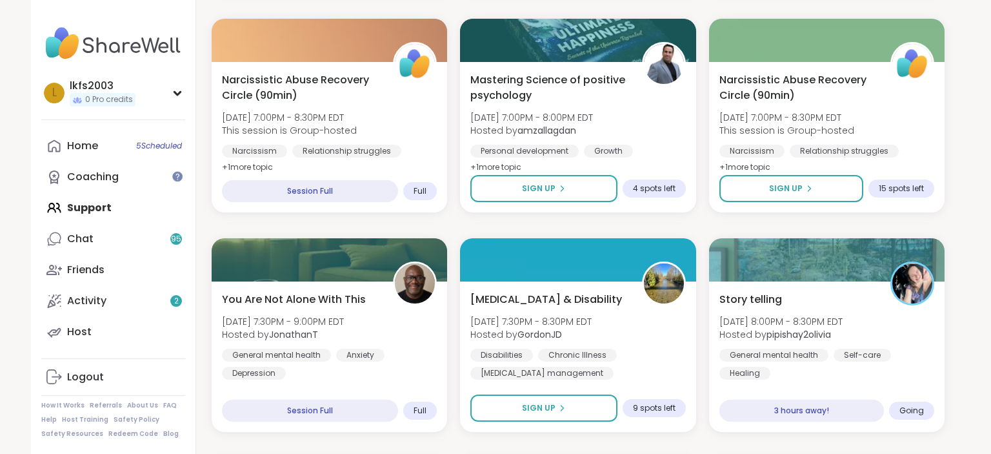
scroll to position [1067, 0]
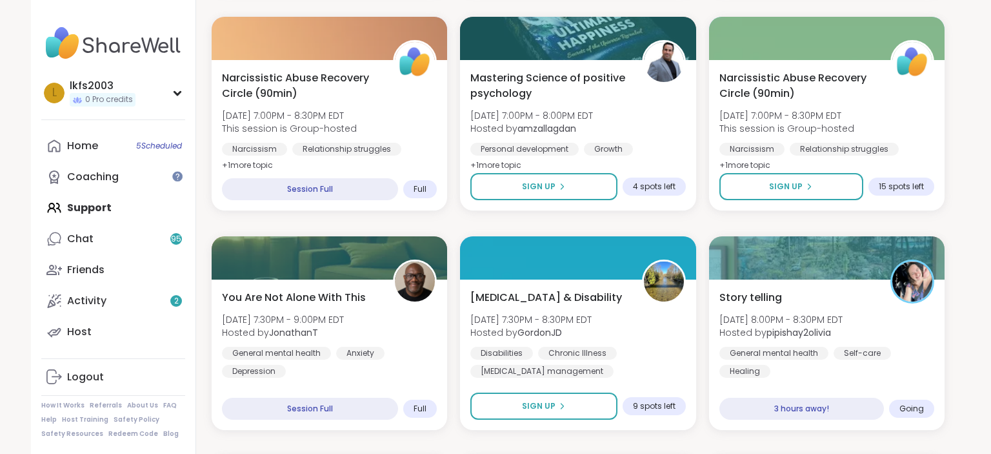
click at [440, 236] on div "Survivors of Narcissistic Family Members [DATE] 3:00PM - 4:30PM EDT Hosted by S…" at bounding box center [578, 442] width 733 height 2607
